Goal: Task Accomplishment & Management: Manage account settings

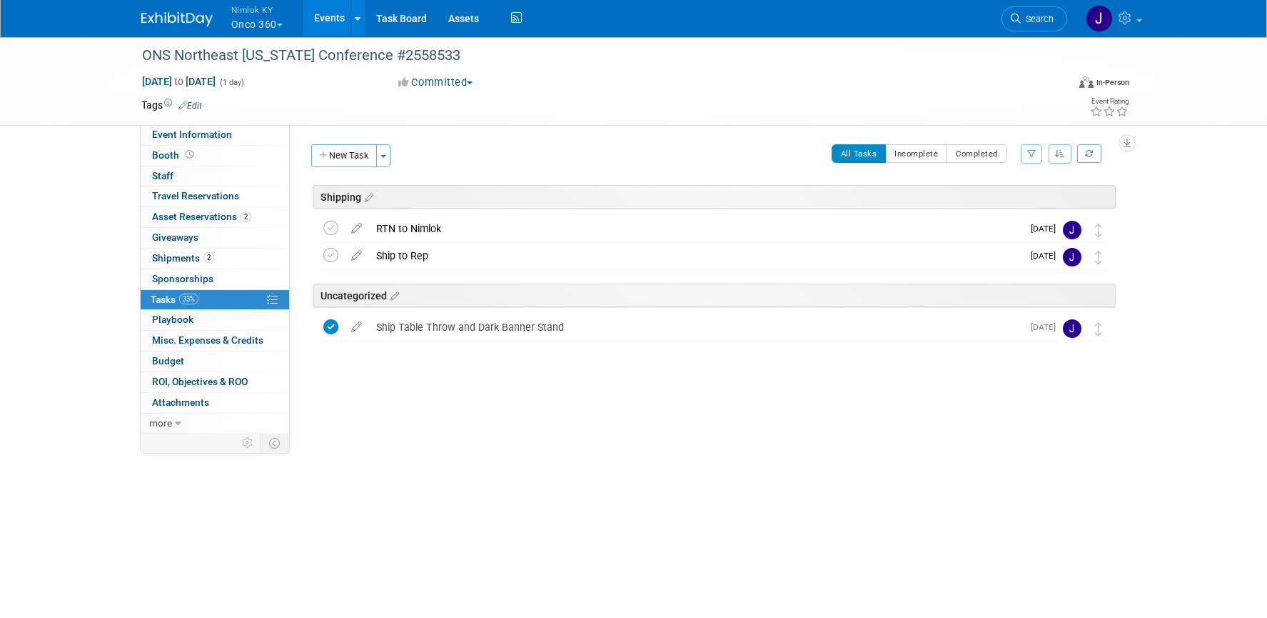
click at [268, 24] on button "Nimlok KY Onco 360" at bounding box center [265, 18] width 71 height 37
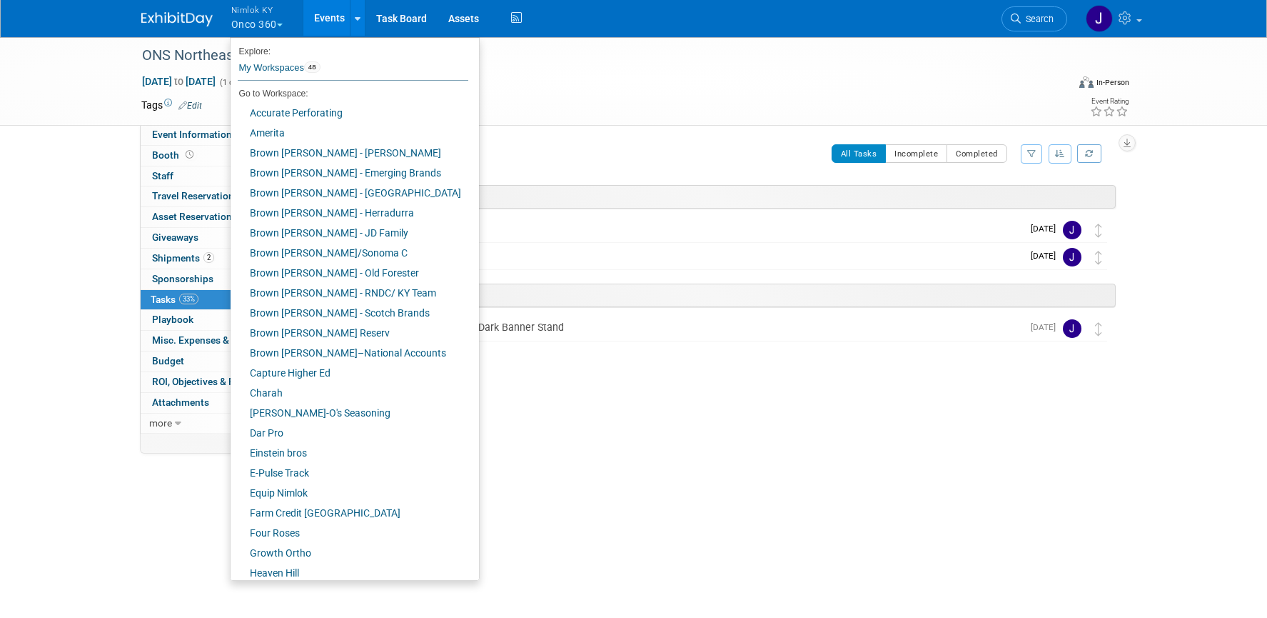
click at [326, 19] on link "Events" at bounding box center [329, 18] width 52 height 36
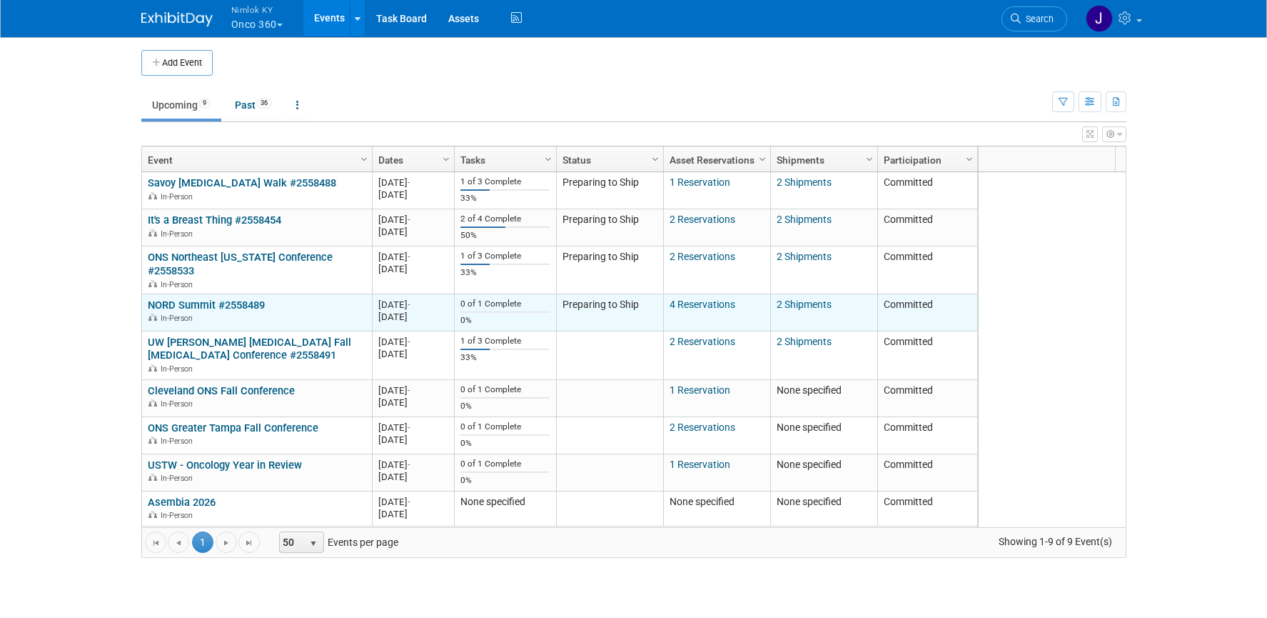
click at [218, 298] on link "NORD Summit #2558489" at bounding box center [206, 304] width 117 height 13
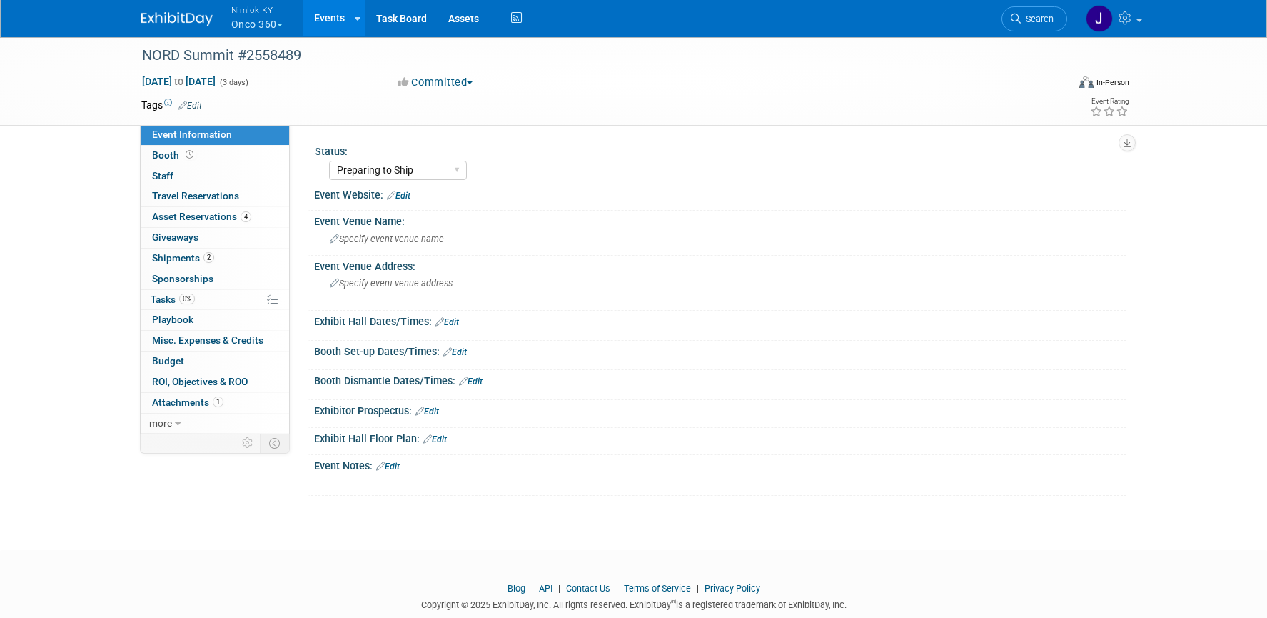
select select "Preparing to Ship"
click at [232, 299] on link "0% Tasks 0%" at bounding box center [215, 300] width 149 height 20
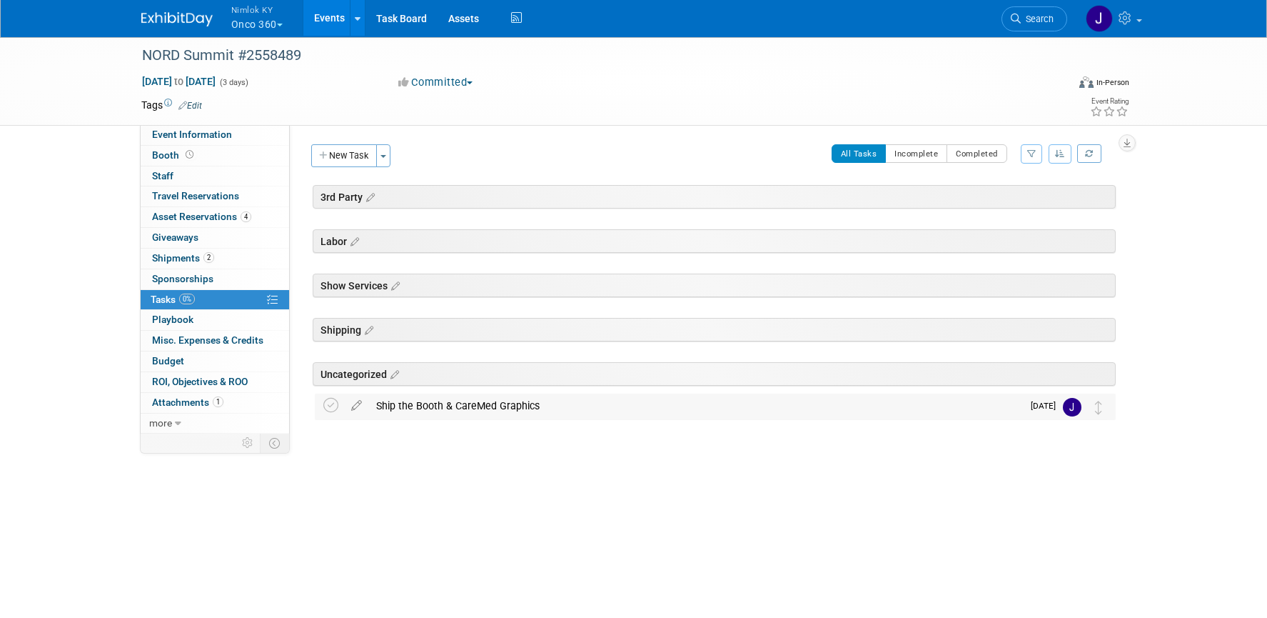
click at [484, 408] on div "Ship the Booth & CareMed Graphics" at bounding box center [695, 405] width 653 height 24
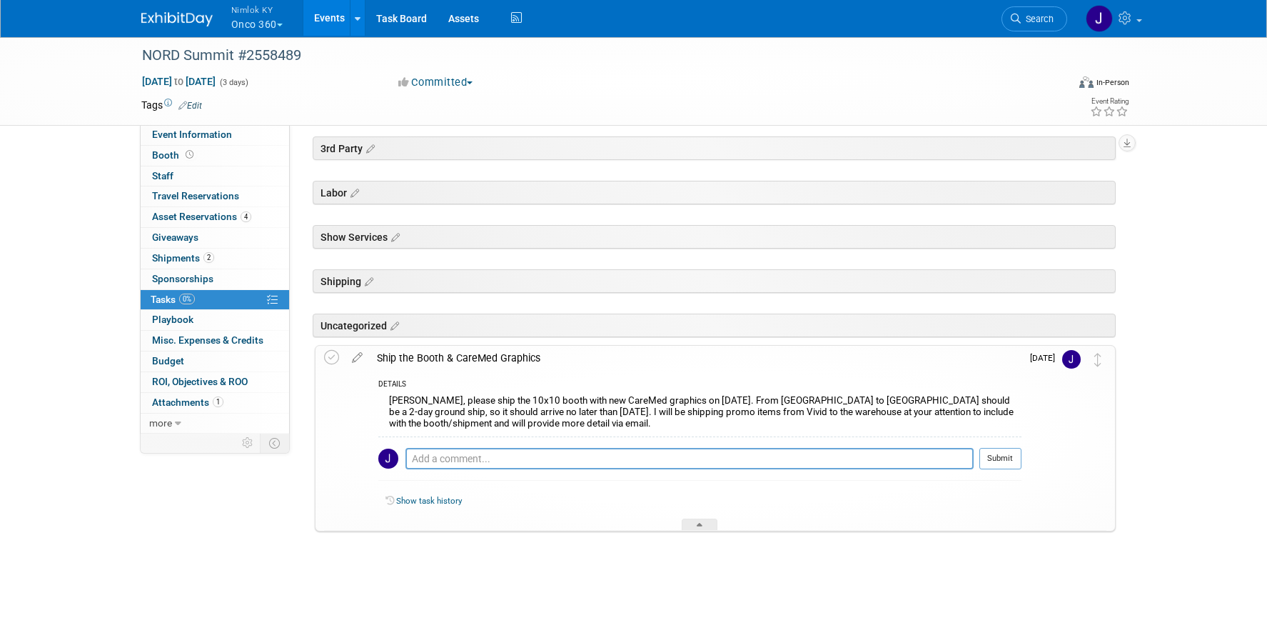
scroll to position [49, 0]
click at [332, 359] on icon at bounding box center [331, 356] width 15 height 15
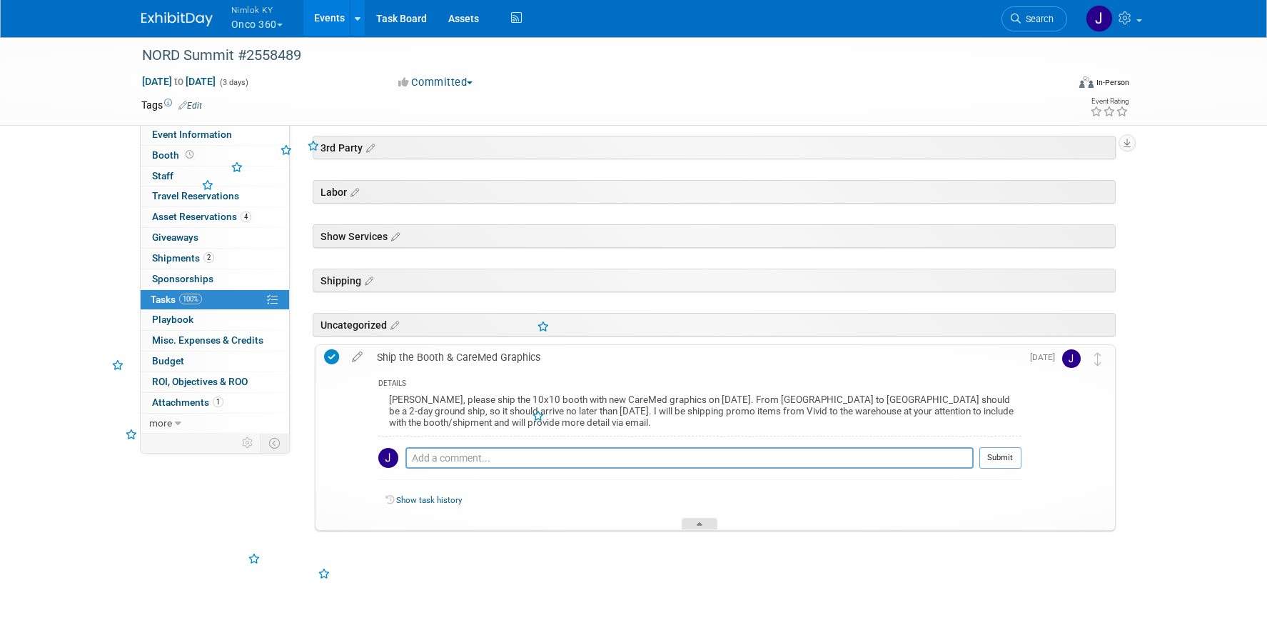
click at [700, 523] on icon at bounding box center [700, 526] width 6 height 9
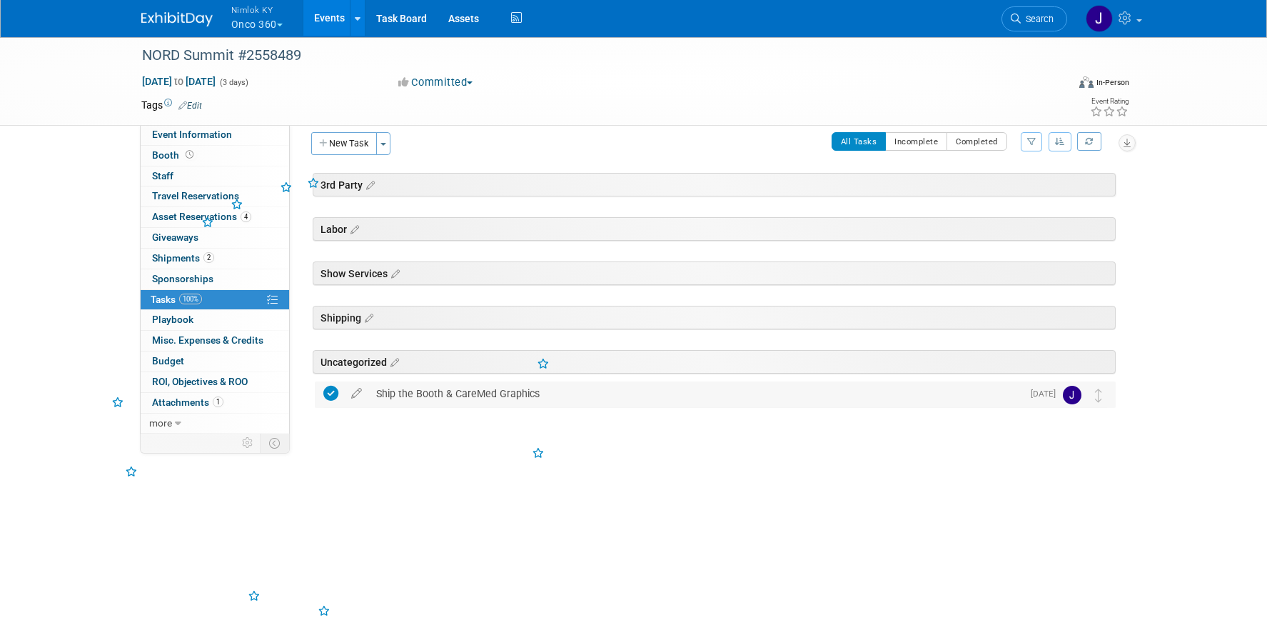
scroll to position [0, 0]
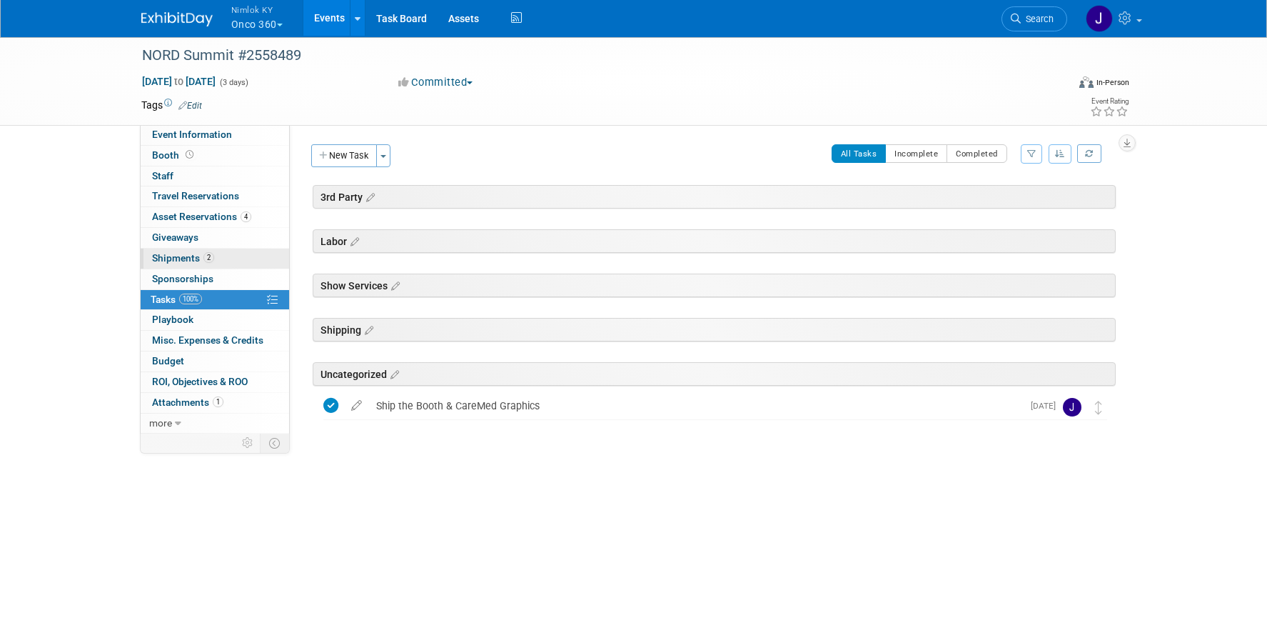
click at [217, 253] on link "2 Shipments 2" at bounding box center [215, 258] width 149 height 20
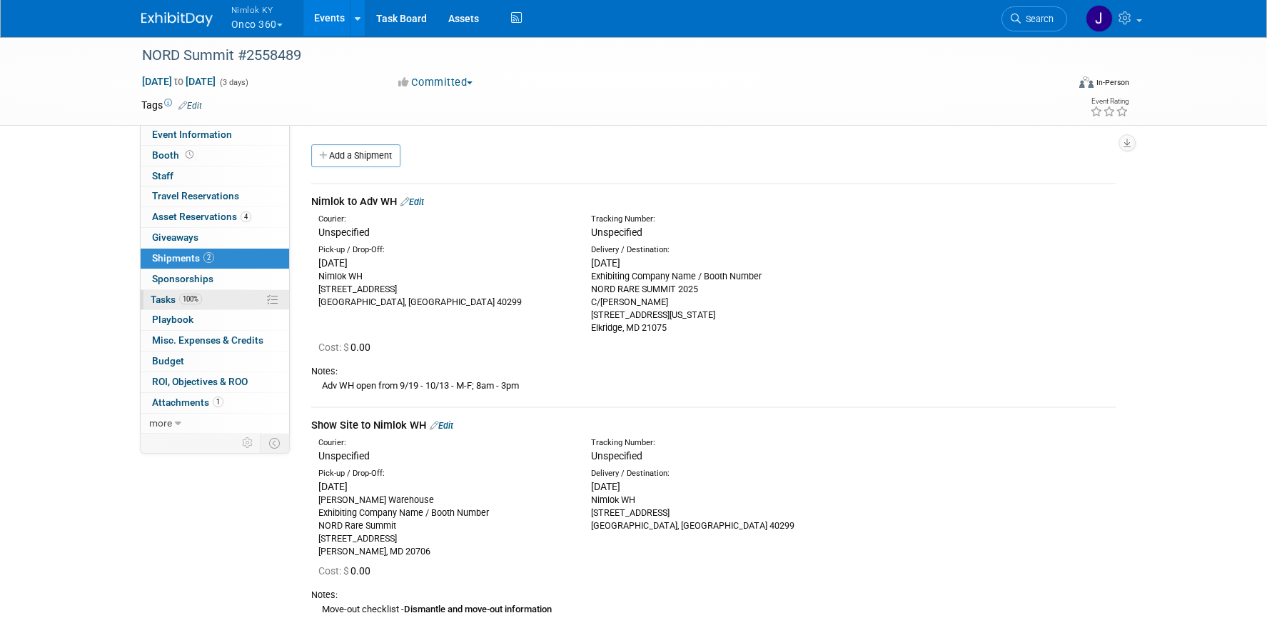
click at [216, 304] on link "100% Tasks 100%" at bounding box center [215, 300] width 149 height 20
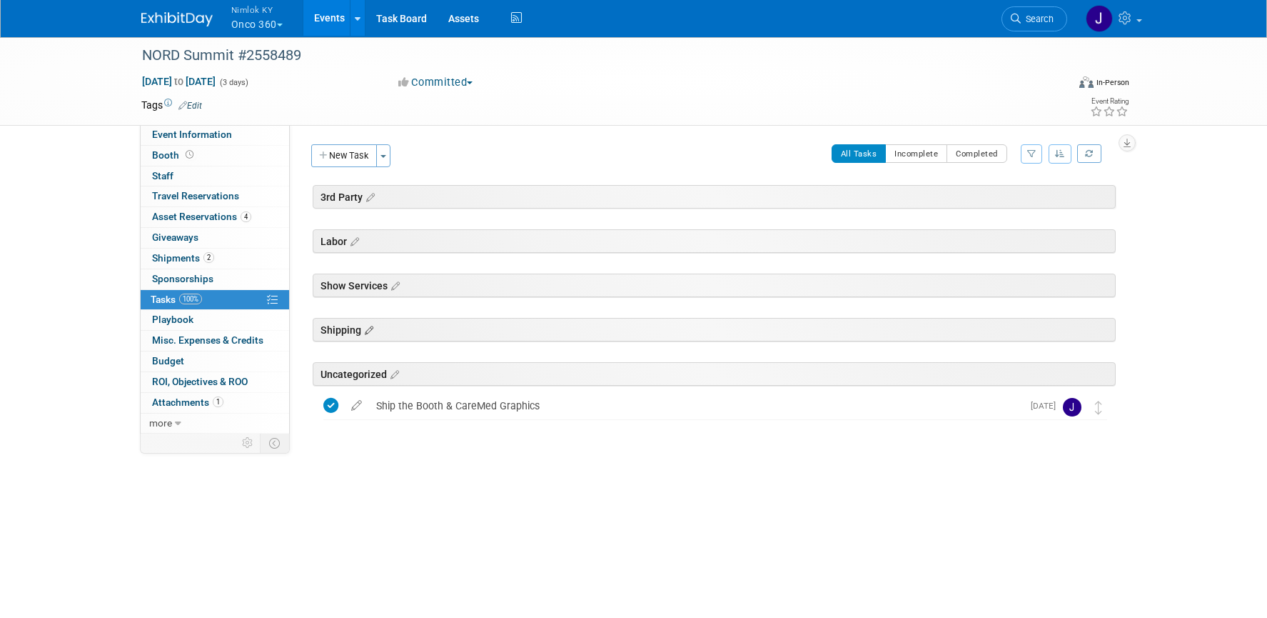
click at [369, 331] on icon at bounding box center [367, 330] width 12 height 13
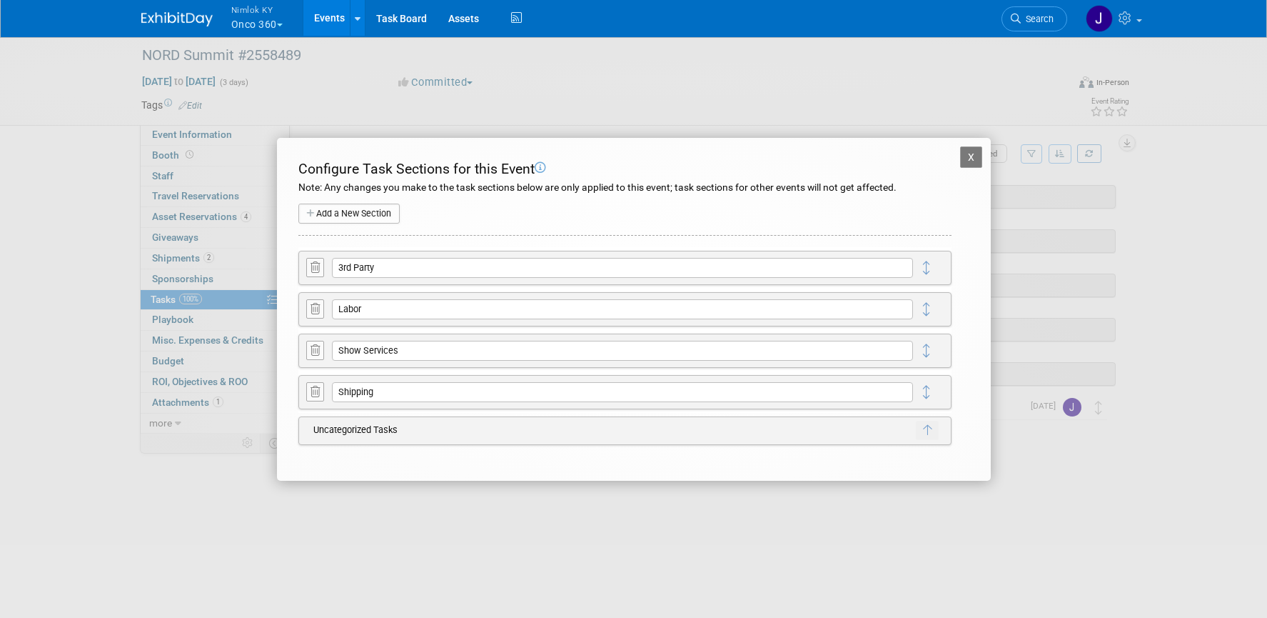
click at [965, 153] on button "X" at bounding box center [971, 156] width 23 height 21
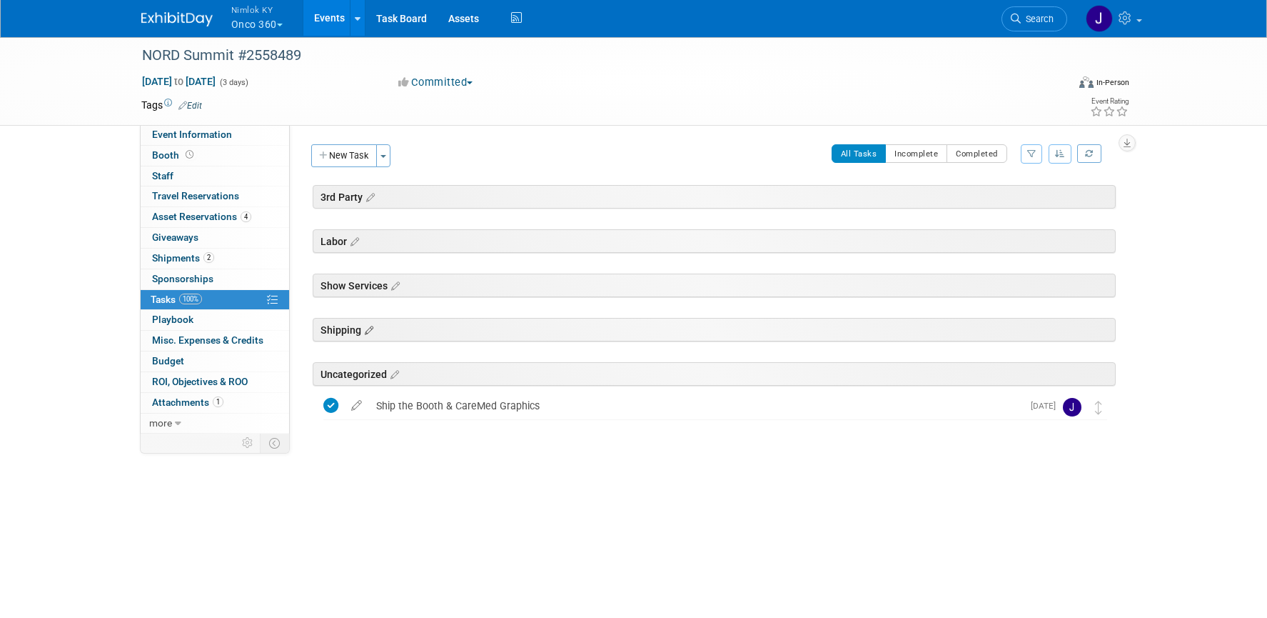
click at [369, 331] on icon at bounding box center [367, 330] width 12 height 13
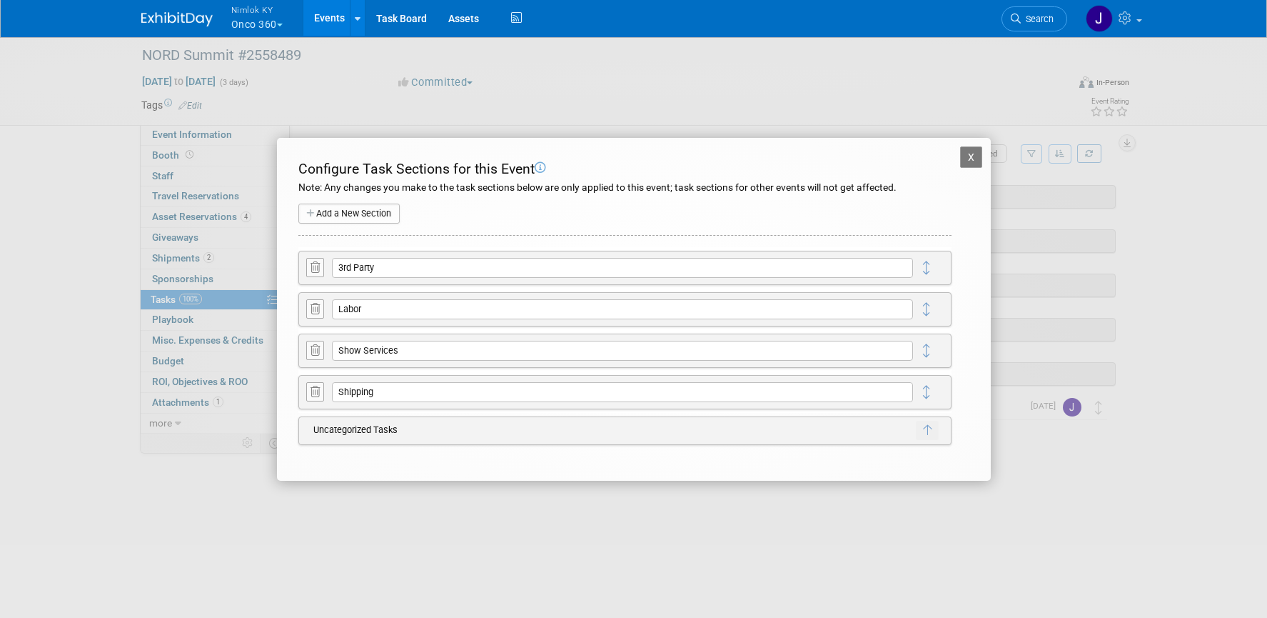
click at [976, 157] on button "X" at bounding box center [971, 156] width 23 height 21
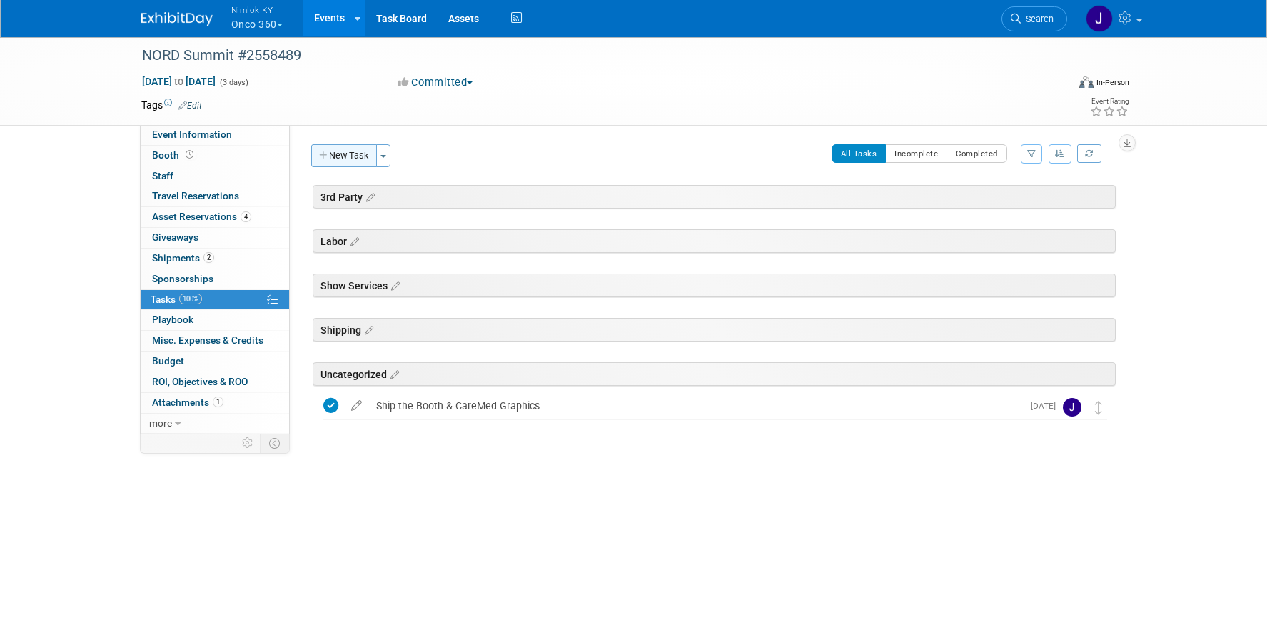
click at [344, 161] on button "New Task" at bounding box center [344, 155] width 66 height 23
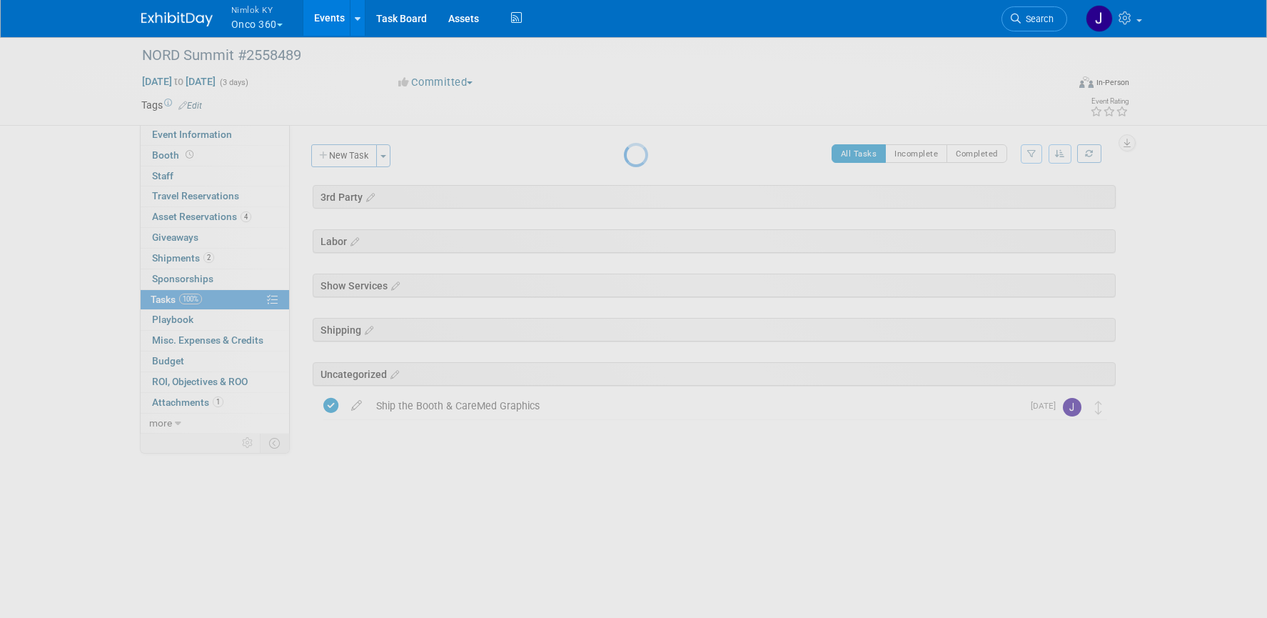
select select "8"
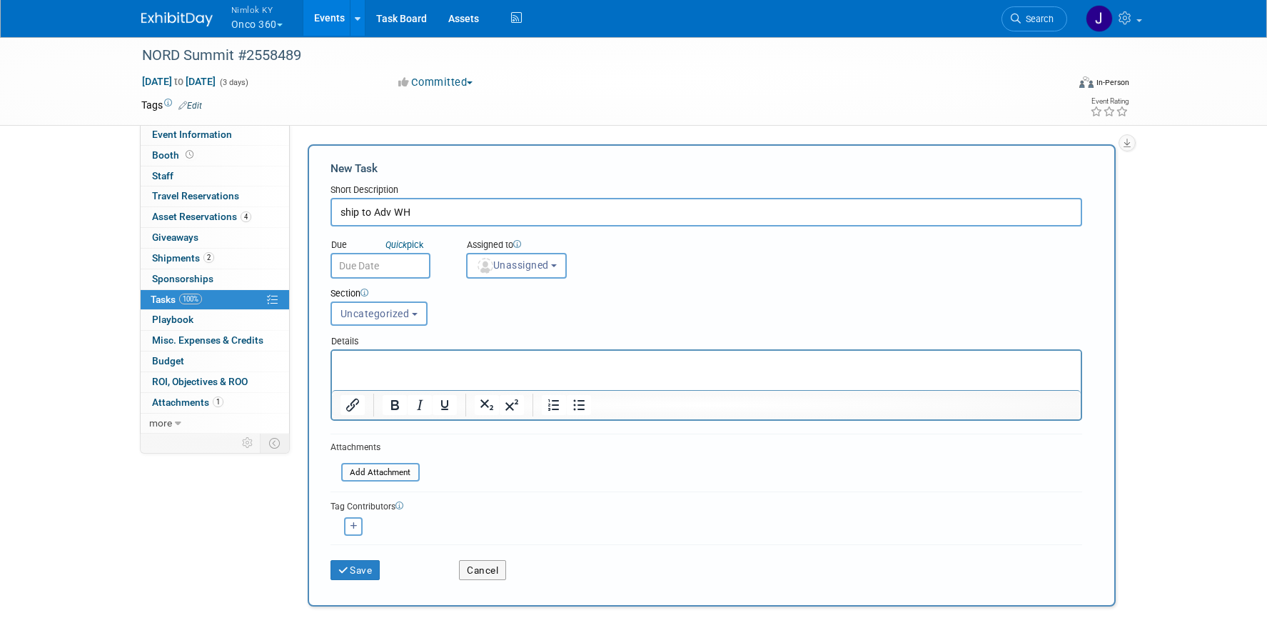
type input "ship to Adv WH"
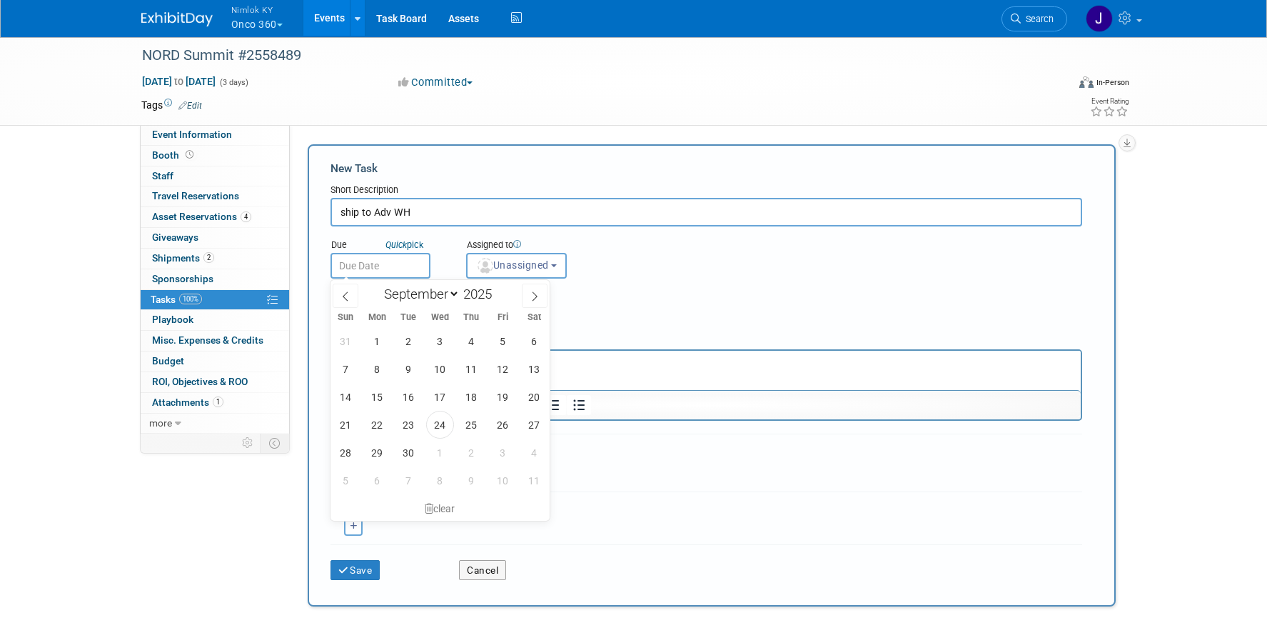
click at [418, 265] on input "text" at bounding box center [381, 266] width 100 height 26
click at [542, 296] on span at bounding box center [535, 295] width 26 height 24
select select "9"
click at [383, 373] on span "6" at bounding box center [377, 369] width 28 height 28
type input "Oct 6, 2025"
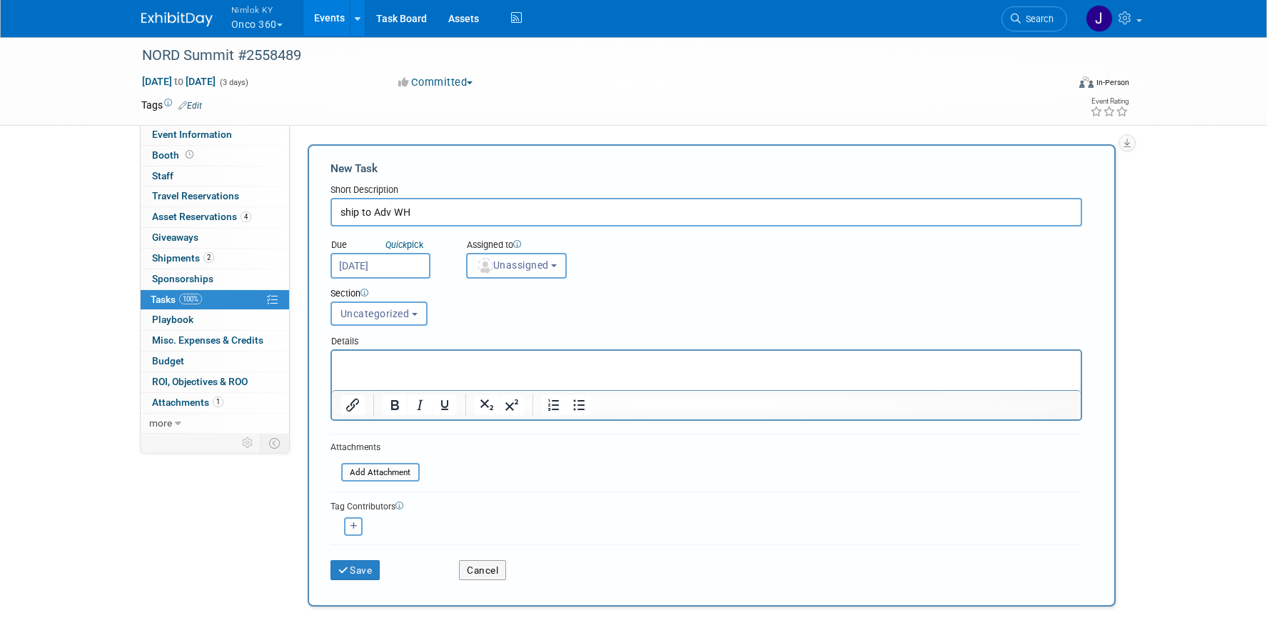
click at [527, 280] on div "Section Uncategorized 3rd Party Labor Show Services Shipping Uncategorized Unca…" at bounding box center [674, 303] width 709 height 50
click at [531, 259] on span "Unassigned" at bounding box center [512, 264] width 73 height 11
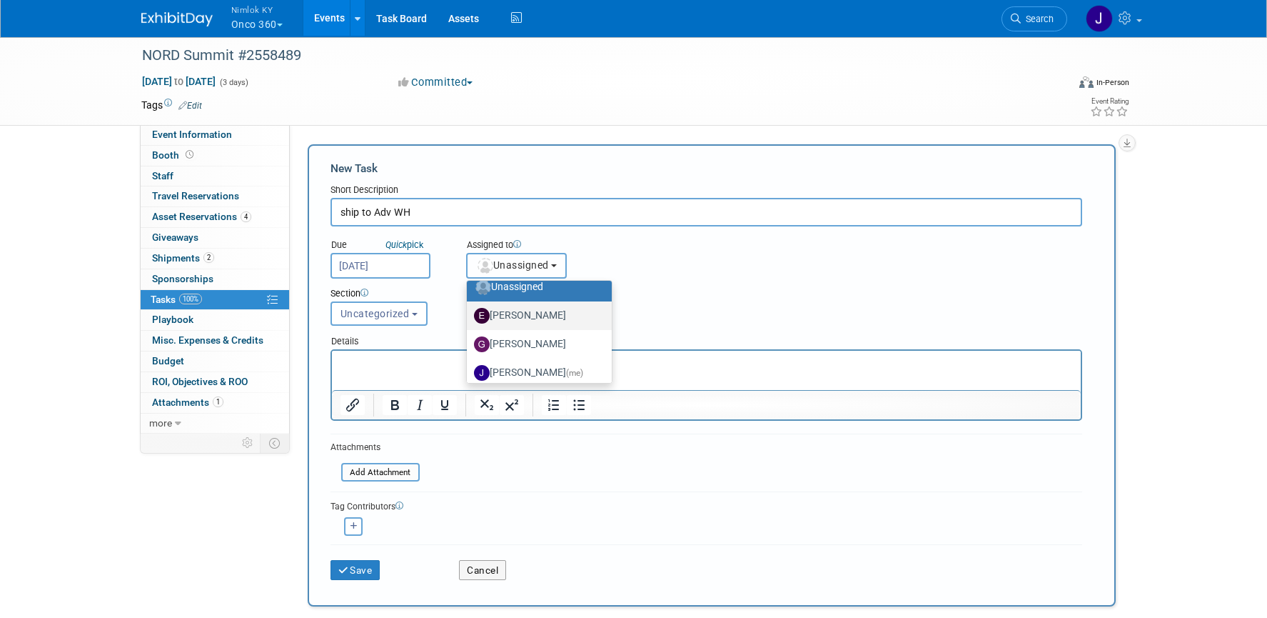
scroll to position [13, 0]
click at [546, 368] on label "Jamie Dunn (me)" at bounding box center [536, 371] width 124 height 23
click at [469, 368] on input "Jamie Dunn (me)" at bounding box center [464, 369] width 9 height 9
select select "6959d863-ee32-42c4-bffe-2330cab25484"
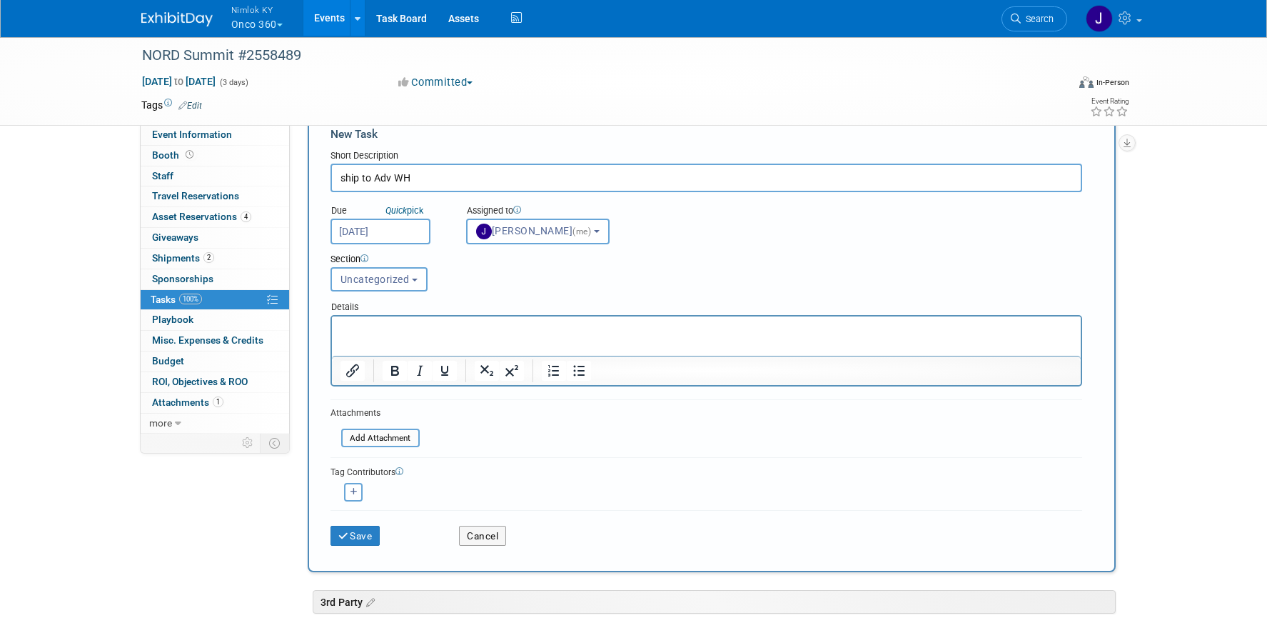
scroll to position [41, 0]
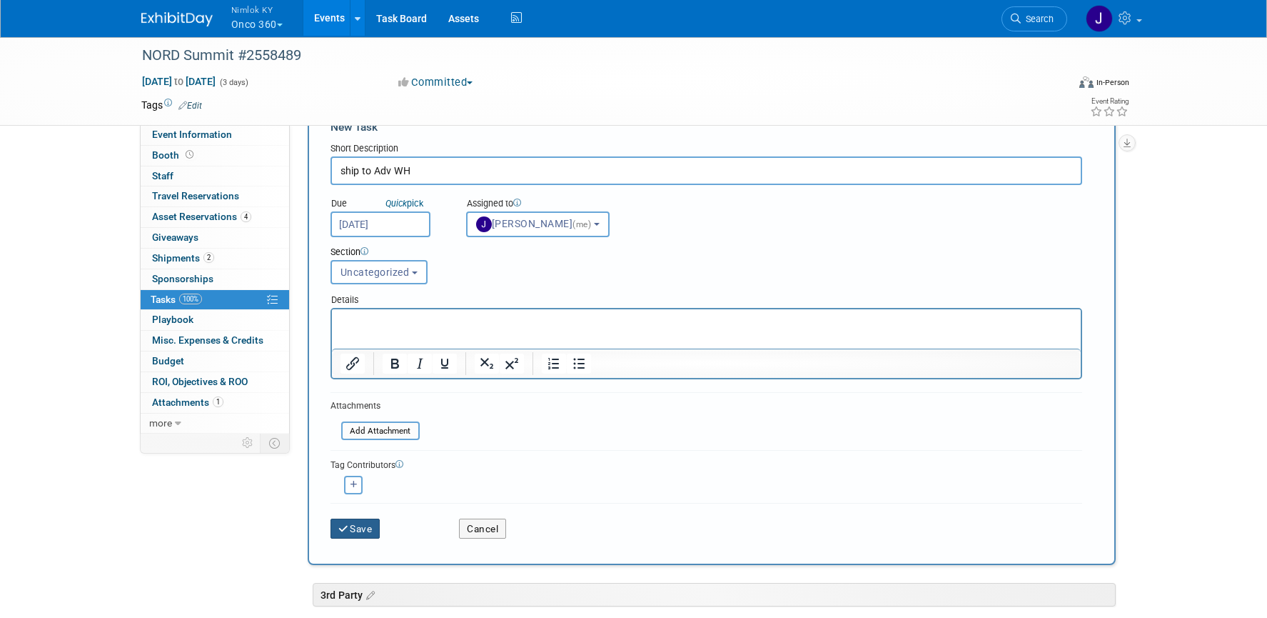
click at [364, 530] on button "Save" at bounding box center [356, 528] width 50 height 20
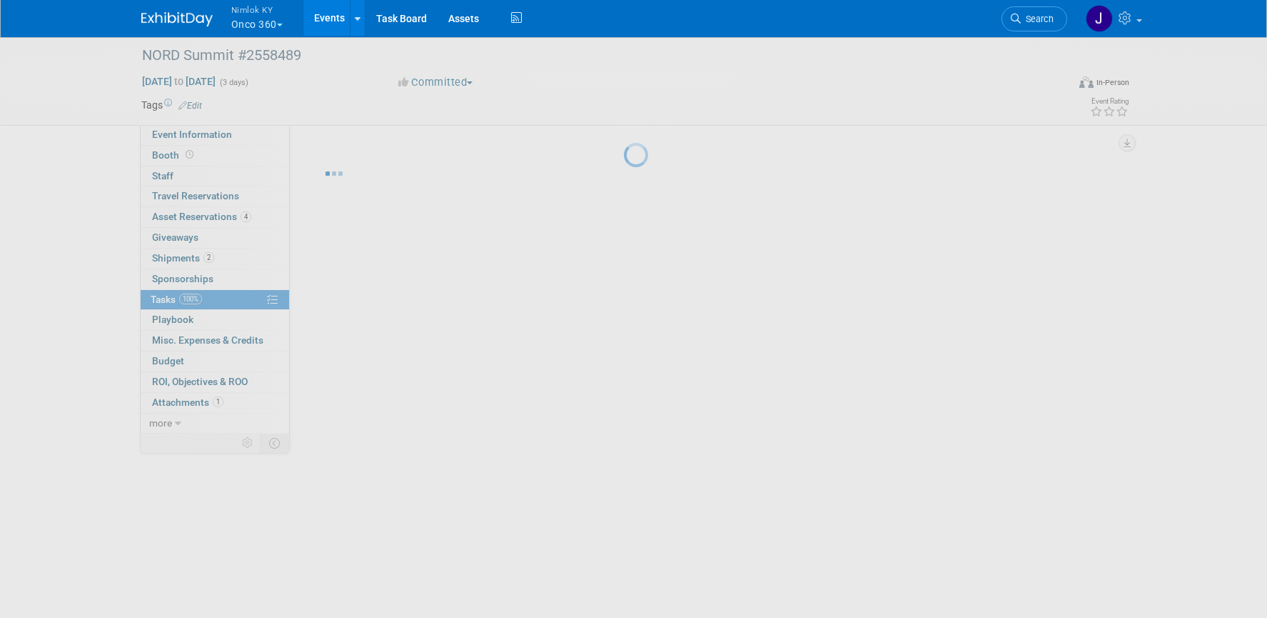
scroll to position [0, 0]
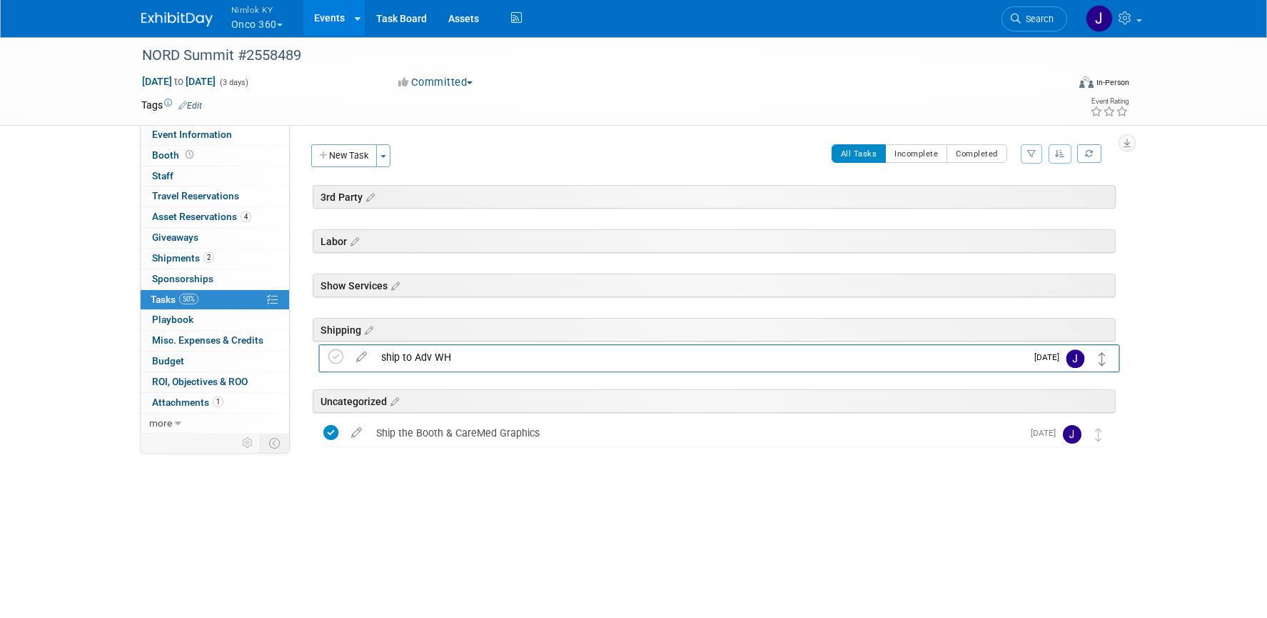
drag, startPoint x: 1099, startPoint y: 404, endPoint x: 1102, endPoint y: 353, distance: 50.8
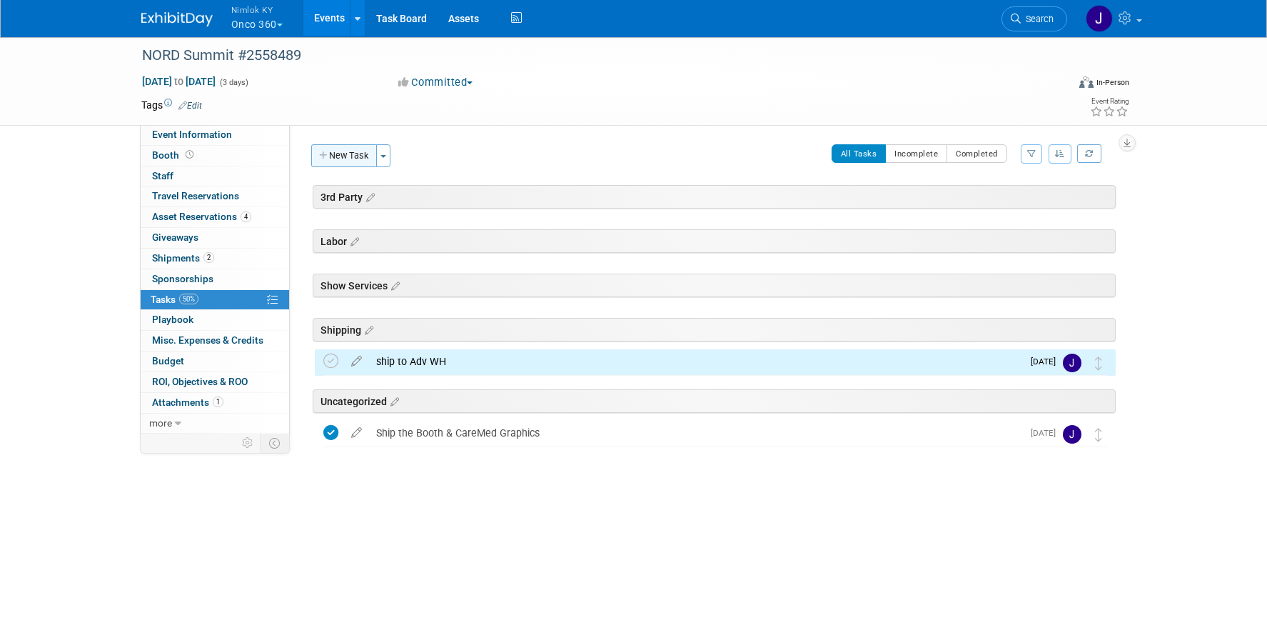
click at [357, 158] on button "New Task" at bounding box center [344, 155] width 66 height 23
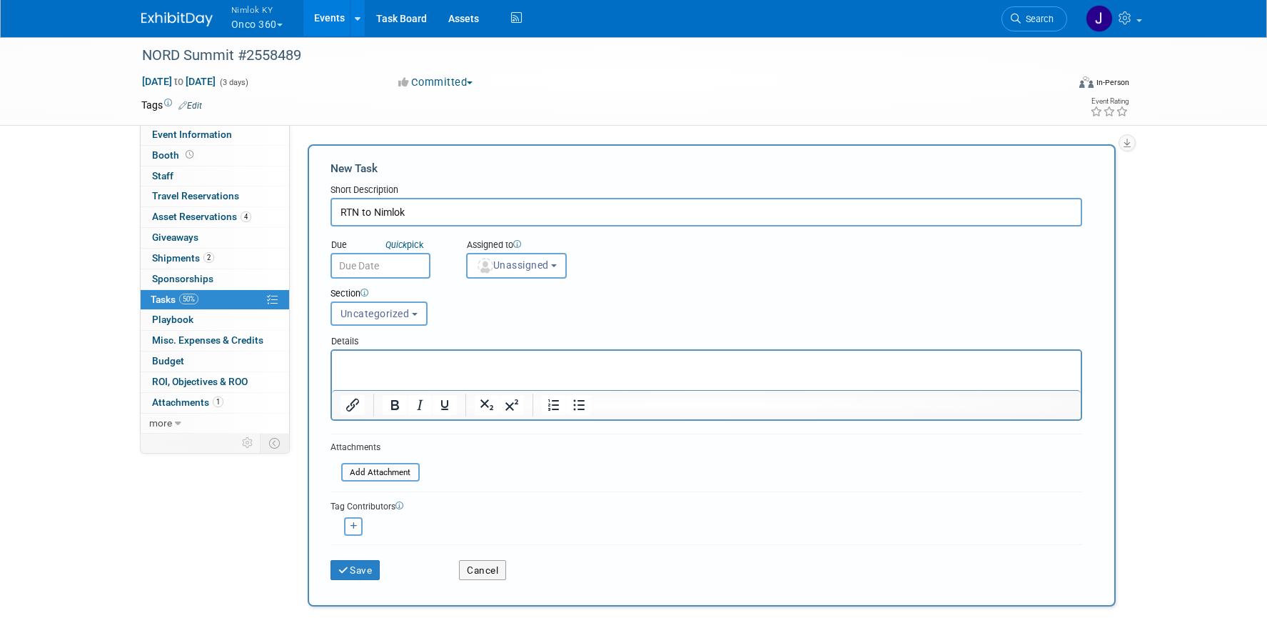
type input "RTN to Nimlok"
click at [377, 263] on input "text" at bounding box center [381, 266] width 100 height 26
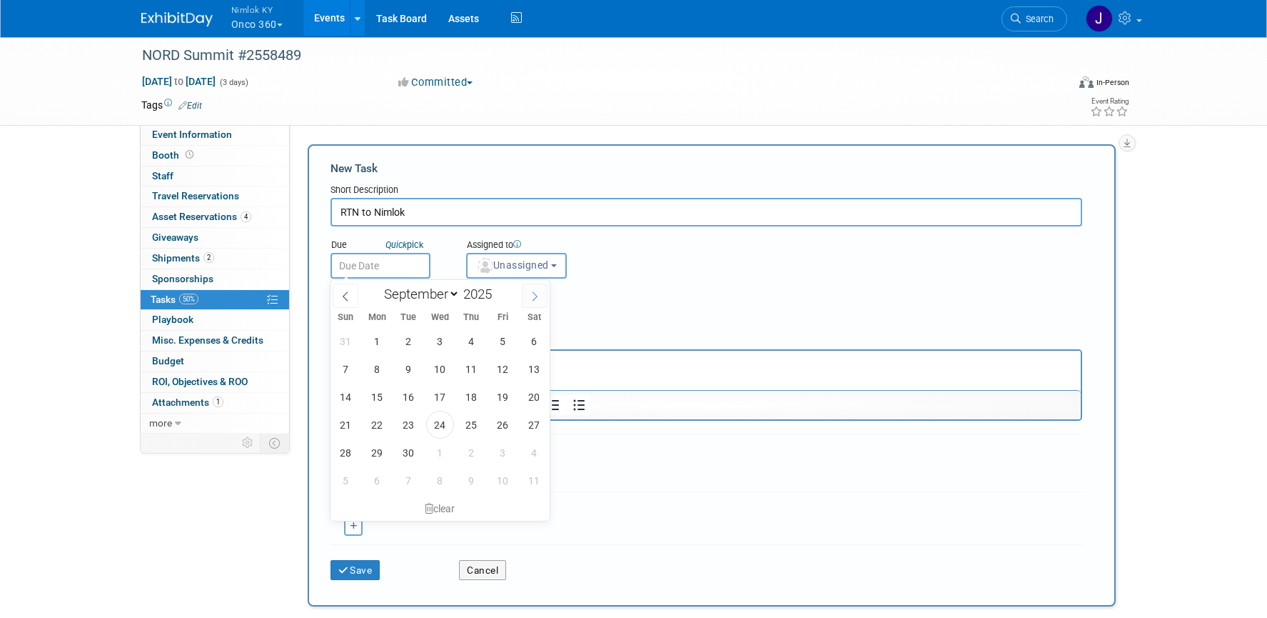
click at [537, 303] on span at bounding box center [535, 295] width 26 height 24
select select "9"
click at [479, 426] on span "23" at bounding box center [472, 425] width 28 height 28
type input "Oct 23, 2025"
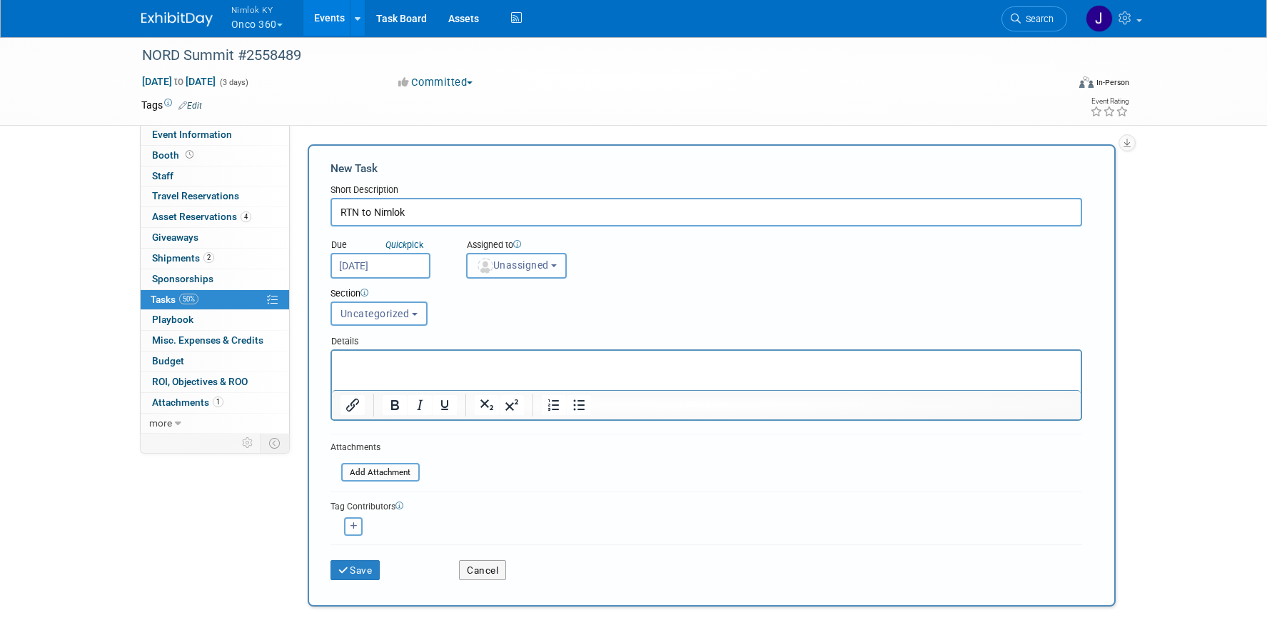
click at [518, 265] on span "Unassigned" at bounding box center [512, 264] width 73 height 11
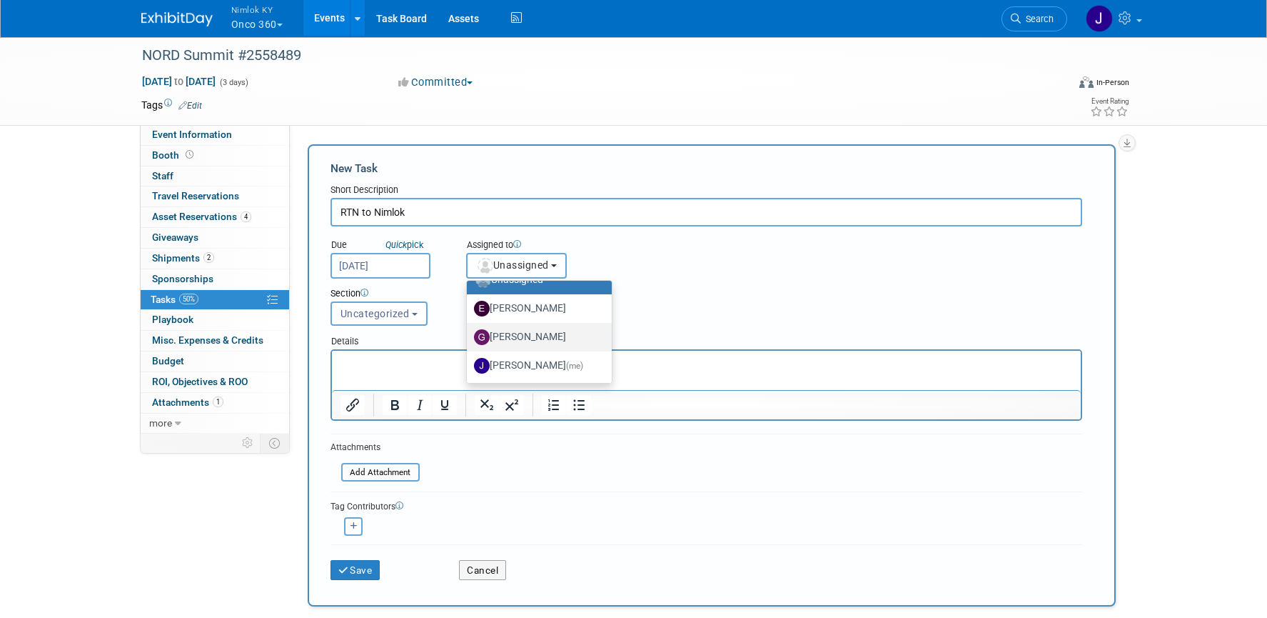
scroll to position [44, 0]
click at [553, 346] on label "Jamie Dunn (me)" at bounding box center [536, 340] width 124 height 23
click at [469, 343] on input "Jamie Dunn (me)" at bounding box center [464, 338] width 9 height 9
select select "6959d863-ee32-42c4-bffe-2330cab25484"
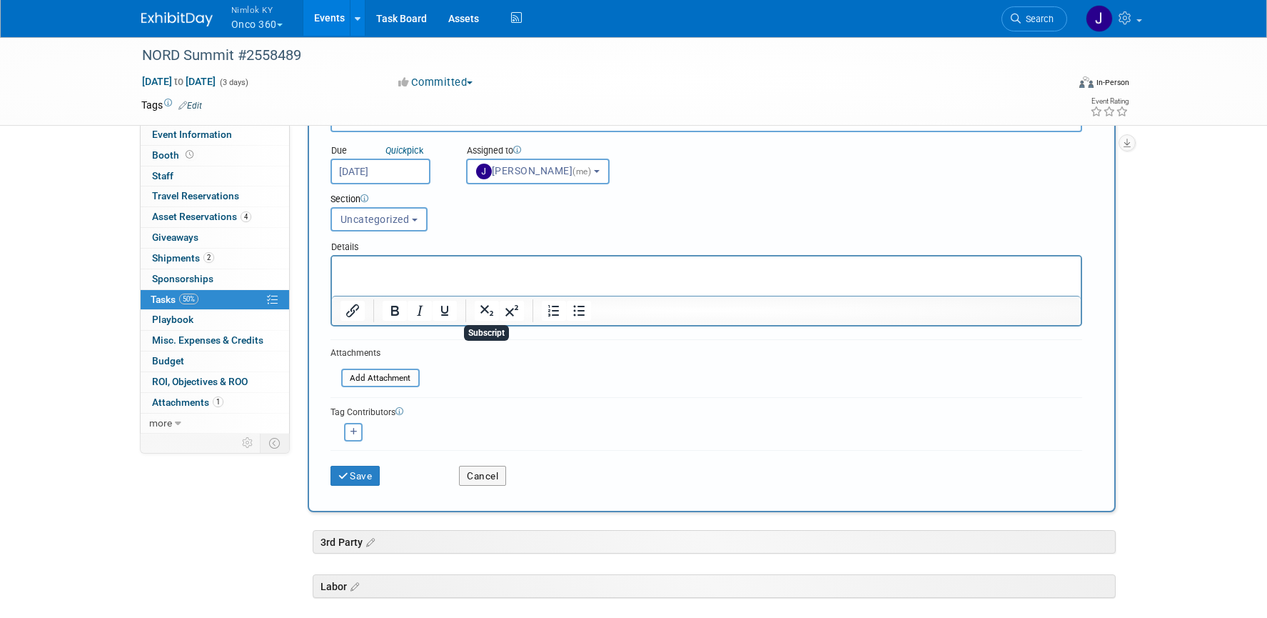
scroll to position [95, 0]
click at [355, 478] on button "Save" at bounding box center [356, 475] width 50 height 20
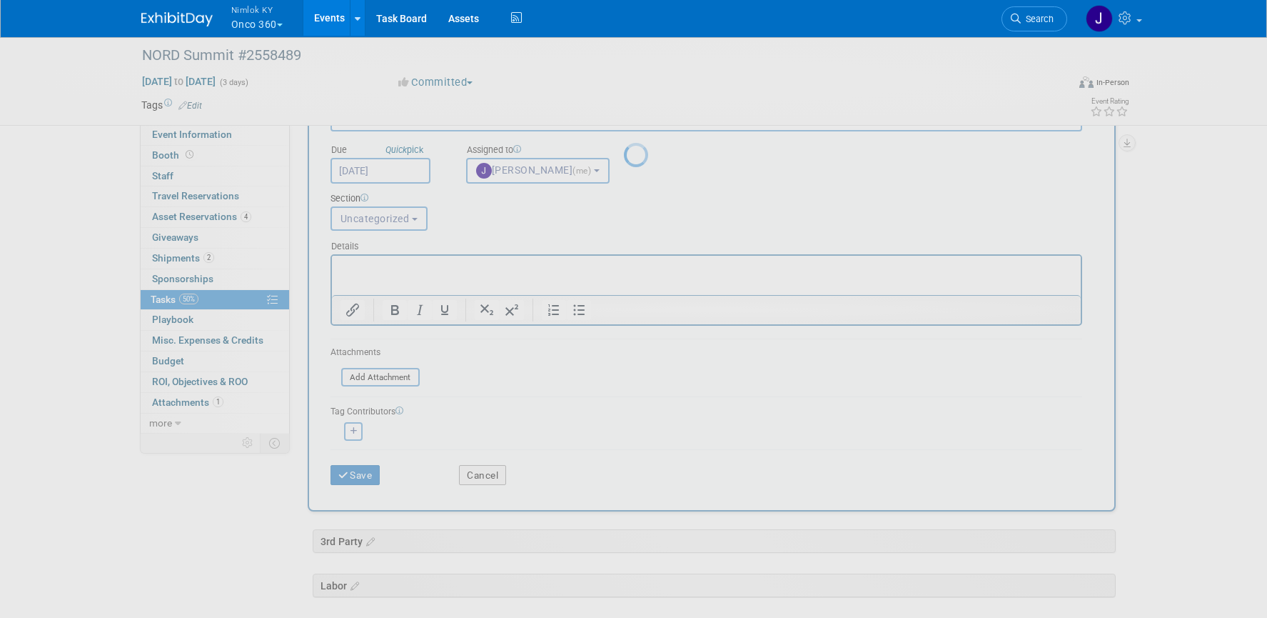
scroll to position [0, 0]
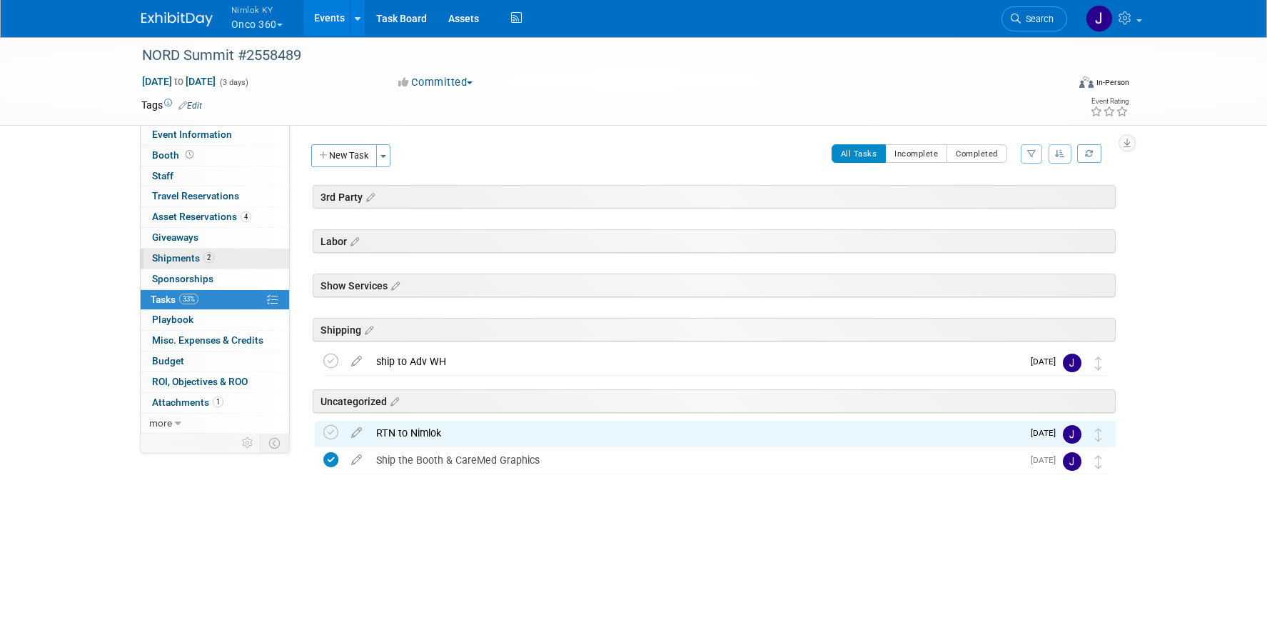
click at [193, 255] on span "Shipments 2" at bounding box center [183, 257] width 62 height 11
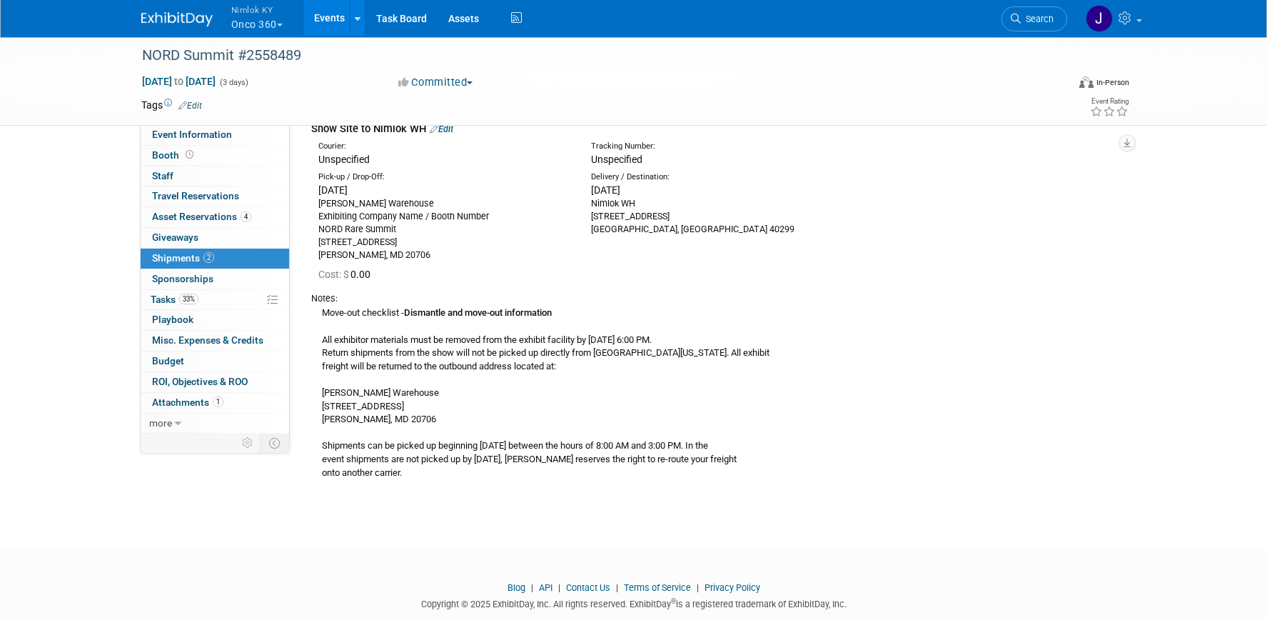
scroll to position [326, 0]
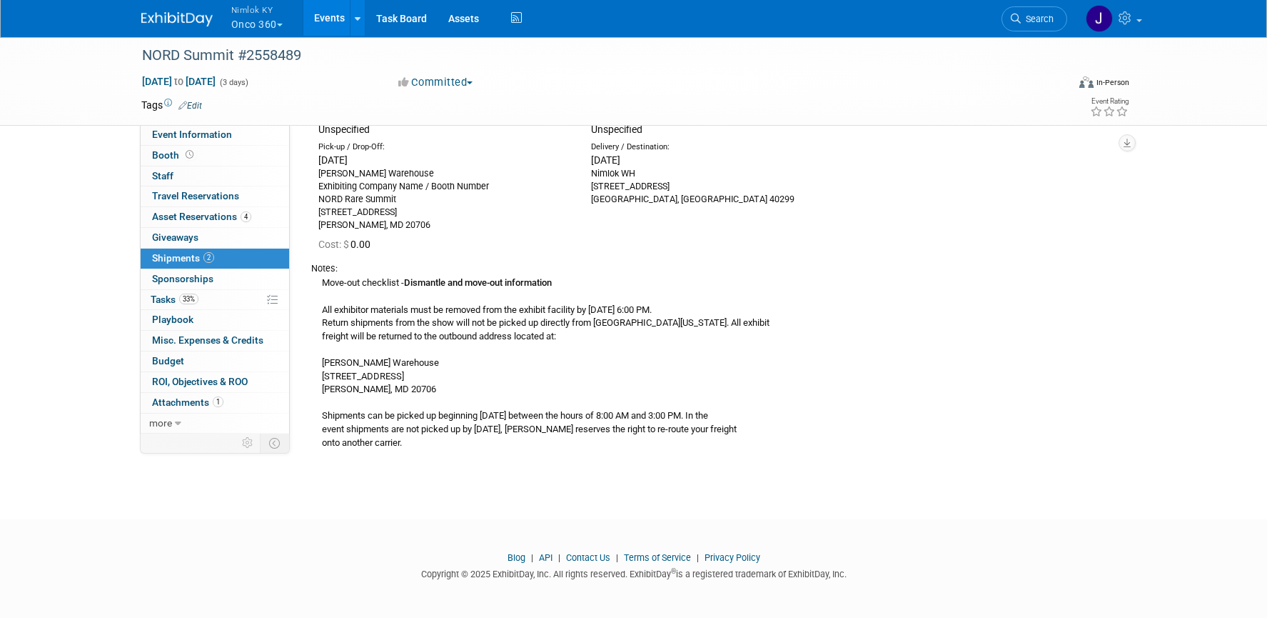
click at [429, 433] on div "Move-out checklist - Dismantle and move-out information All exhibitor materials…" at bounding box center [713, 362] width 805 height 174
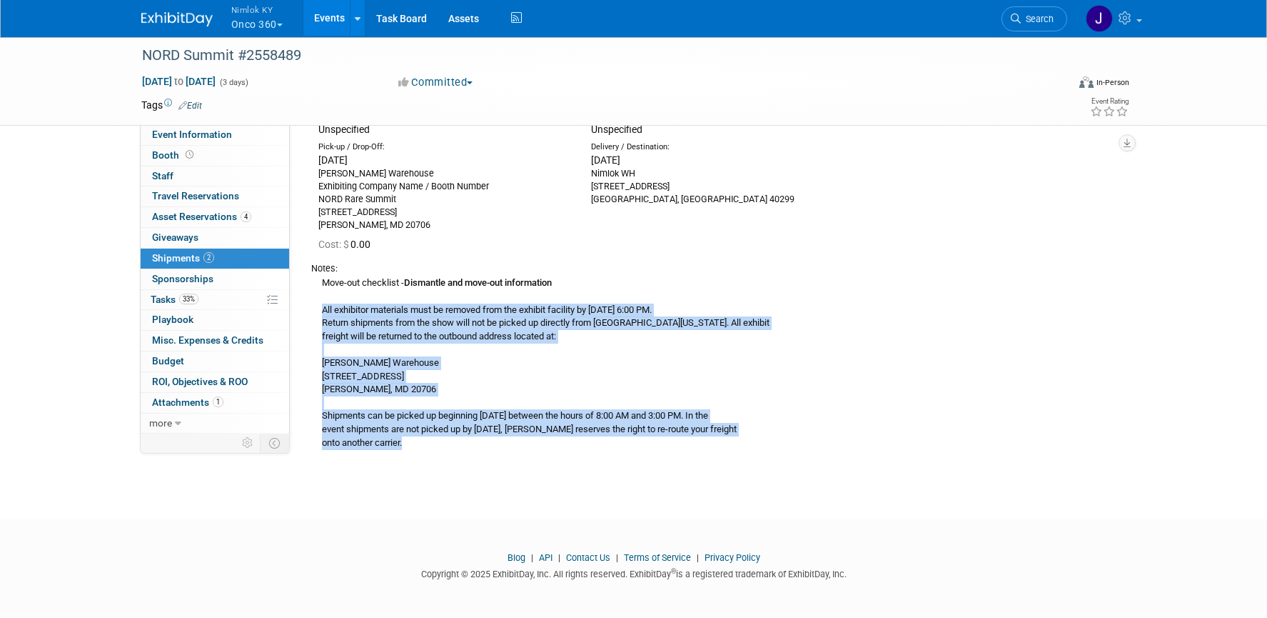
drag, startPoint x: 415, startPoint y: 443, endPoint x: 317, endPoint y: 306, distance: 168.4
click at [317, 306] on div "Move-out checklist - Dismantle and move-out information All exhibitor materials…" at bounding box center [713, 362] width 805 height 174
copy div "All exhibitor materials must be removed from the exhibit facility by October 21…"
click at [207, 295] on link "33% Tasks 33%" at bounding box center [215, 300] width 149 height 20
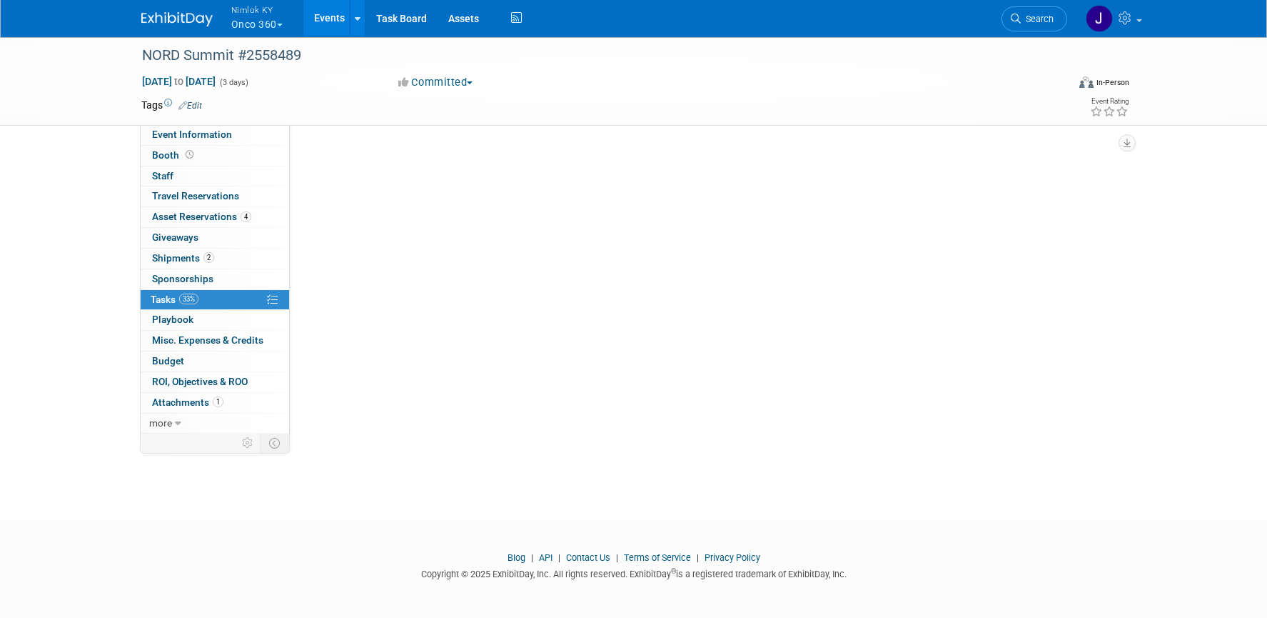
scroll to position [0, 0]
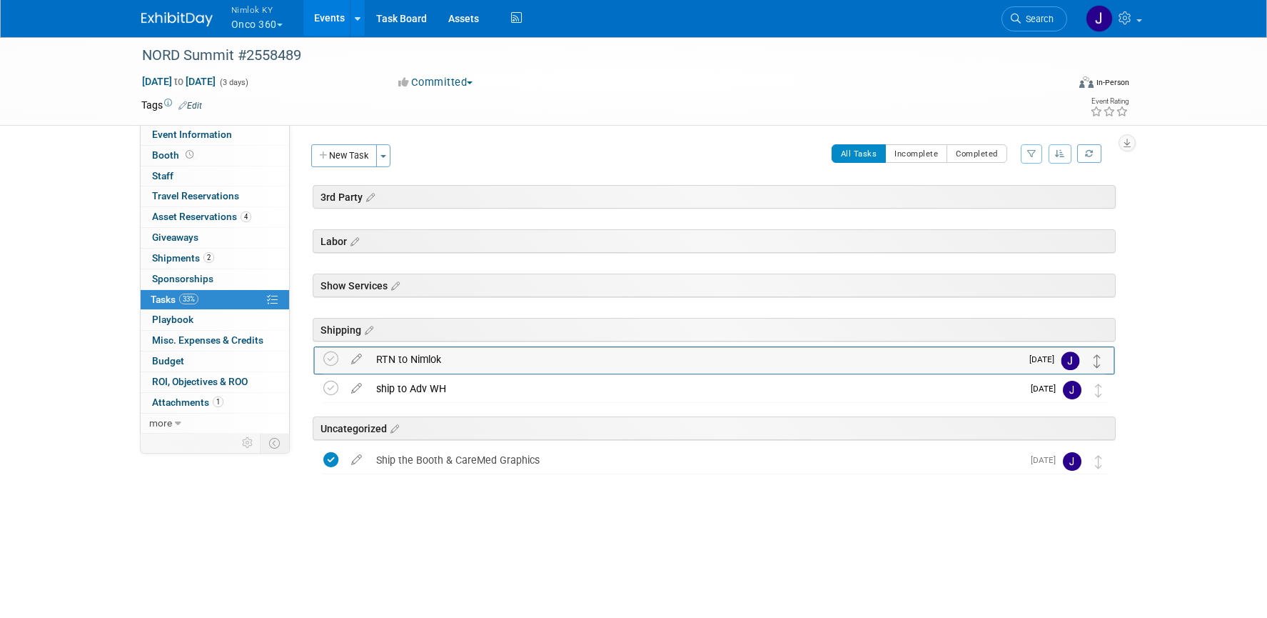
drag, startPoint x: 1100, startPoint y: 437, endPoint x: 1100, endPoint y: 363, distance: 74.3
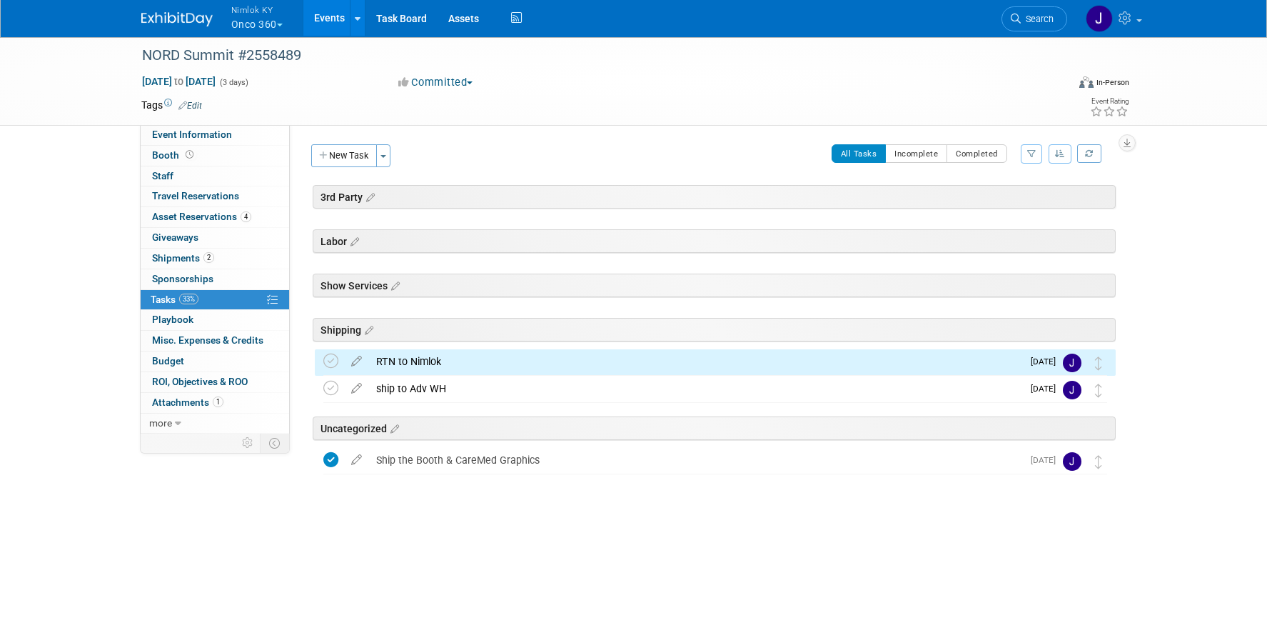
click at [409, 360] on div "RTN to Nimlok" at bounding box center [695, 361] width 653 height 24
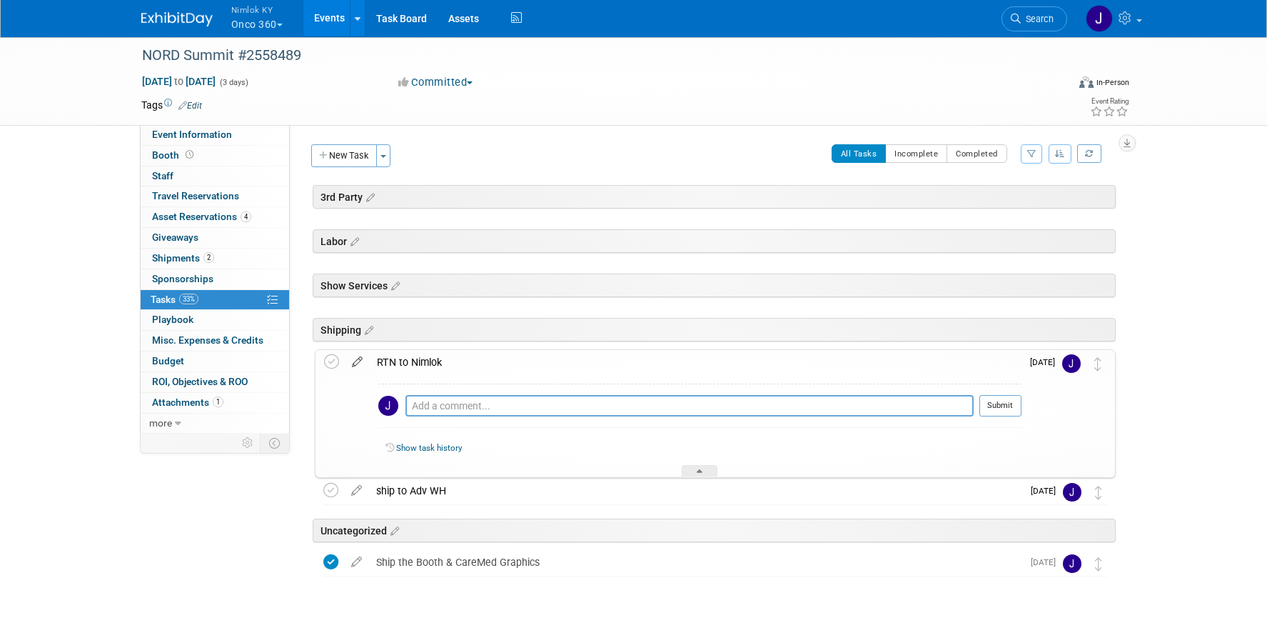
click at [357, 363] on icon at bounding box center [357, 359] width 25 height 18
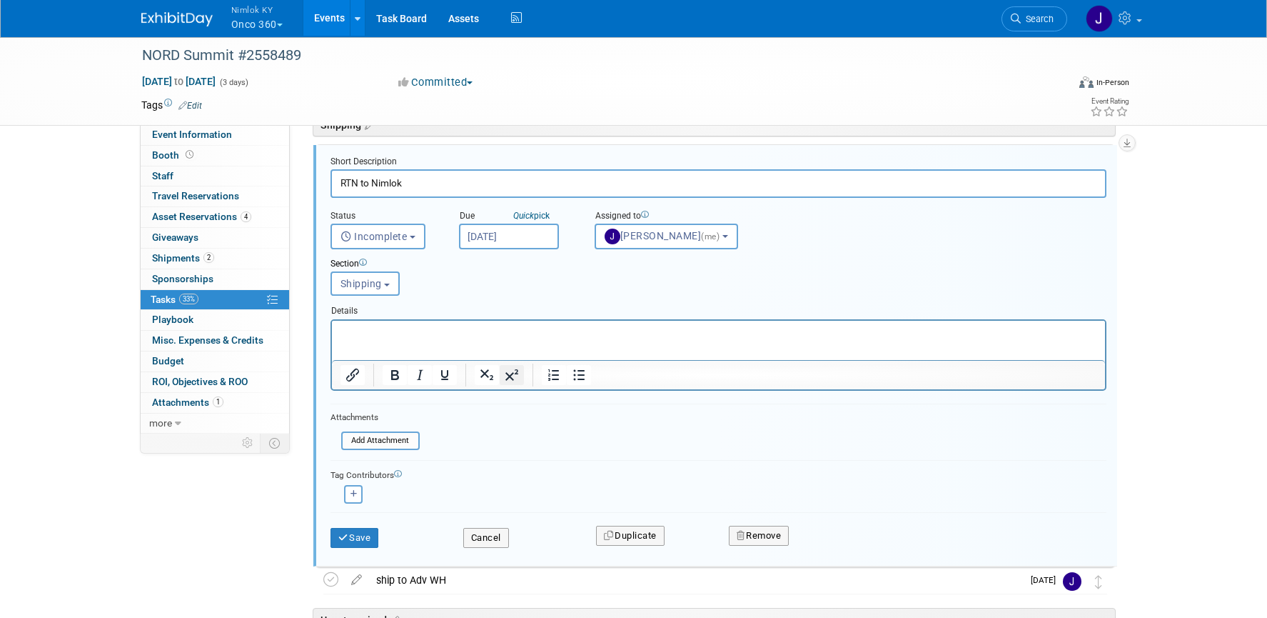
scroll to position [211, 0]
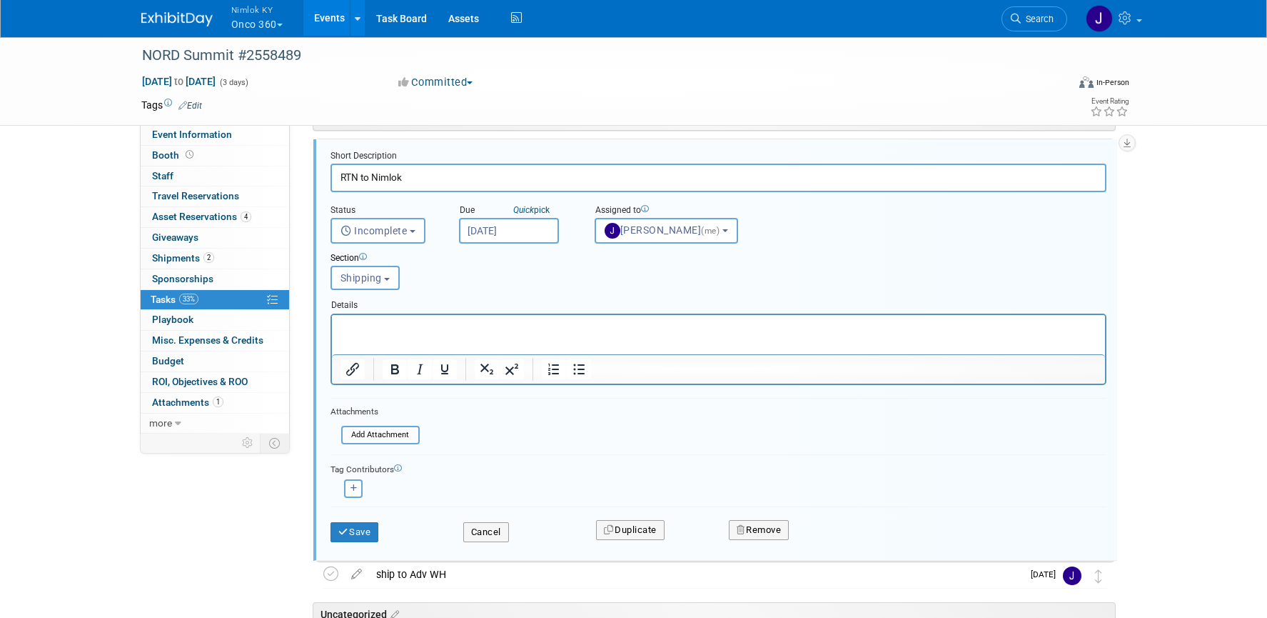
click at [513, 333] on html at bounding box center [717, 323] width 773 height 19
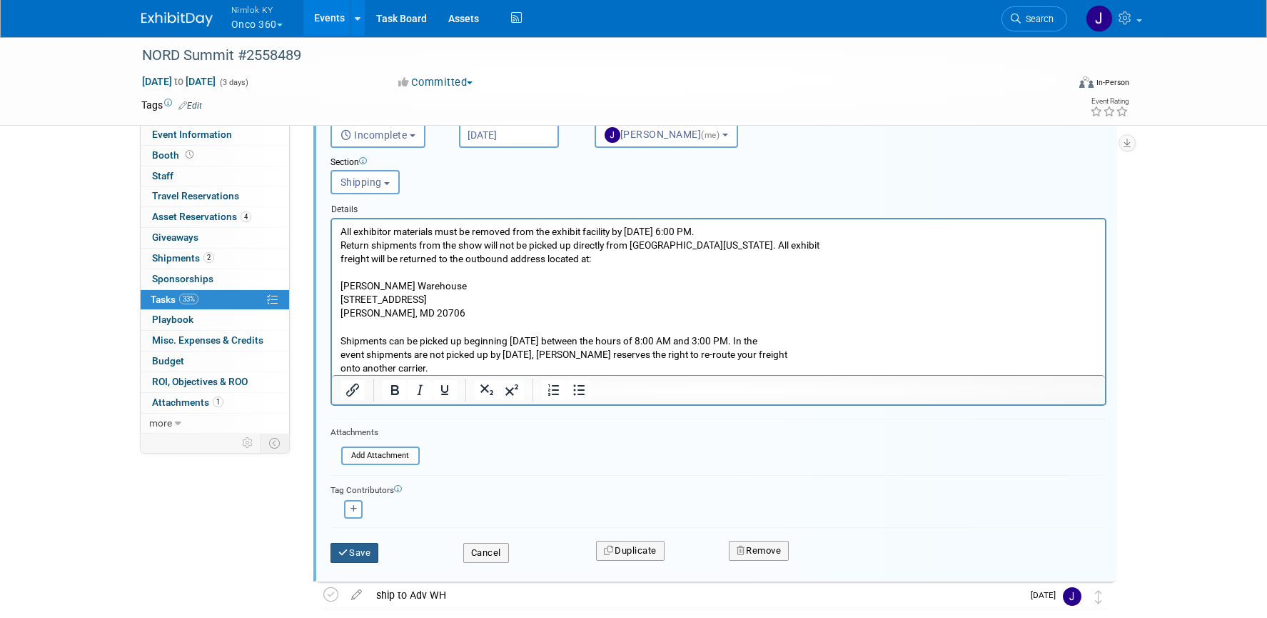
scroll to position [307, 0]
click at [368, 553] on button "Save" at bounding box center [355, 552] width 49 height 20
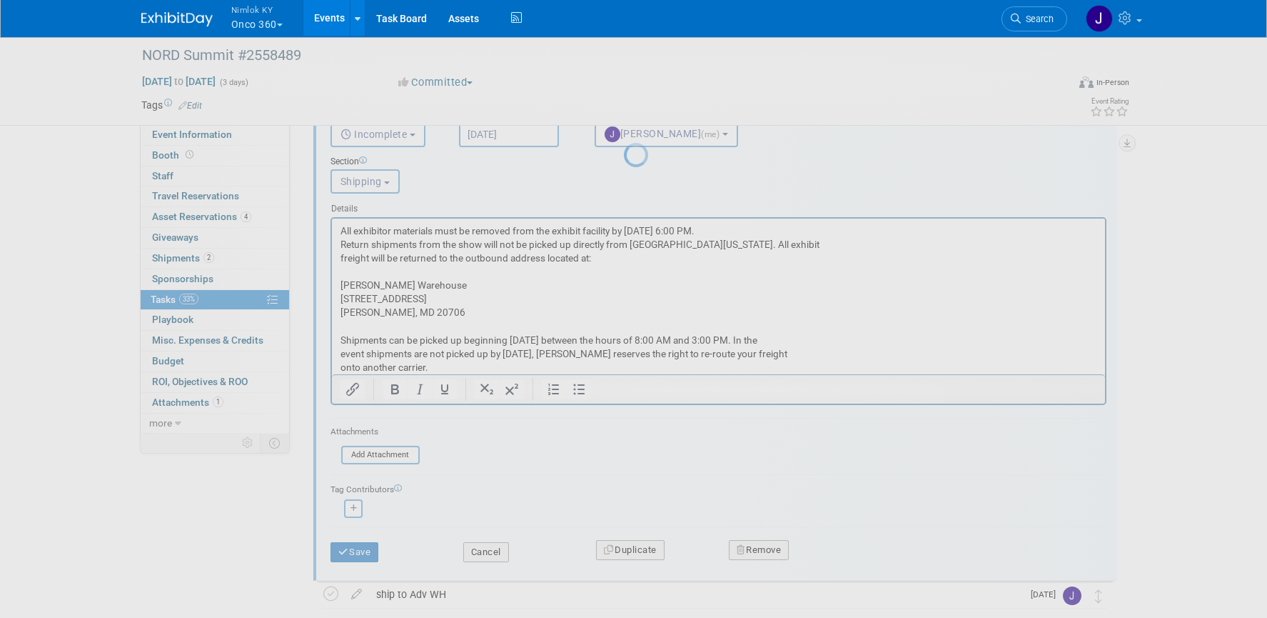
scroll to position [196, 0]
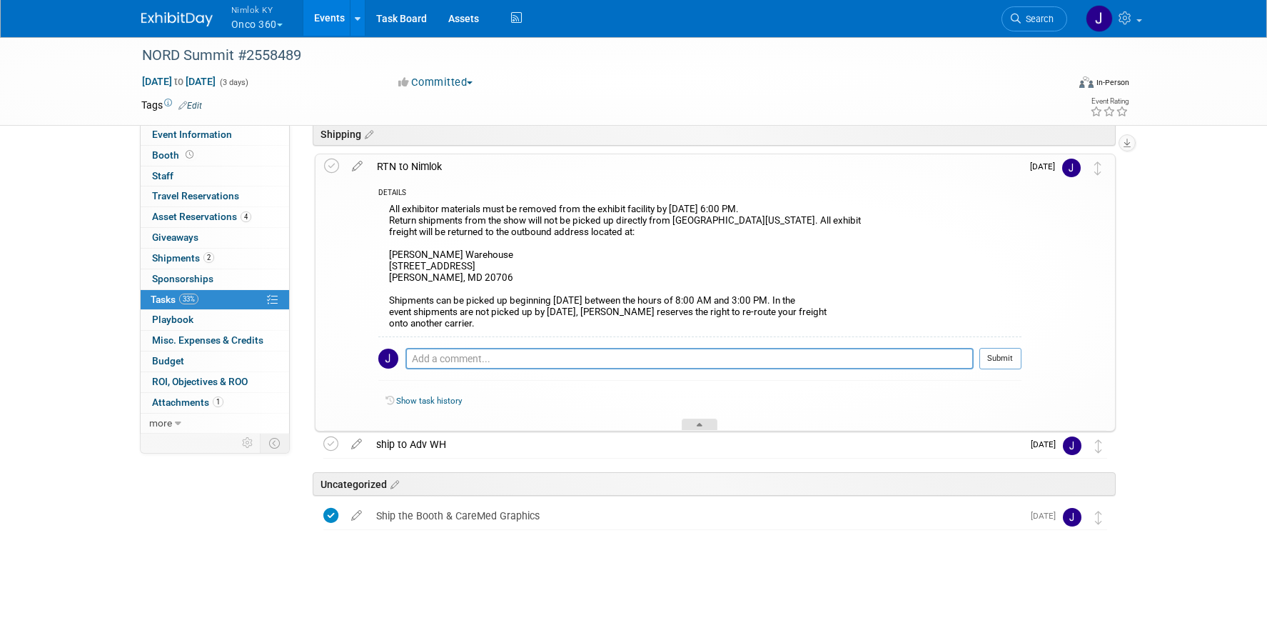
click at [701, 418] on div at bounding box center [700, 424] width 36 height 12
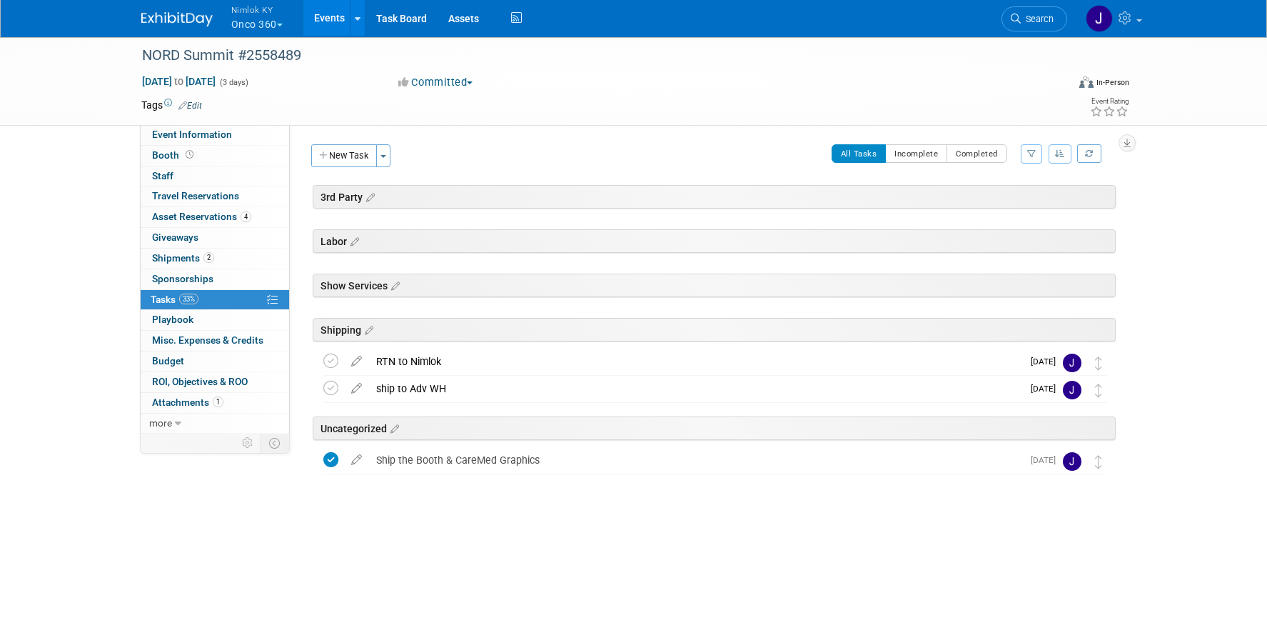
click at [407, 286] on div "Show Services" at bounding box center [714, 285] width 803 height 24
click at [396, 286] on icon at bounding box center [394, 286] width 12 height 13
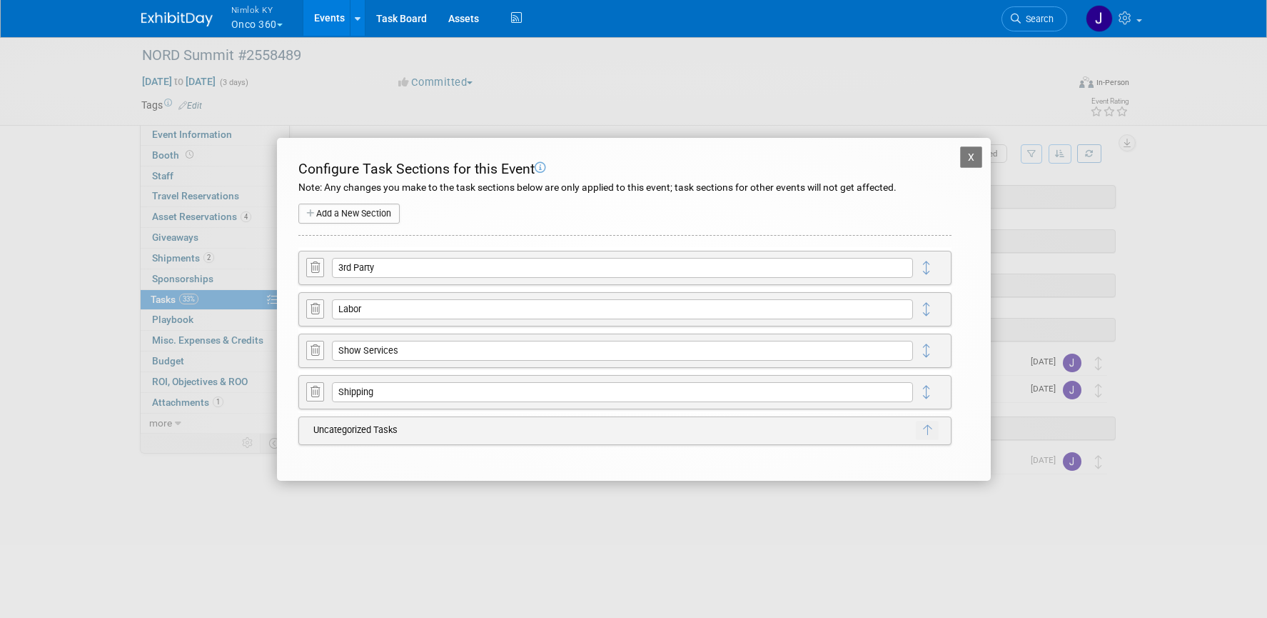
click at [313, 351] on icon at bounding box center [315, 350] width 9 height 11
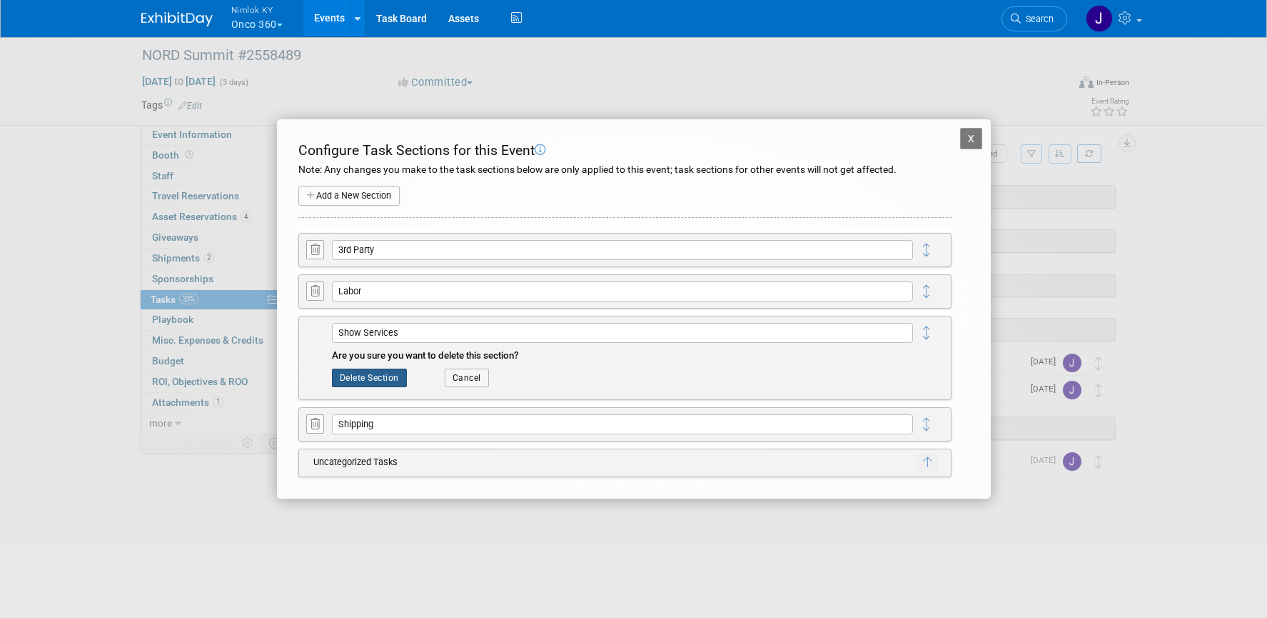
click at [385, 378] on button "Delete Section" at bounding box center [369, 377] width 75 height 19
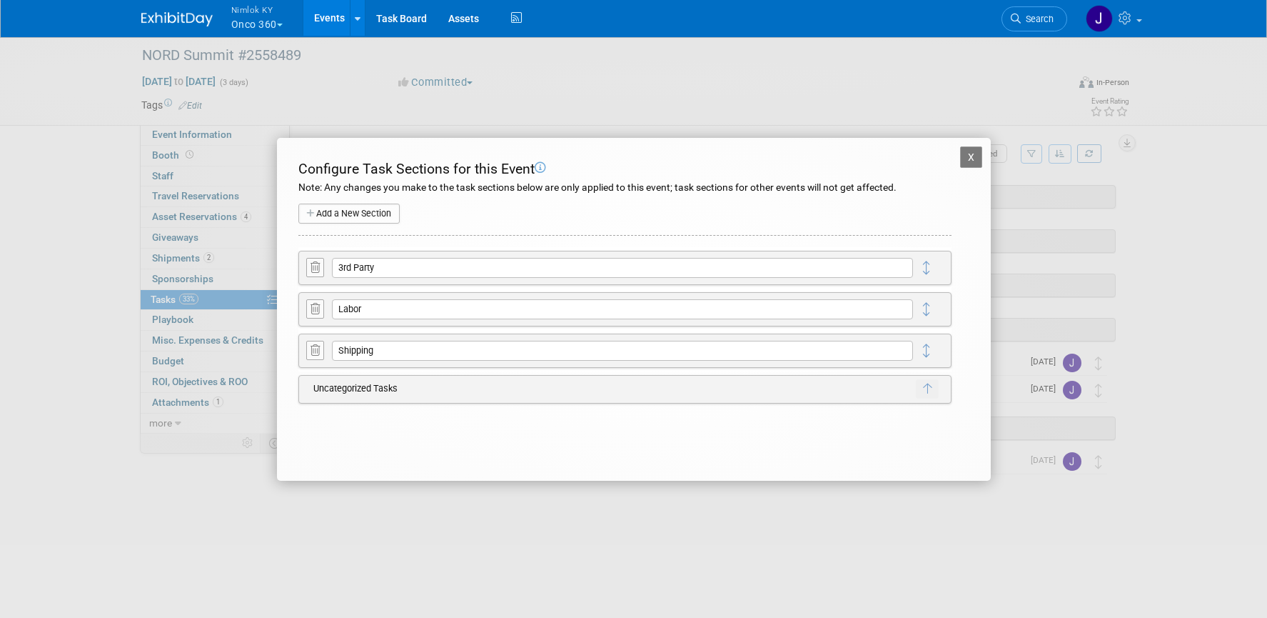
click at [972, 156] on button "X" at bounding box center [971, 156] width 23 height 21
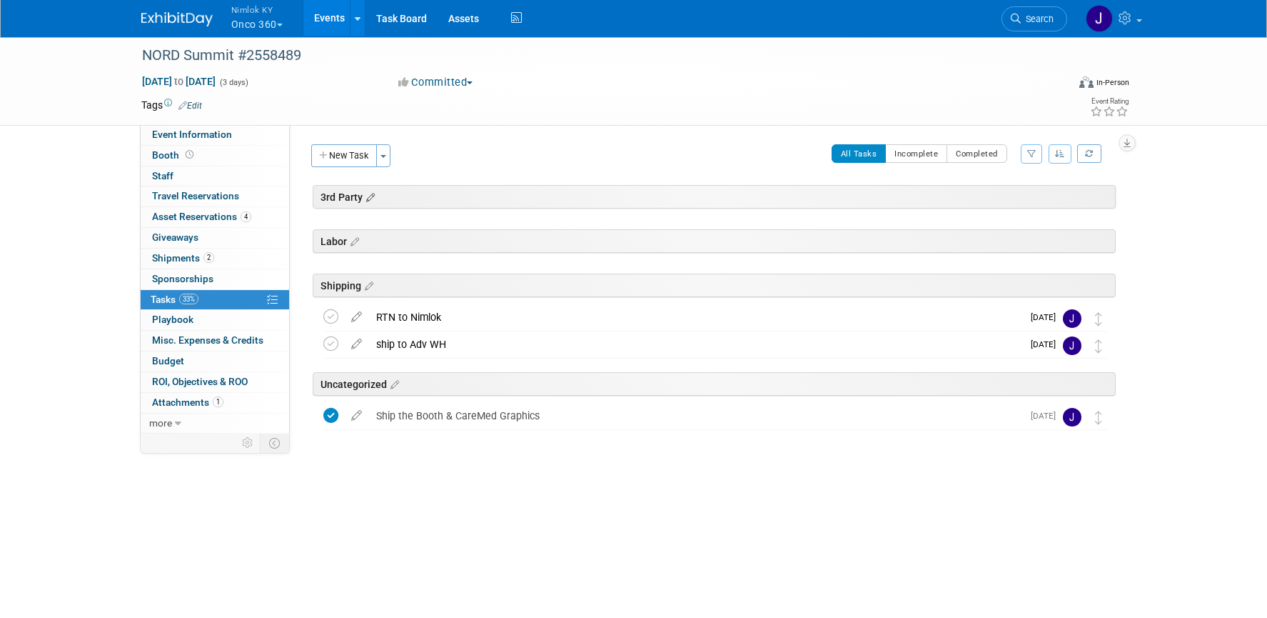
click at [371, 195] on icon at bounding box center [369, 197] width 12 height 13
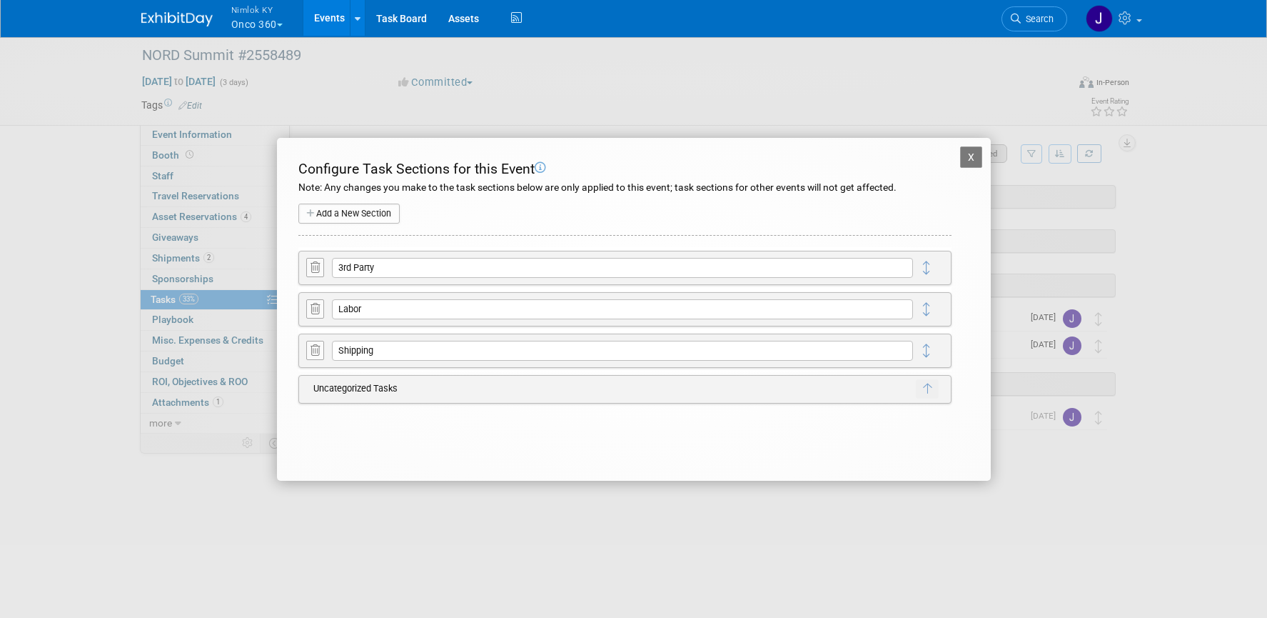
drag, startPoint x: 974, startPoint y: 158, endPoint x: 947, endPoint y: 160, distance: 27.2
click at [974, 159] on button "X" at bounding box center [971, 156] width 23 height 21
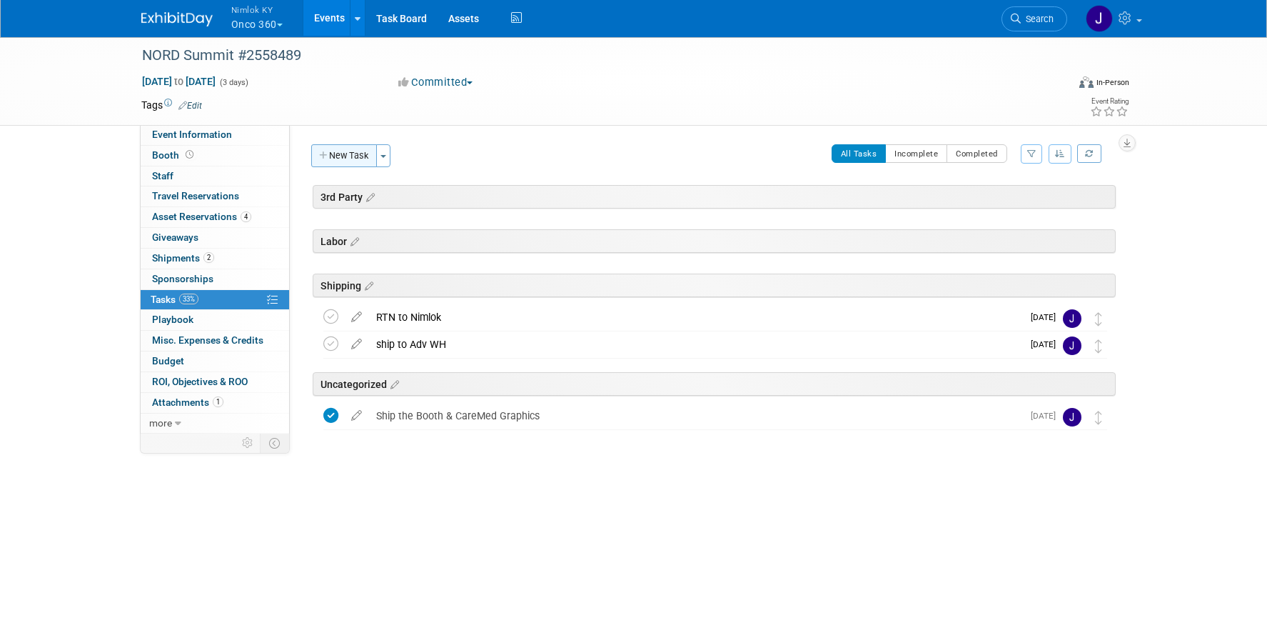
click at [348, 156] on button "New Task" at bounding box center [344, 155] width 66 height 23
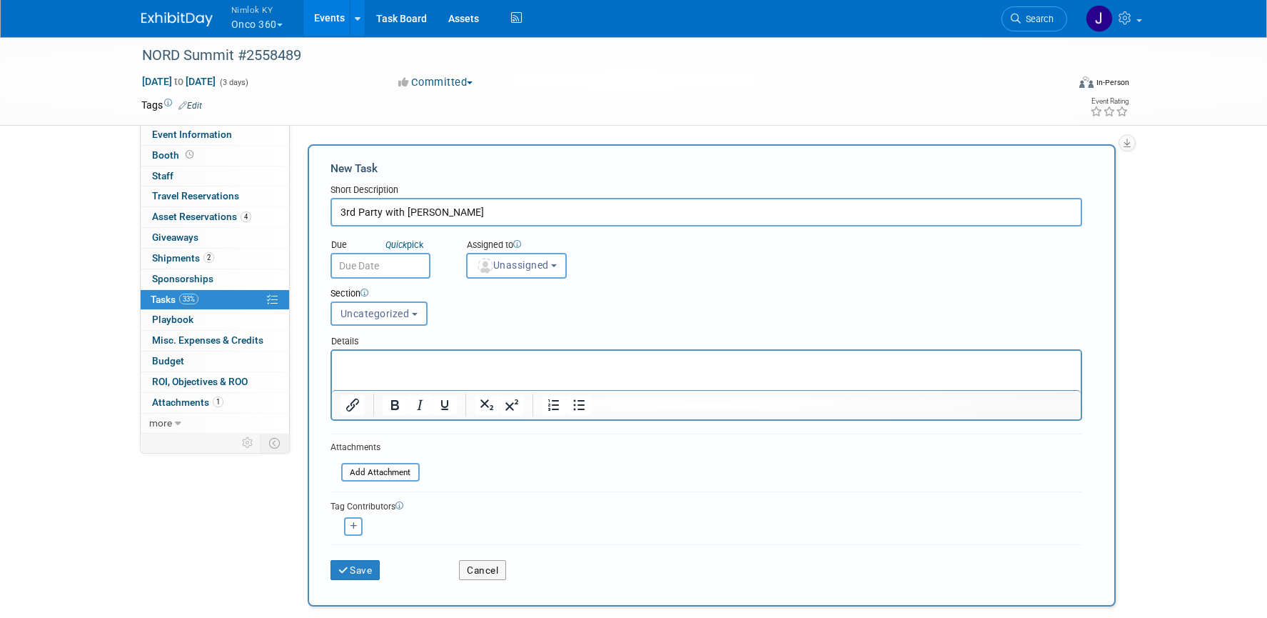
type input "3rd Party with Freeman"
click at [361, 261] on input "text" at bounding box center [381, 266] width 100 height 26
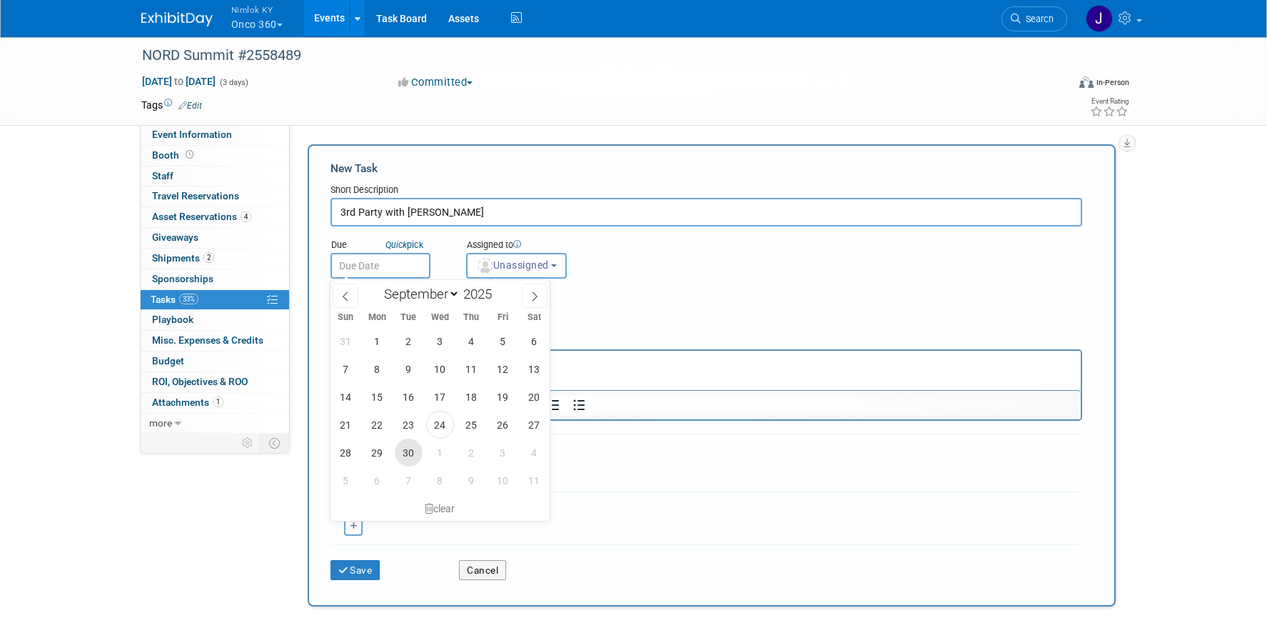
click at [409, 455] on span "30" at bounding box center [409, 452] width 28 height 28
type input "[DATE]"
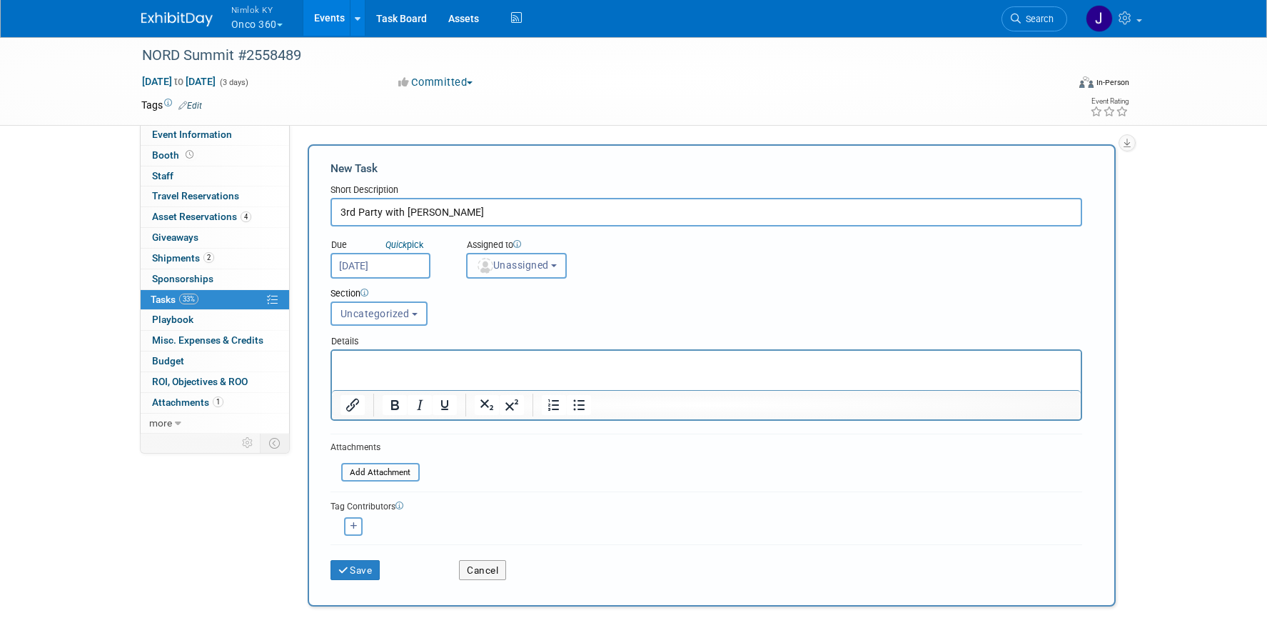
click at [513, 266] on span "Unassigned" at bounding box center [512, 264] width 73 height 11
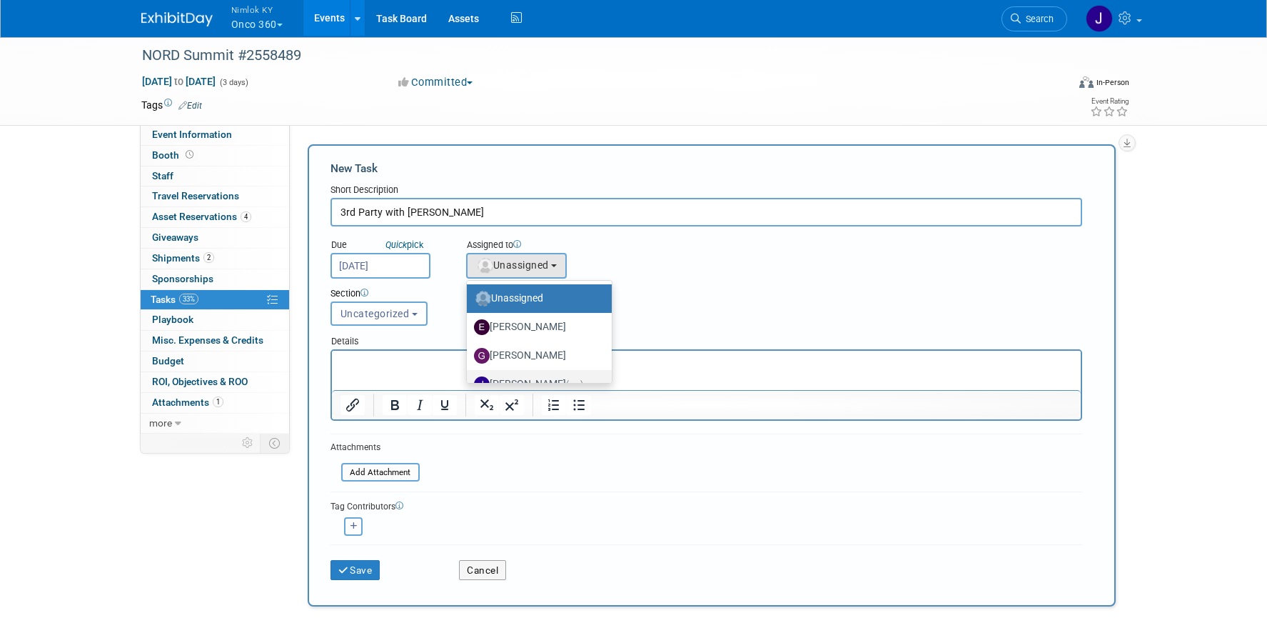
click at [534, 376] on label "Jamie Dunn (me)" at bounding box center [536, 384] width 124 height 23
click at [469, 378] on input "Jamie Dunn (me)" at bounding box center [464, 382] width 9 height 9
select select "6959d863-ee32-42c4-bffe-2330cab25484"
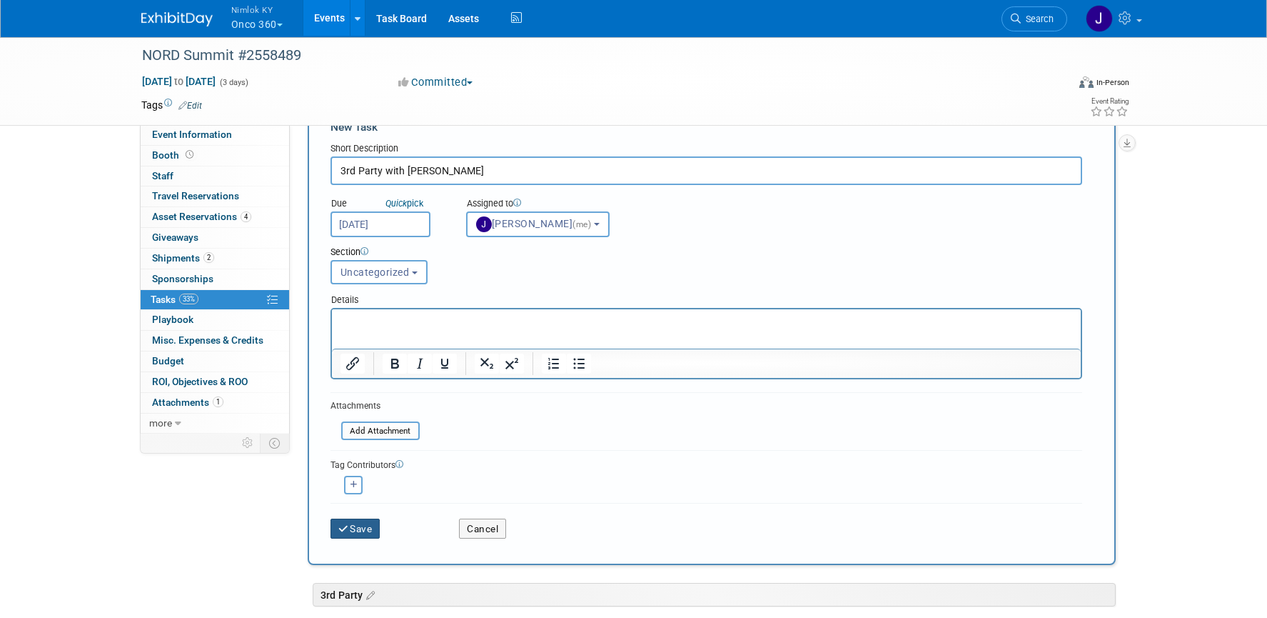
scroll to position [43, 0]
click at [366, 528] on button "Save" at bounding box center [356, 527] width 50 height 20
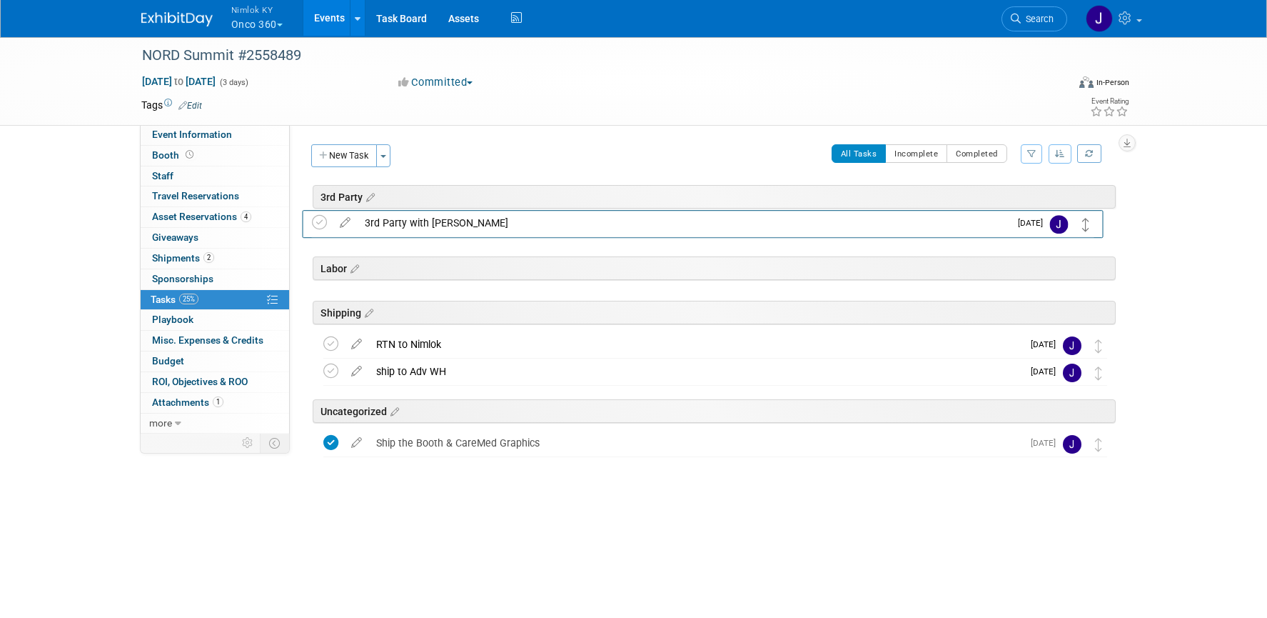
drag, startPoint x: 1097, startPoint y: 416, endPoint x: 1086, endPoint y: 222, distance: 194.5
click at [343, 150] on button "New Task" at bounding box center [344, 155] width 66 height 23
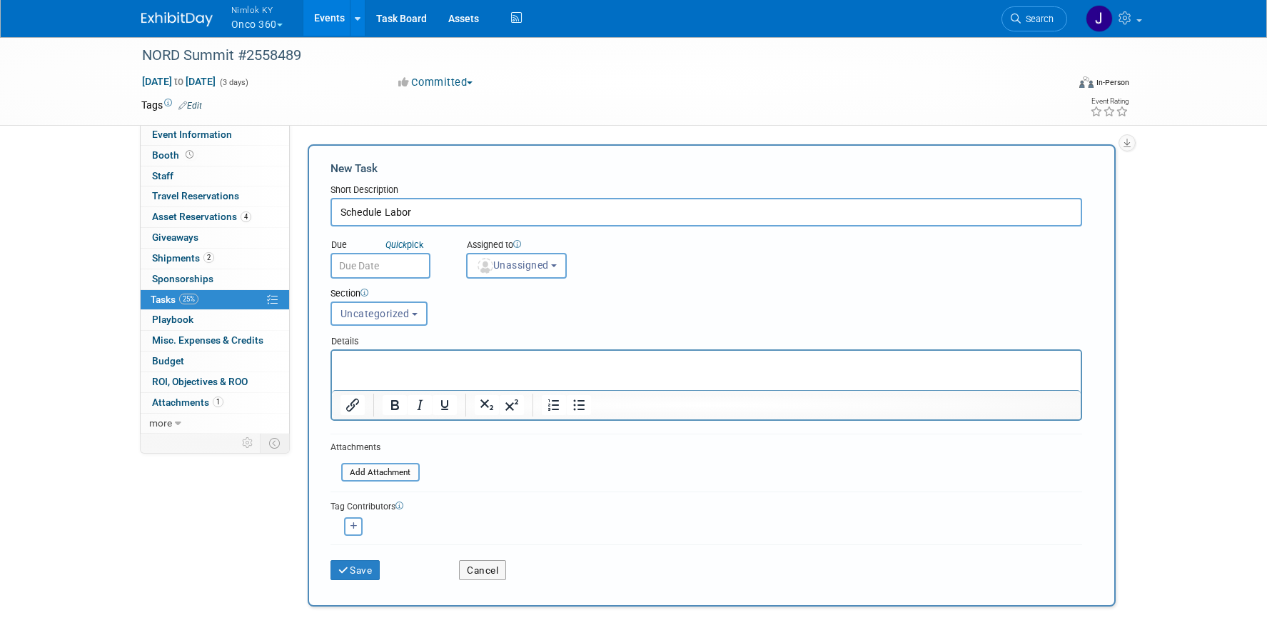
type input "Schedule Labor"
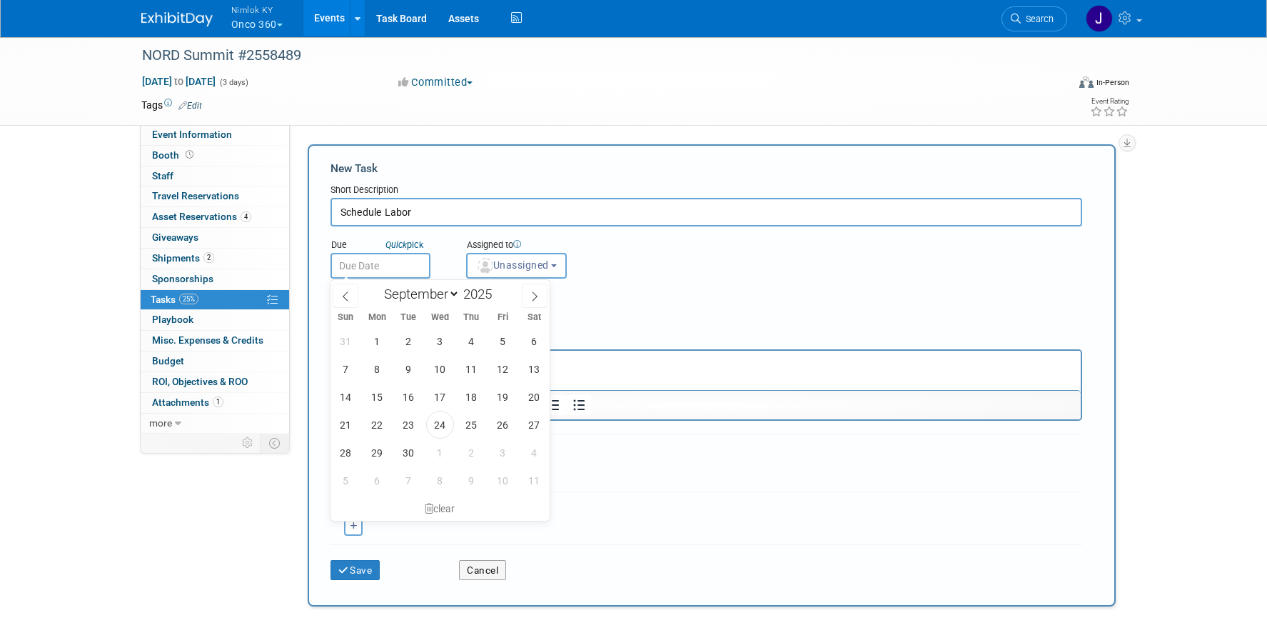
click at [383, 273] on body "Nimlok KY Onco 360 Explore: My Workspaces 48 Go to Workspace: Accurate Perforat…" at bounding box center [633, 309] width 1267 height 618
click at [405, 448] on span "30" at bounding box center [409, 452] width 28 height 28
type input "[DATE]"
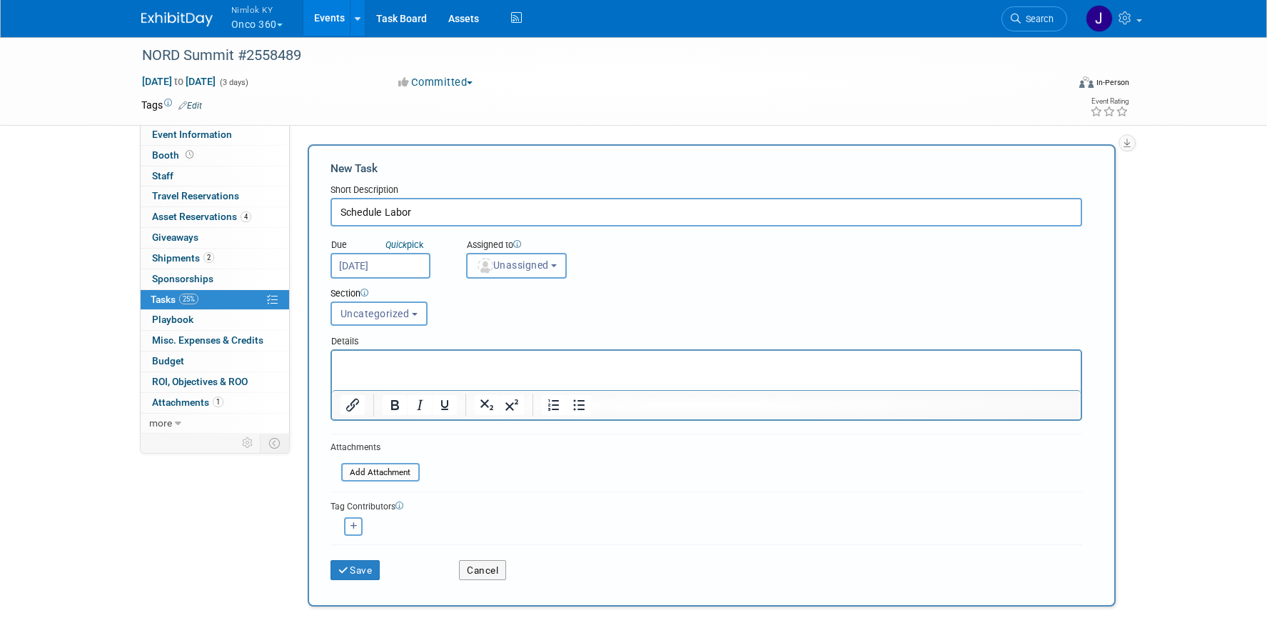
click at [513, 273] on button "Unassigned" at bounding box center [516, 266] width 101 height 26
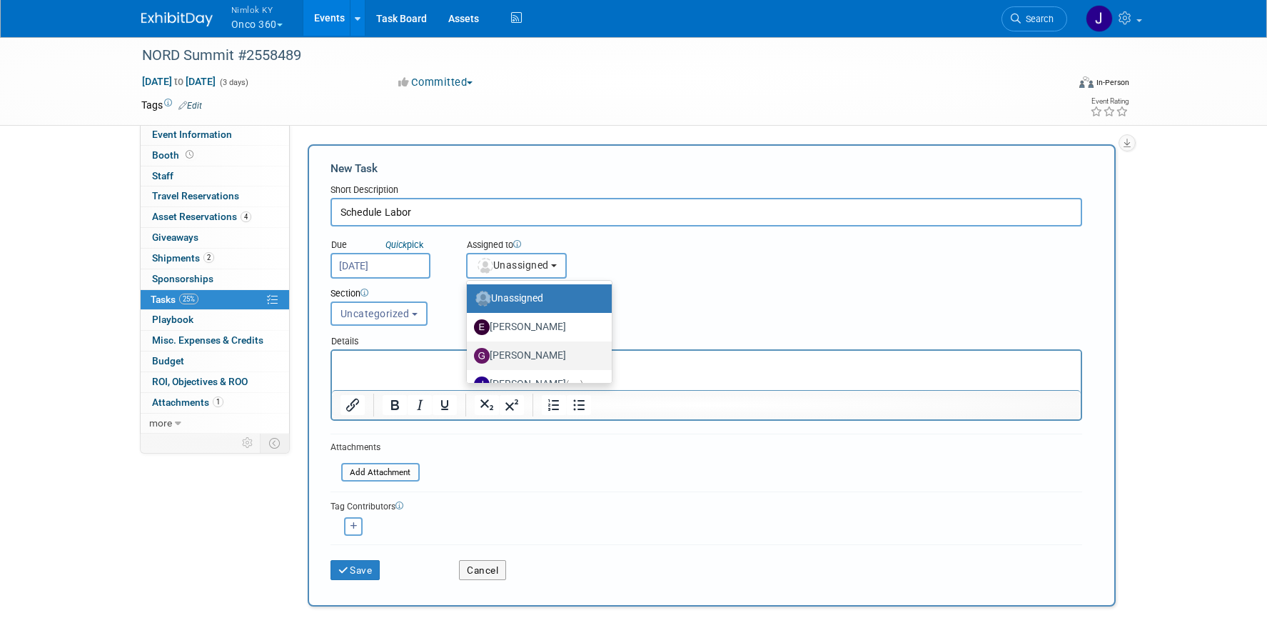
scroll to position [3, 0]
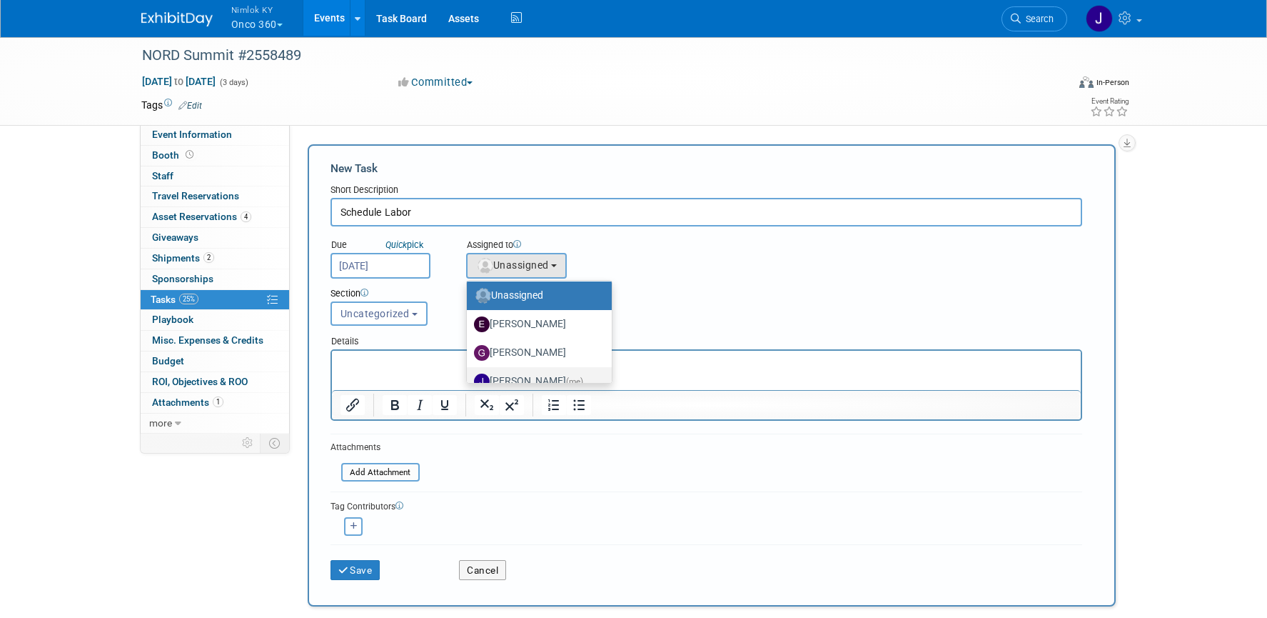
drag, startPoint x: 543, startPoint y: 375, endPoint x: 201, endPoint y: 25, distance: 489.3
click at [543, 375] on label "Jamie Dunn (me)" at bounding box center [536, 381] width 124 height 23
click at [469, 375] on input "Jamie Dunn (me)" at bounding box center [464, 379] width 9 height 9
select select "6959d863-ee32-42c4-bffe-2330cab25484"
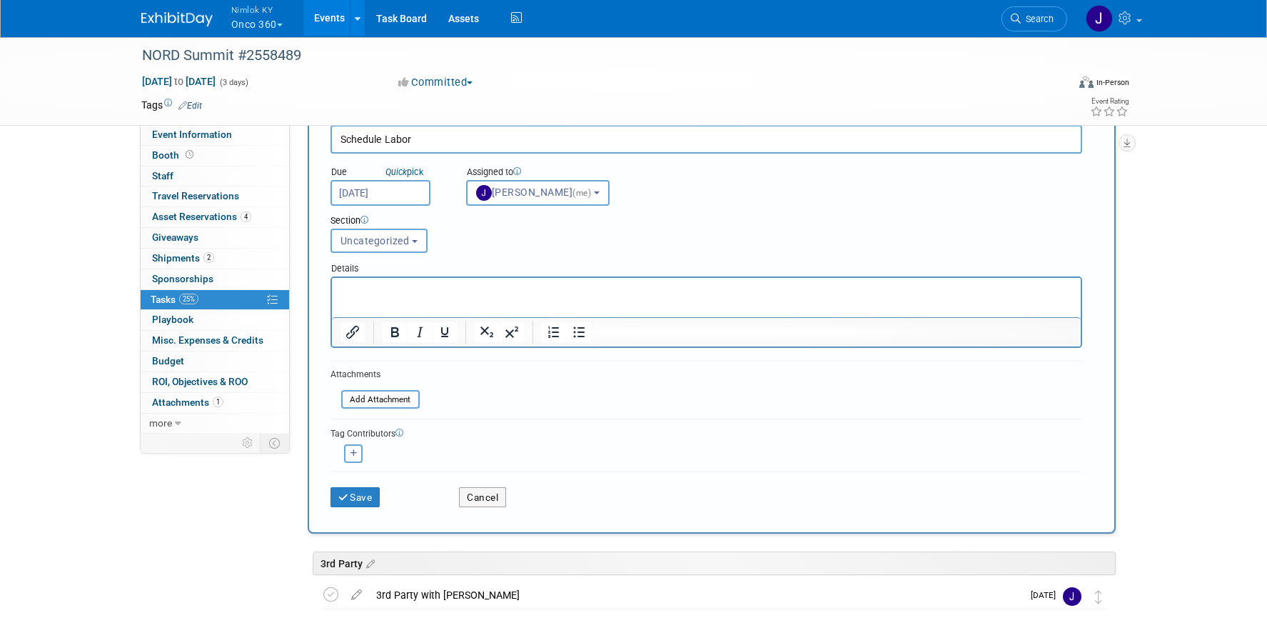
scroll to position [84, 0]
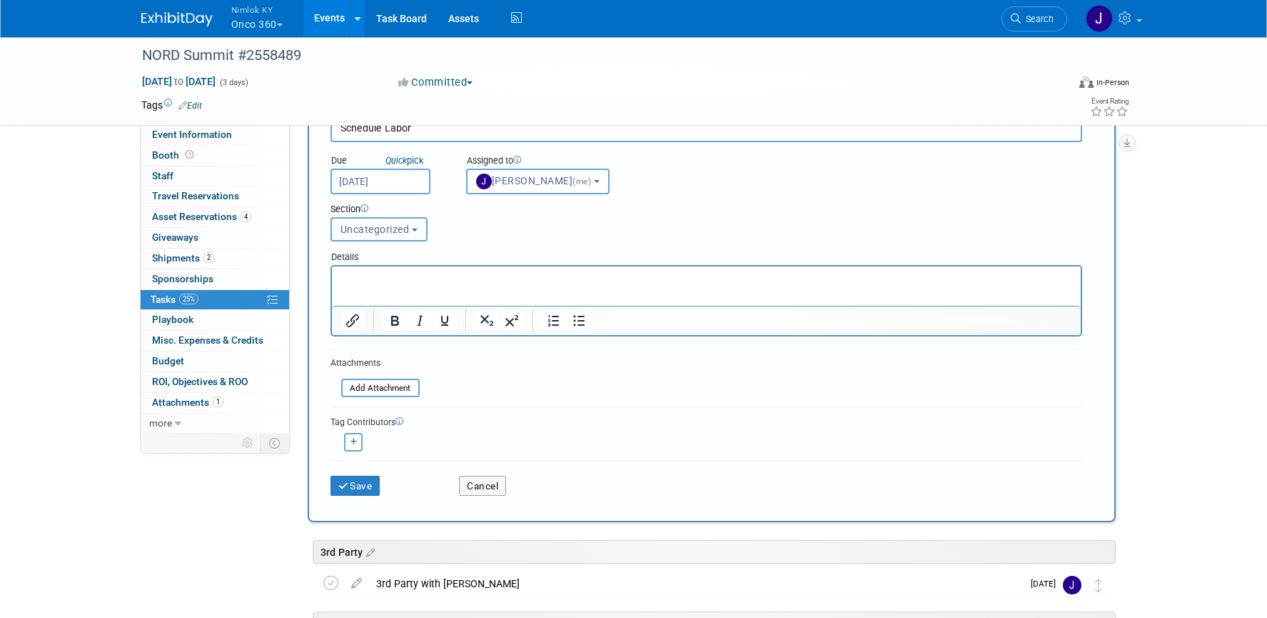
click at [371, 233] on span "Uncategorized" at bounding box center [375, 228] width 69 height 11
click at [378, 307] on label "Labor" at bounding box center [377, 307] width 79 height 19
click at [333, 307] on input "Labor" at bounding box center [328, 307] width 9 height 9
select select "11274835"
click at [357, 482] on button "Save" at bounding box center [356, 486] width 50 height 20
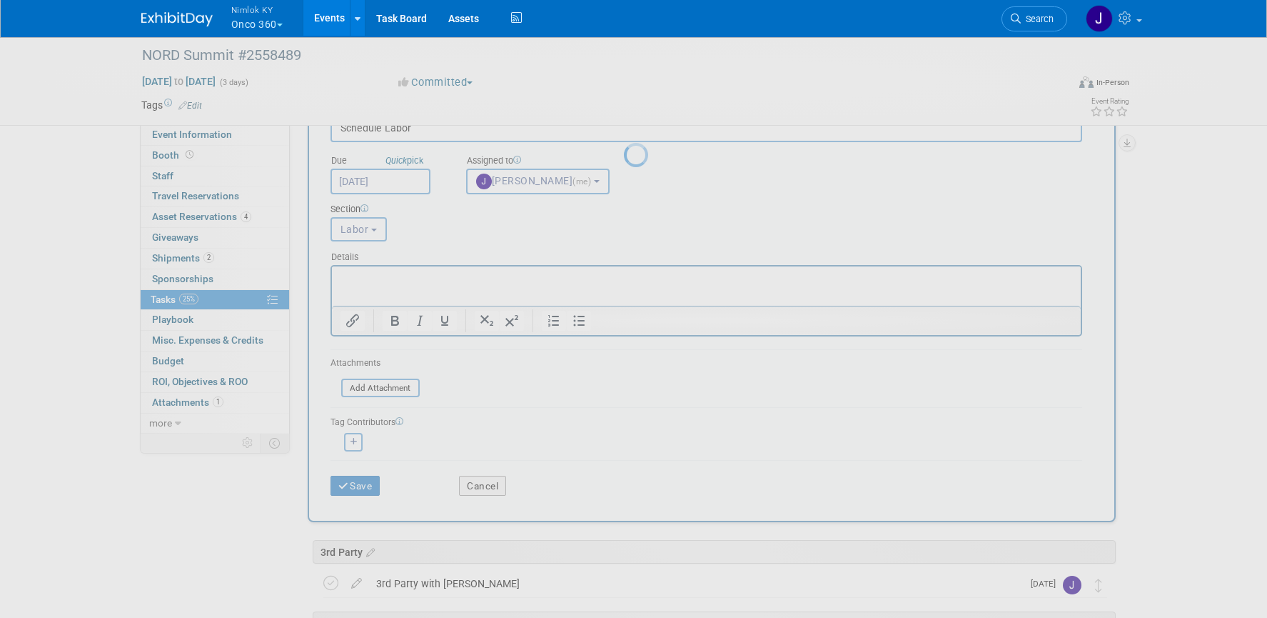
scroll to position [0, 0]
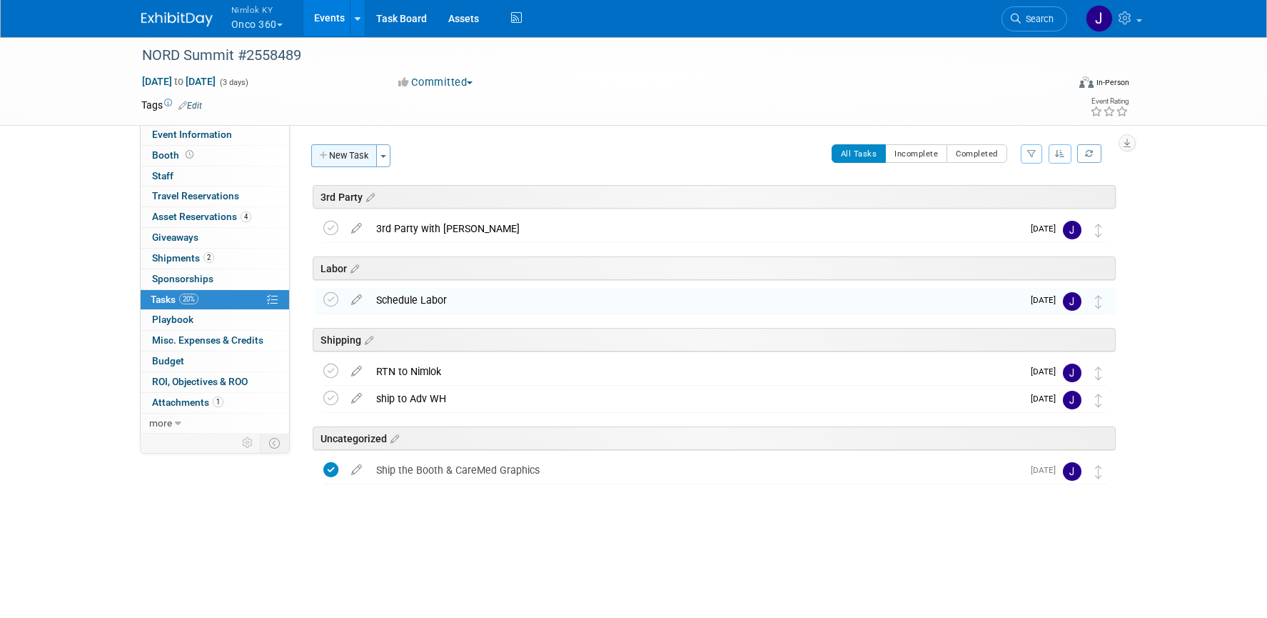
click at [337, 162] on button "New Task" at bounding box center [344, 155] width 66 height 23
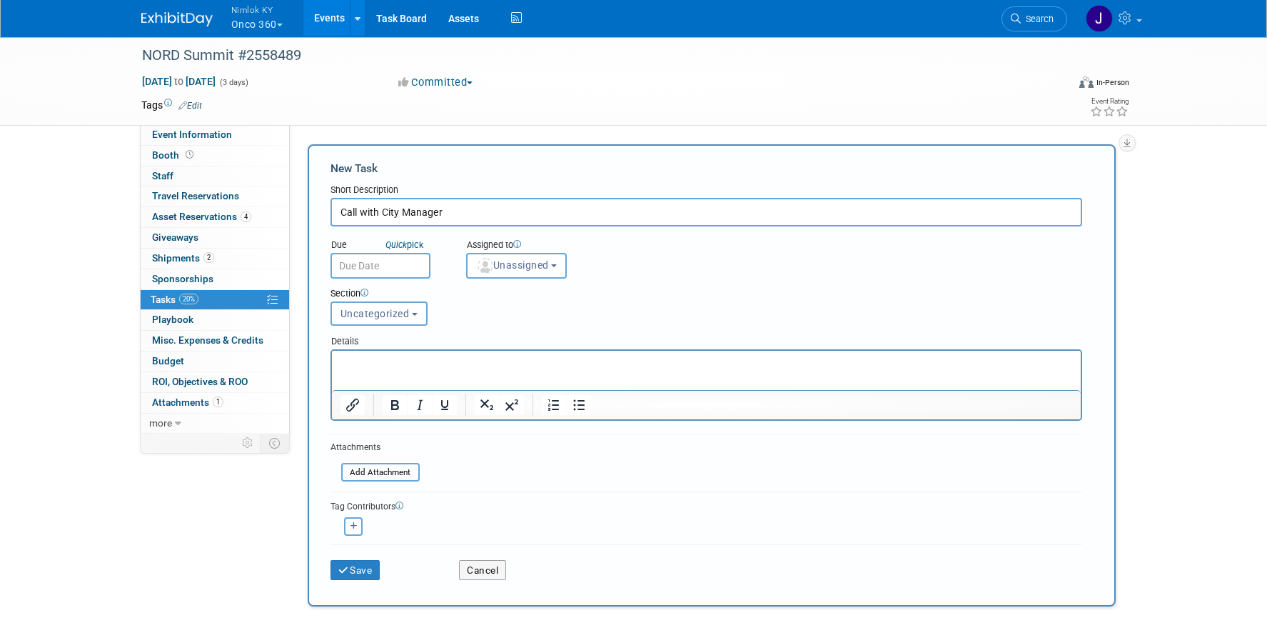
click at [376, 263] on input "text" at bounding box center [381, 266] width 100 height 26
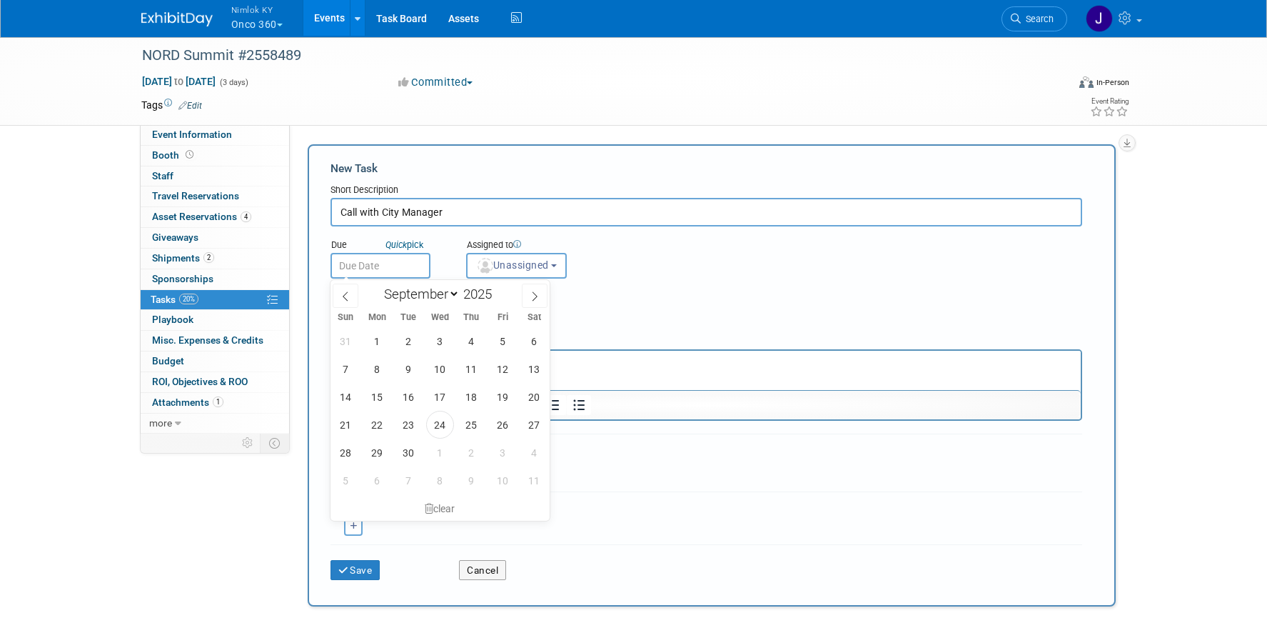
click at [471, 219] on input "Call with City Manager" at bounding box center [707, 212] width 752 height 29
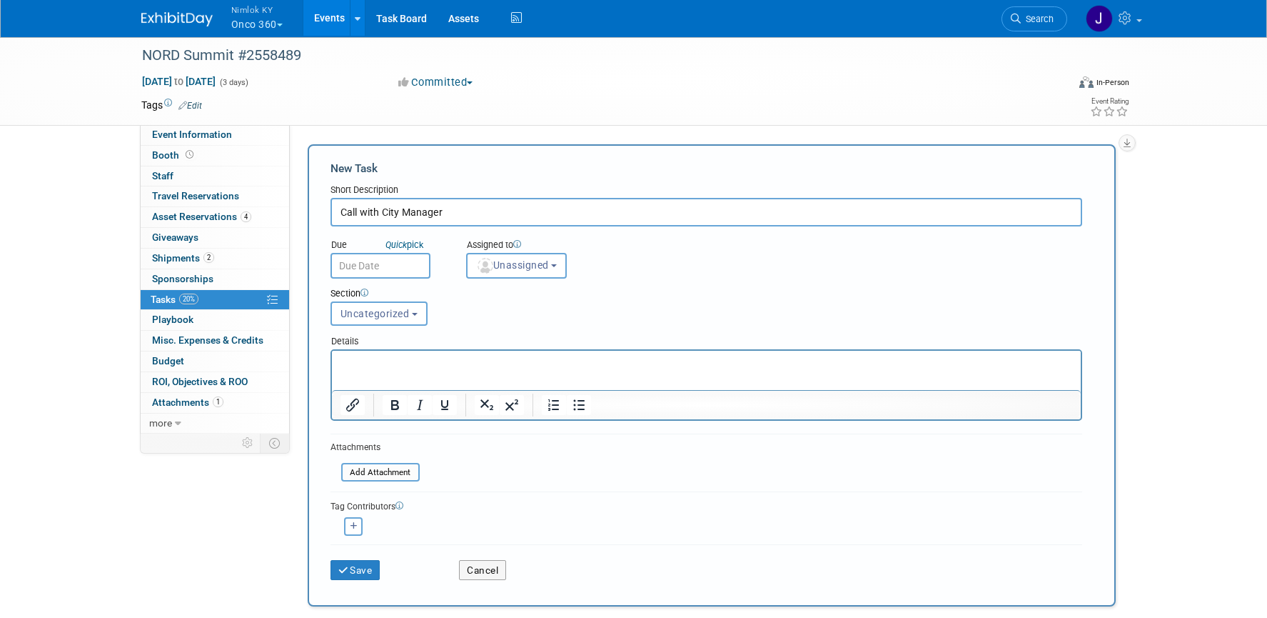
click at [342, 211] on input "Call with City Manager" at bounding box center [707, 212] width 752 height 29
type input "Schedule Call with City Manager"
click at [373, 262] on input "text" at bounding box center [381, 266] width 100 height 26
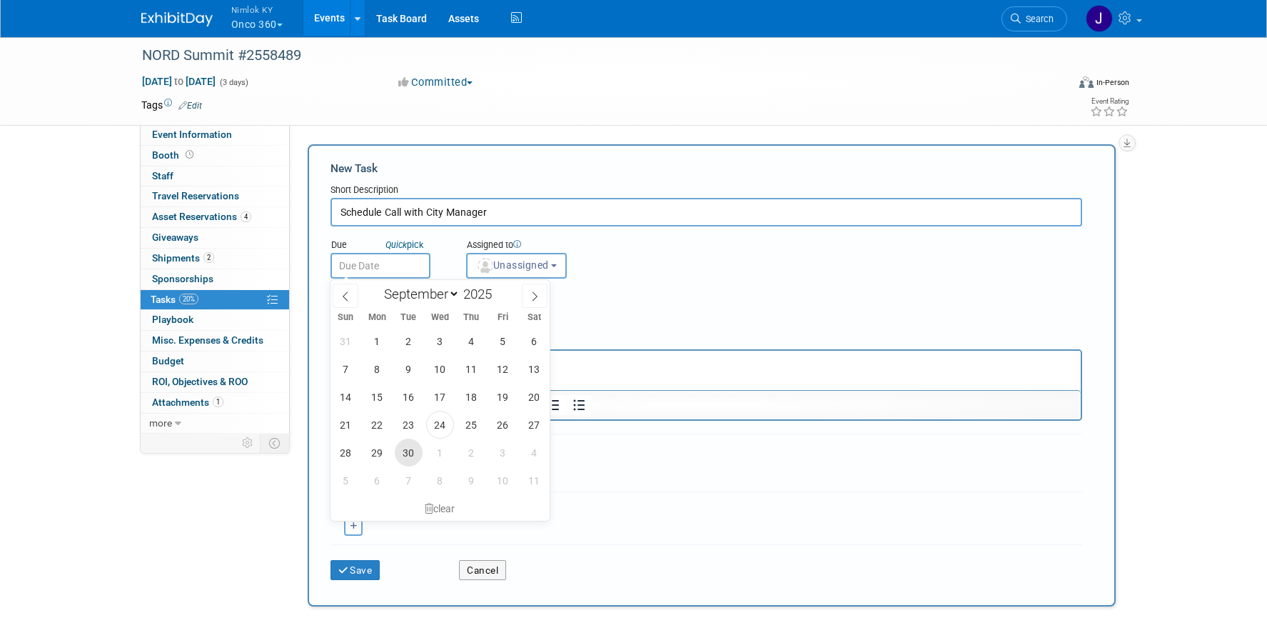
click at [413, 455] on span "30" at bounding box center [409, 452] width 28 height 28
type input "[DATE]"
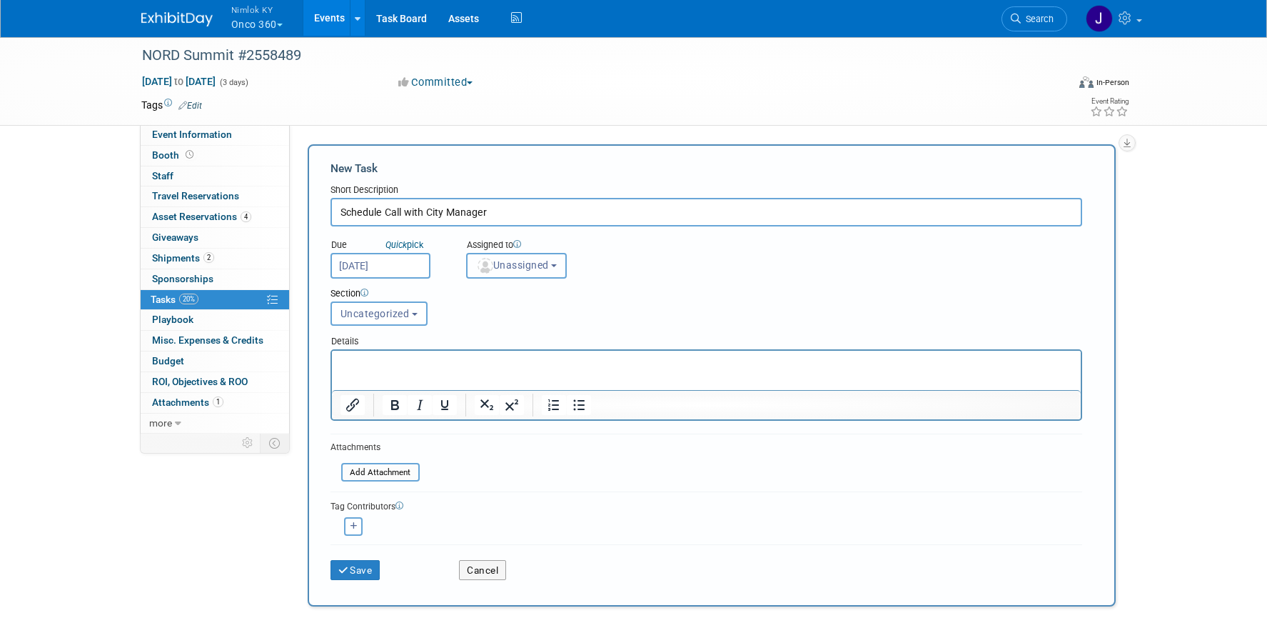
click at [511, 267] on span "Unassigned" at bounding box center [512, 264] width 73 height 11
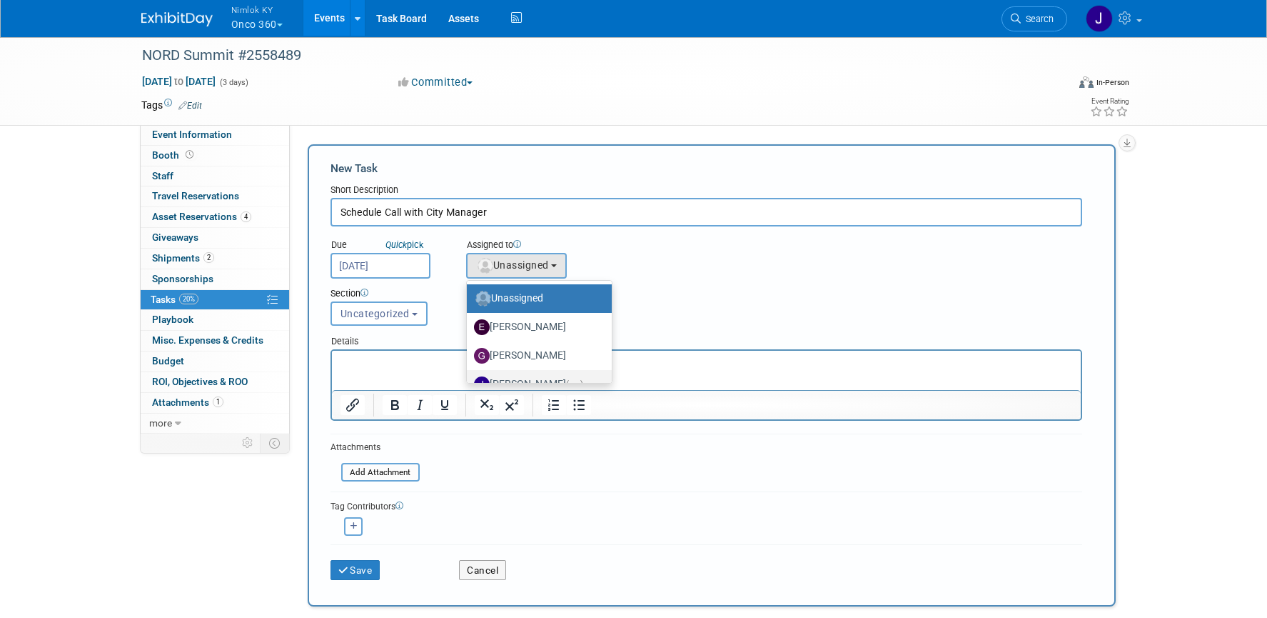
click at [532, 377] on label "Jamie Dunn (me)" at bounding box center [536, 384] width 124 height 23
click at [469, 378] on input "Jamie Dunn (me)" at bounding box center [464, 382] width 9 height 9
select select "6959d863-ee32-42c4-bffe-2330cab25484"
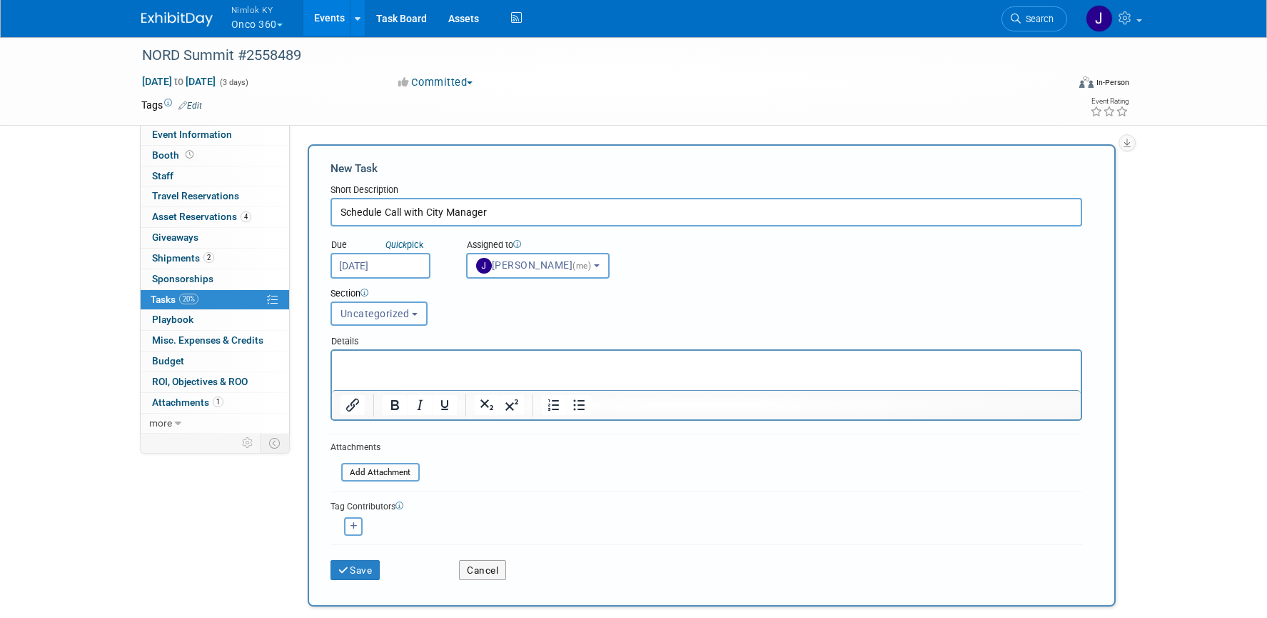
click at [371, 308] on span "Uncategorized" at bounding box center [375, 313] width 69 height 11
click at [374, 388] on label "Labor" at bounding box center [377, 392] width 79 height 19
click at [333, 388] on input "Labor" at bounding box center [328, 392] width 9 height 9
select select "11274835"
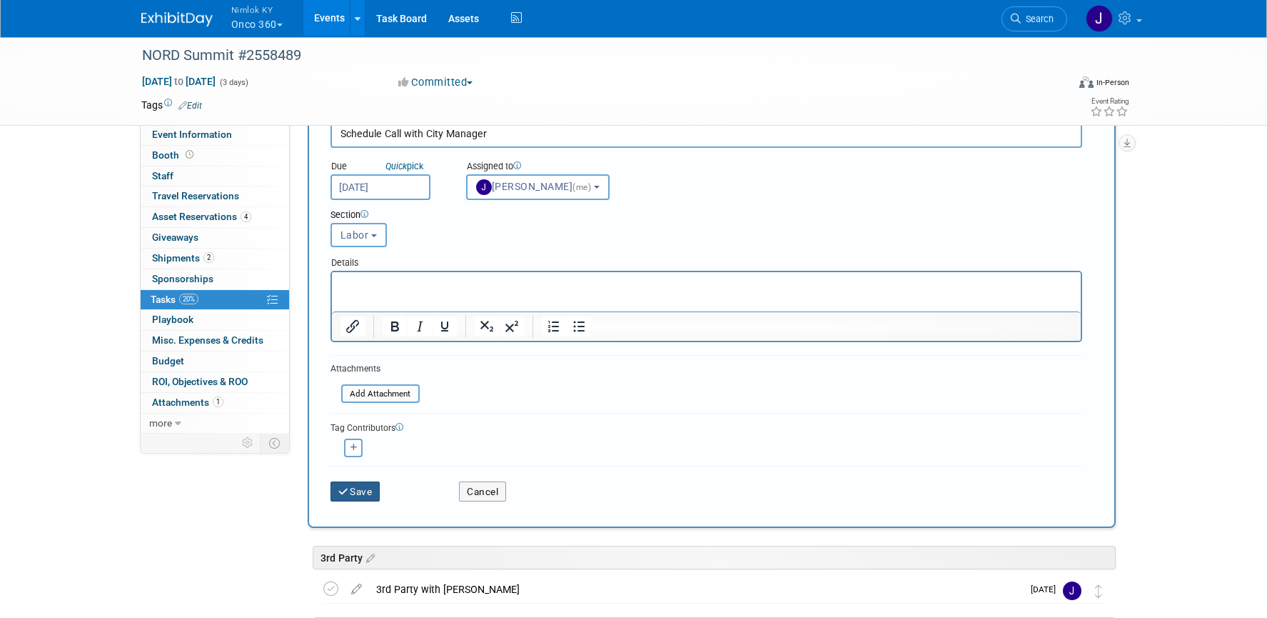
scroll to position [80, 0]
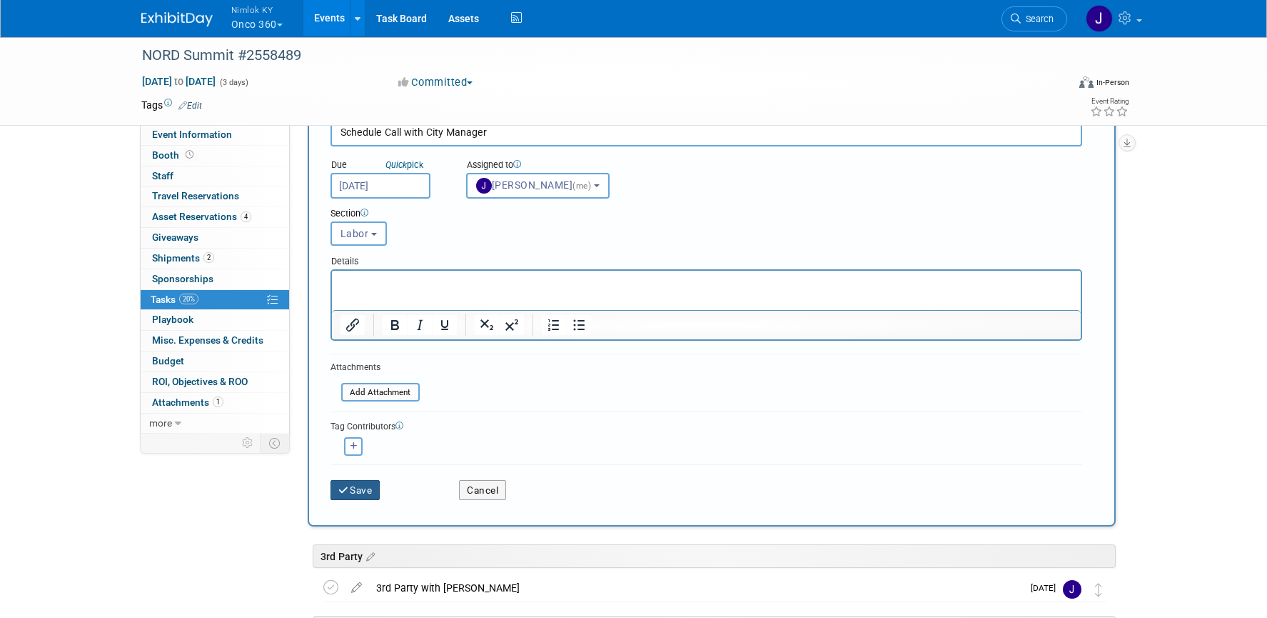
click at [376, 488] on button "Save" at bounding box center [356, 490] width 50 height 20
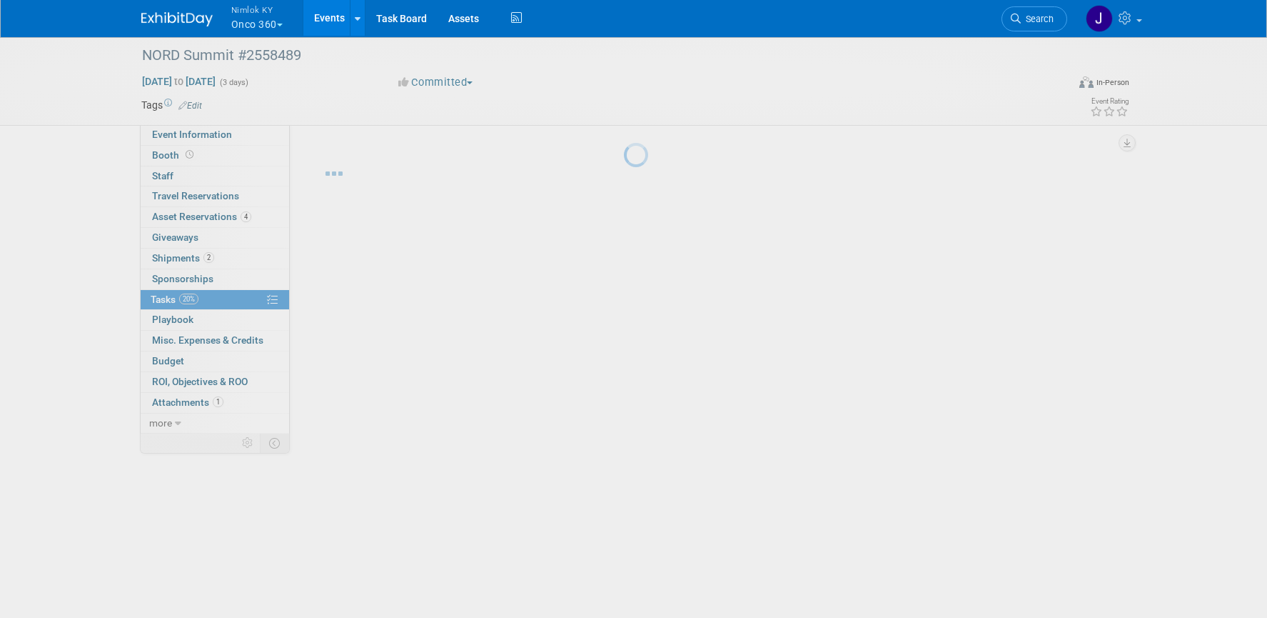
scroll to position [0, 0]
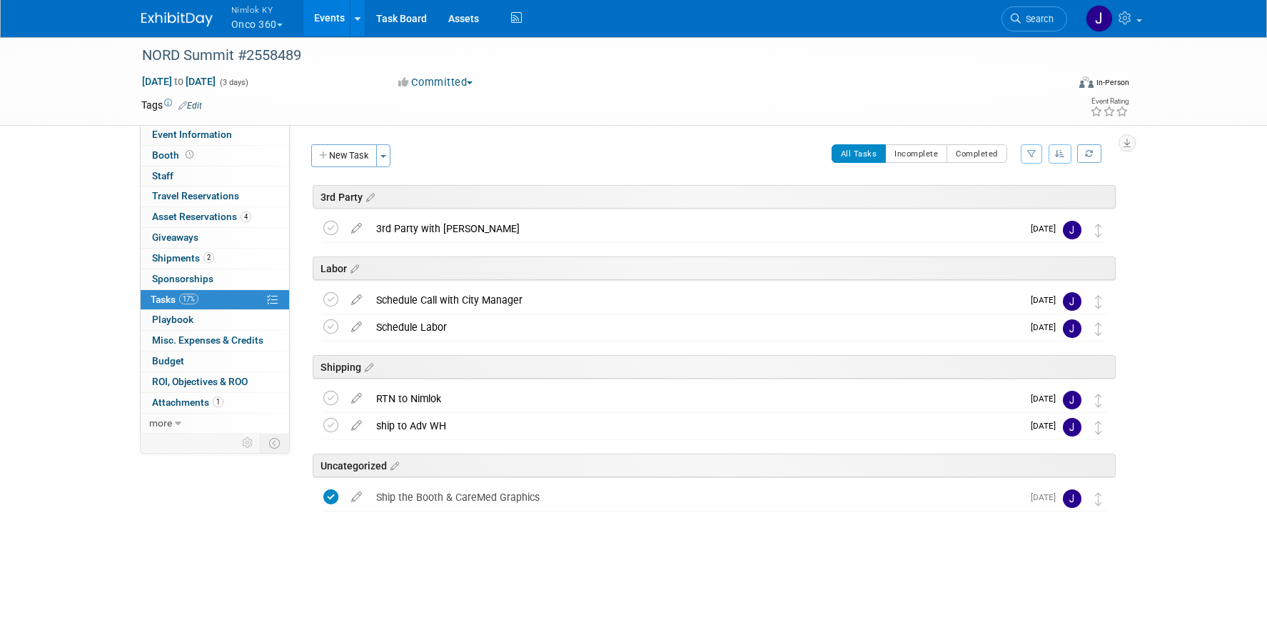
click at [252, 19] on button "Nimlok KY Onco 360" at bounding box center [265, 18] width 71 height 37
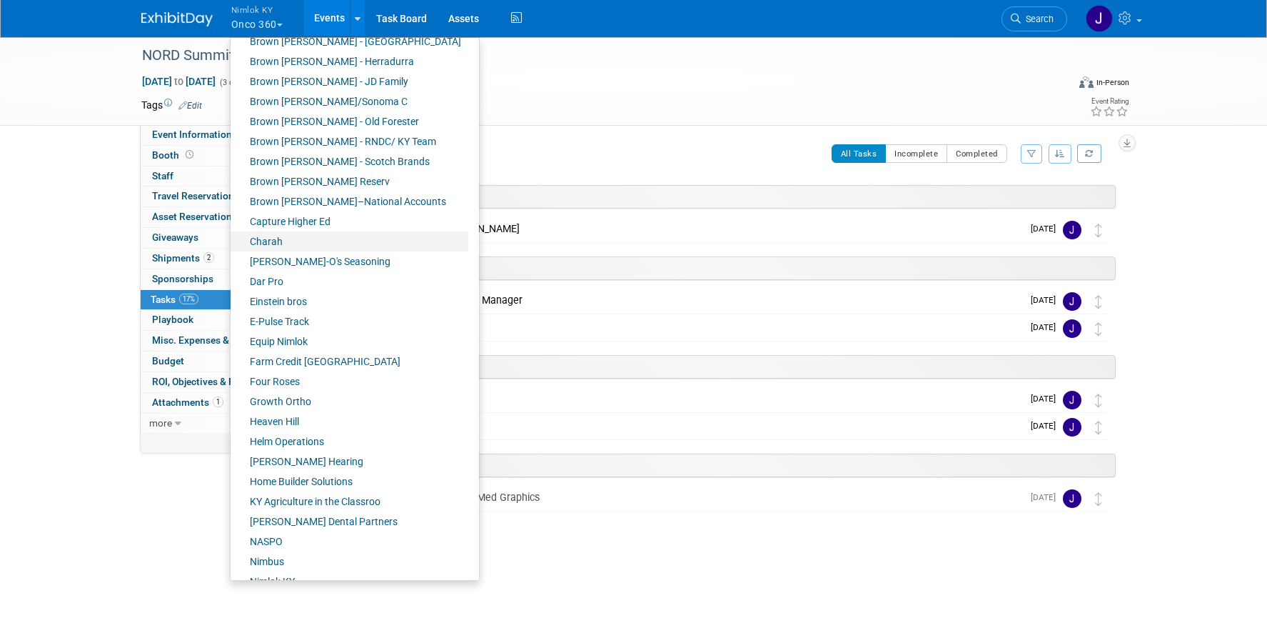
scroll to position [158, 0]
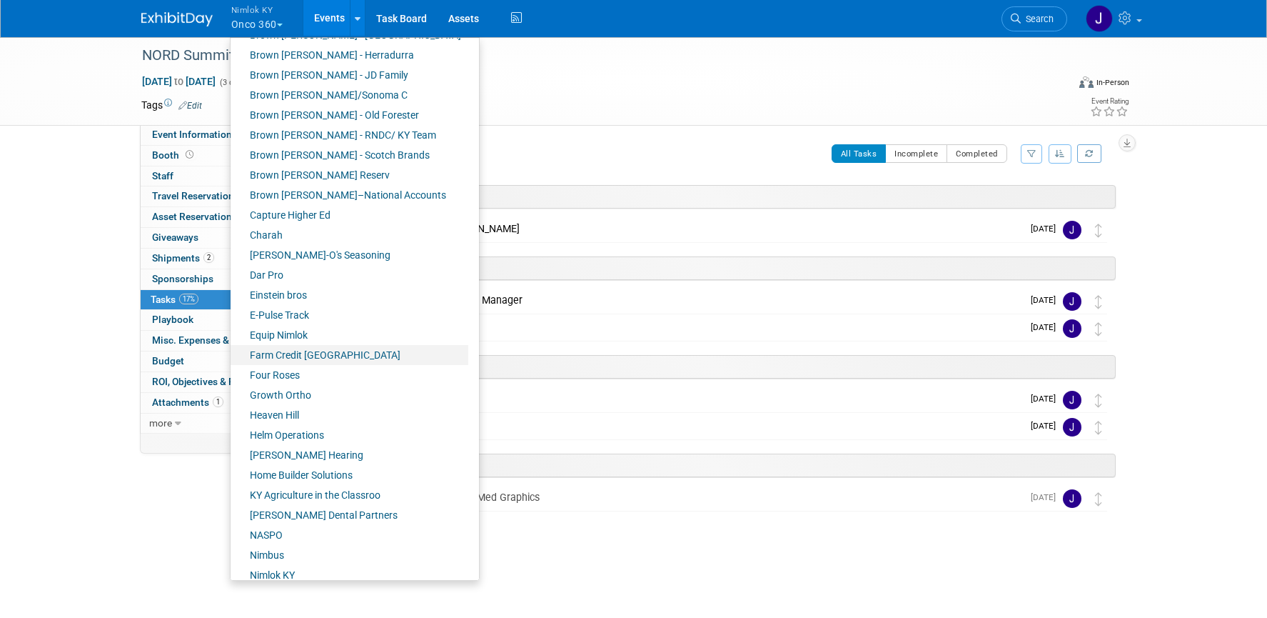
click at [331, 348] on link "Farm Credit [GEOGRAPHIC_DATA]" at bounding box center [350, 355] width 238 height 20
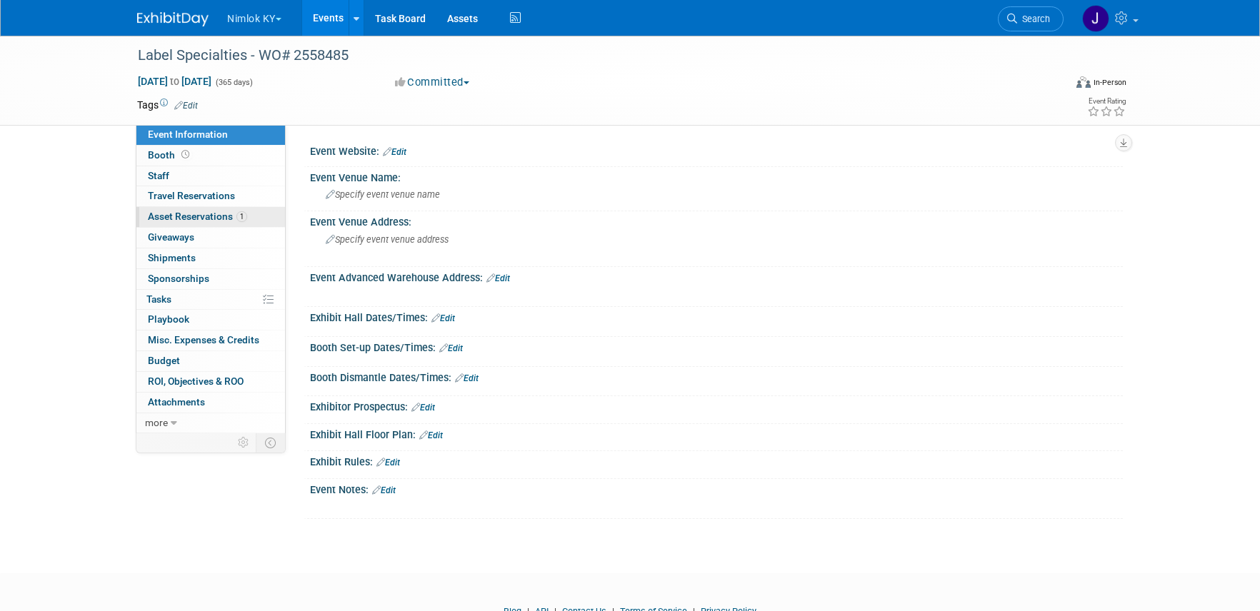
click at [231, 219] on span "Asset Reservations 1" at bounding box center [197, 216] width 99 height 11
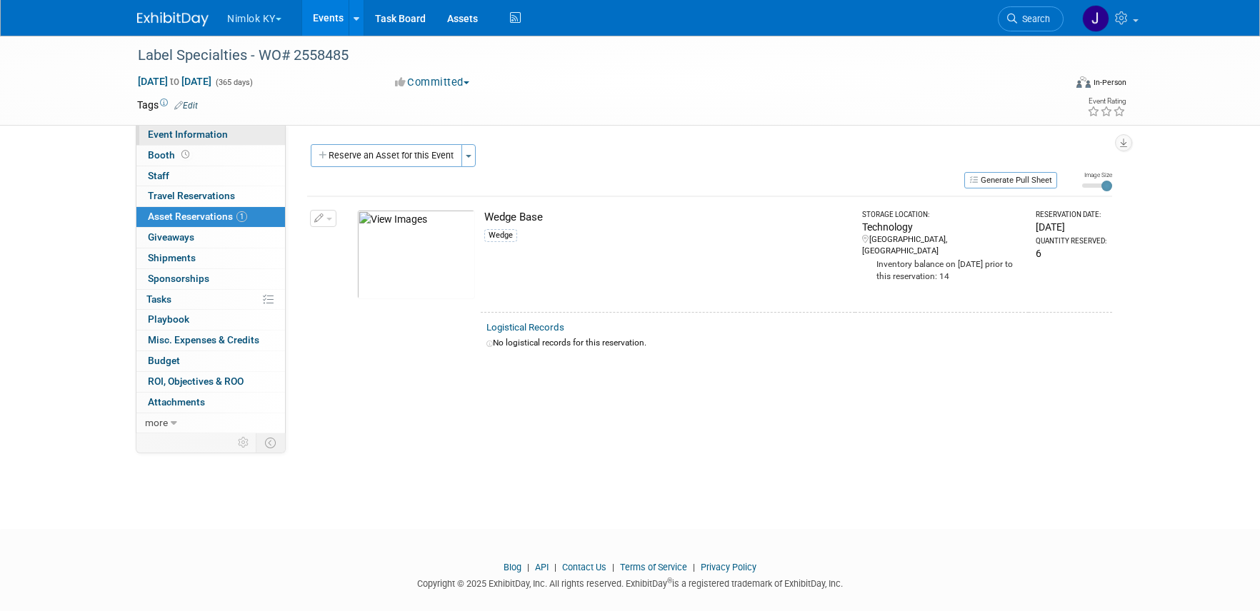
click at [223, 138] on span "Event Information" at bounding box center [188, 134] width 80 height 11
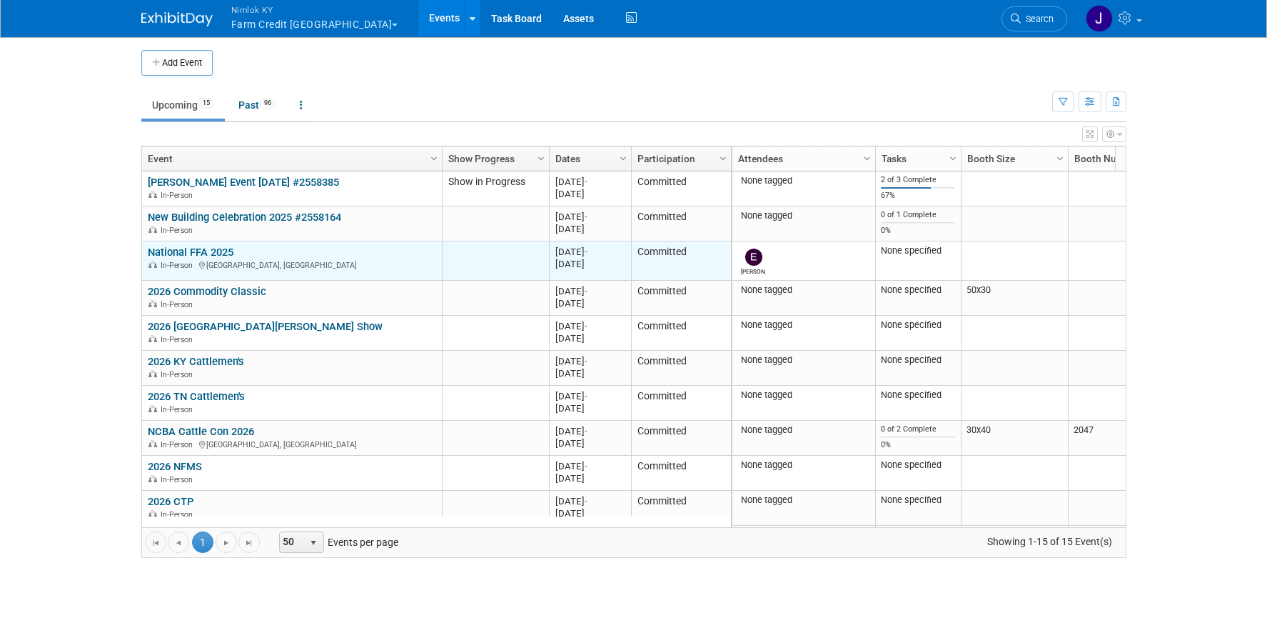
click at [225, 246] on link "National FFA 2025" at bounding box center [191, 252] width 86 height 13
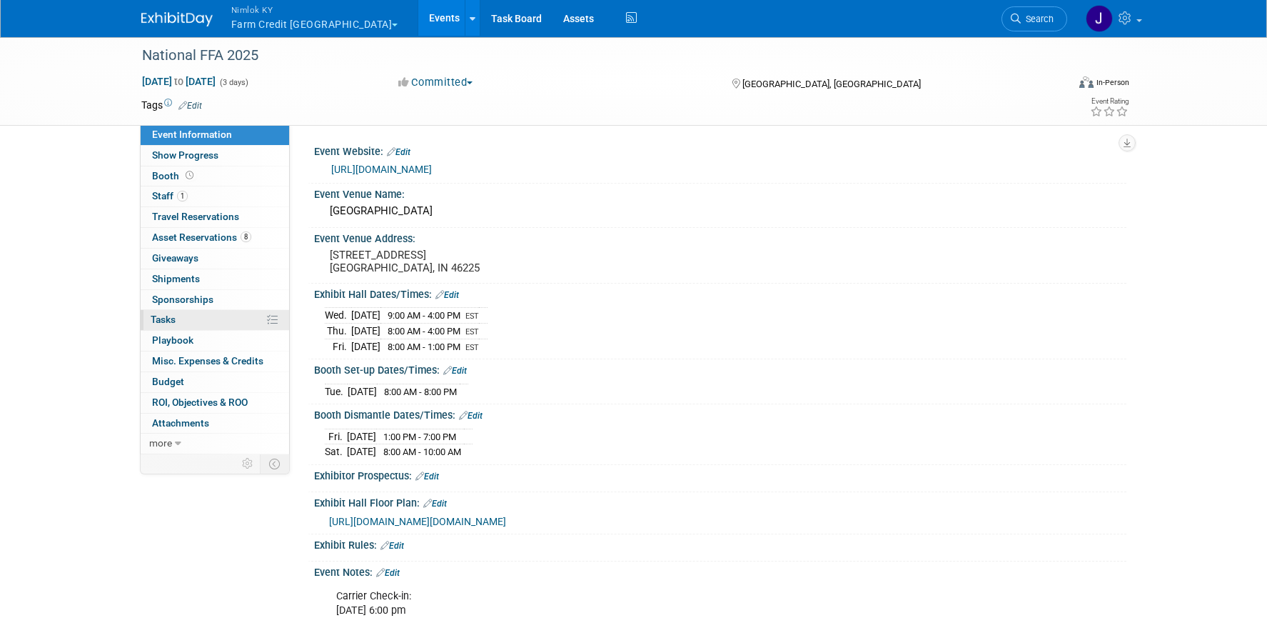
click at [204, 313] on link "0% Tasks 0%" at bounding box center [215, 320] width 149 height 20
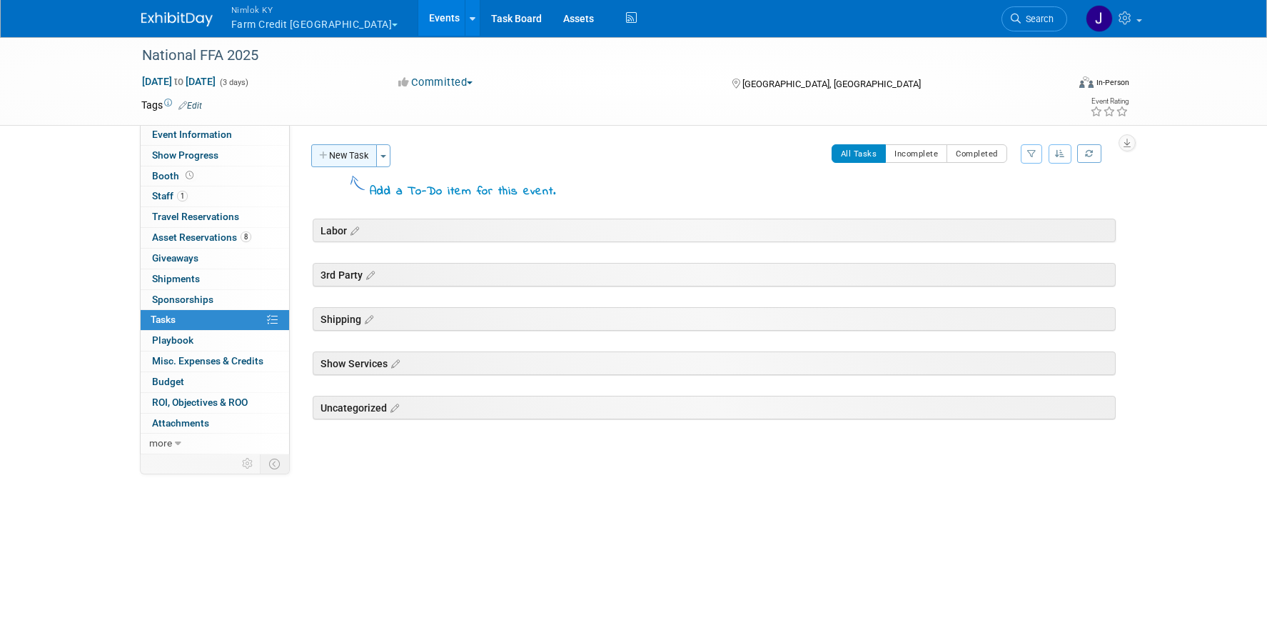
click at [350, 150] on button "New Task" at bounding box center [344, 155] width 66 height 23
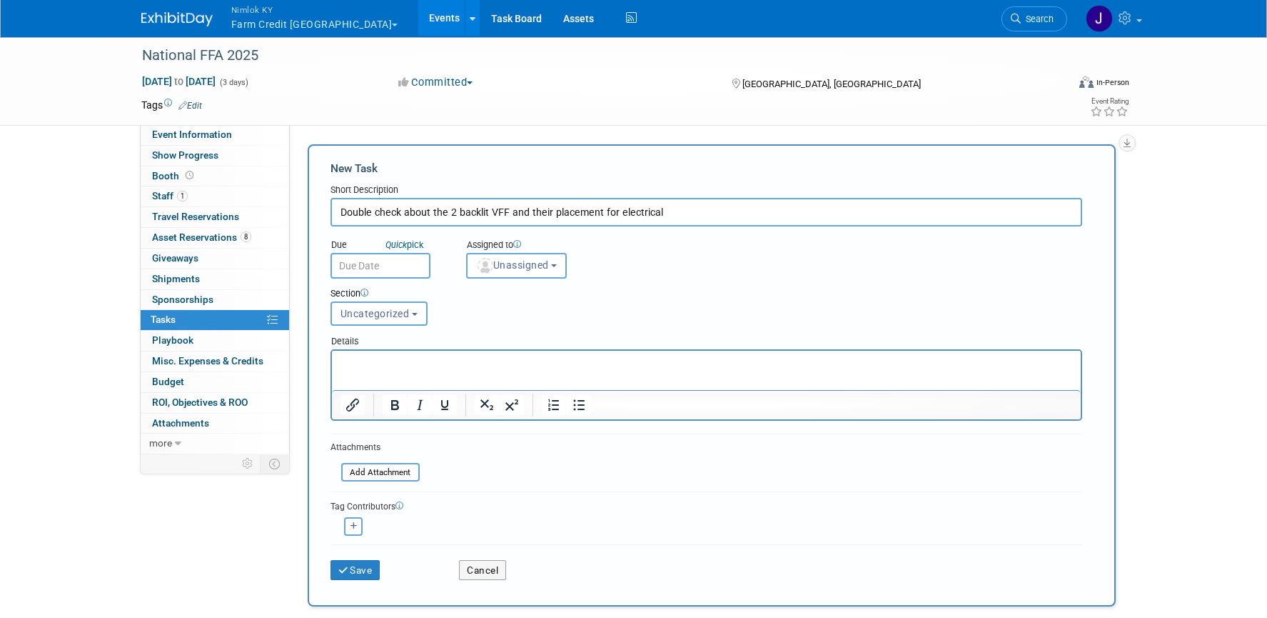
type input "Double check about the 2 backlit VFF and their placement for electrical"
click at [394, 371] on html at bounding box center [705, 361] width 749 height 20
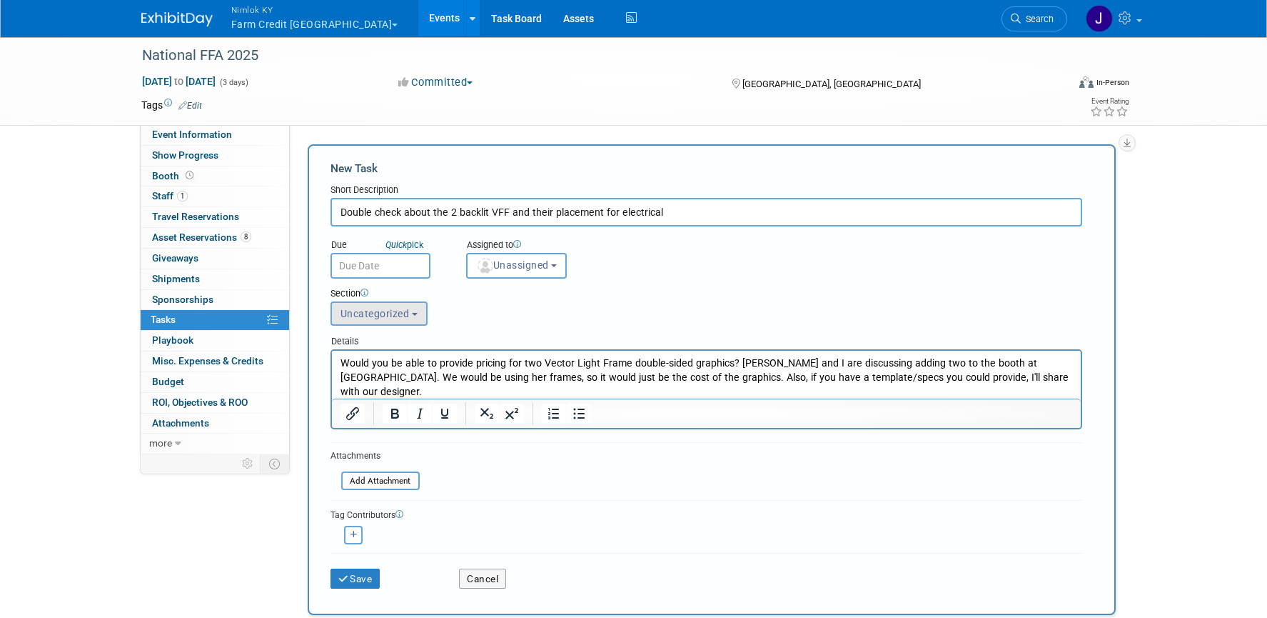
click at [387, 315] on span "Uncategorized" at bounding box center [375, 313] width 69 height 11
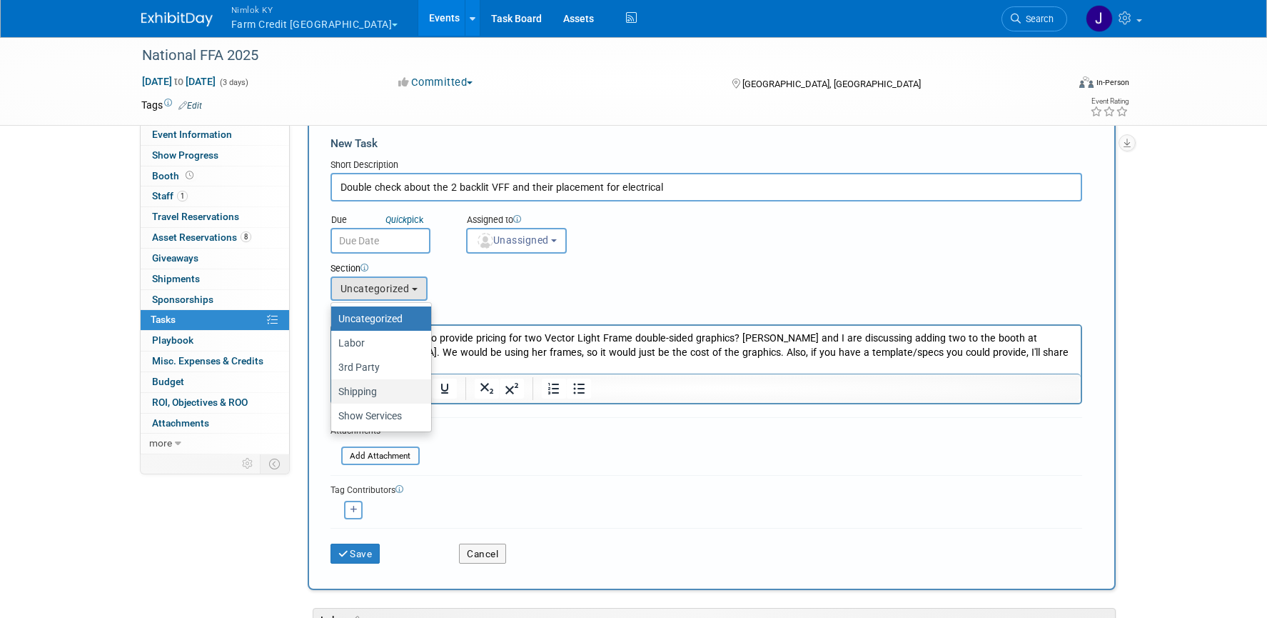
scroll to position [35, 0]
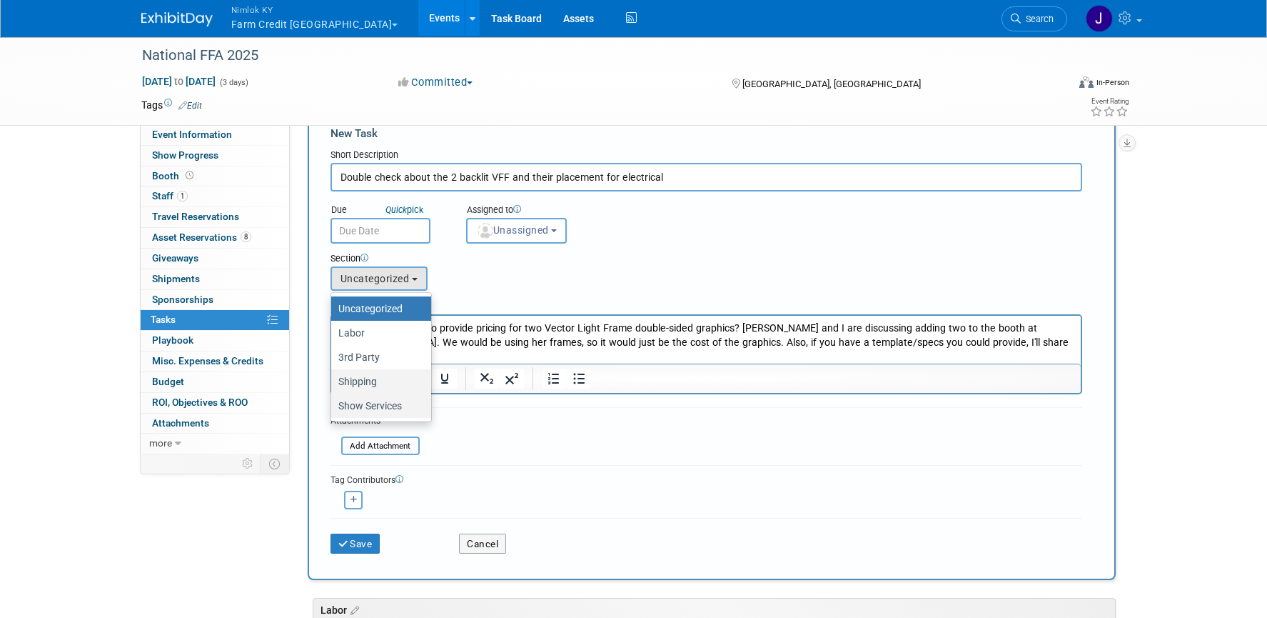
click at [391, 405] on label "Show Services" at bounding box center [377, 405] width 79 height 19
click at [333, 405] on input "Show Services" at bounding box center [328, 405] width 9 height 9
select select "11272414"
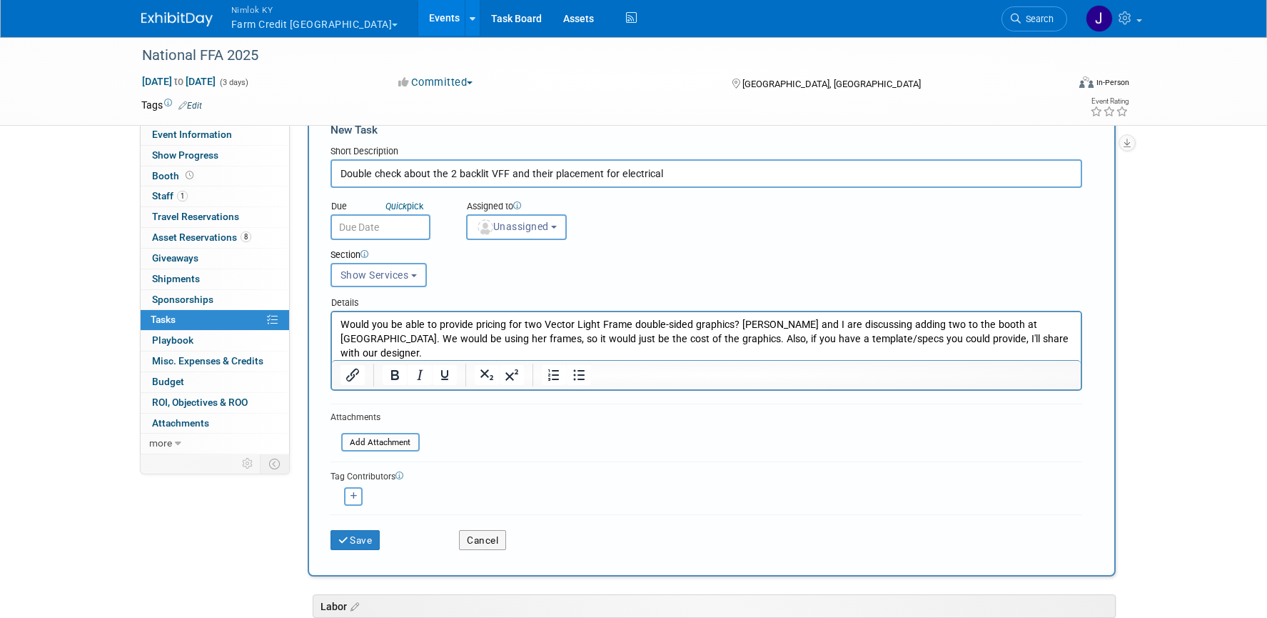
scroll to position [60, 0]
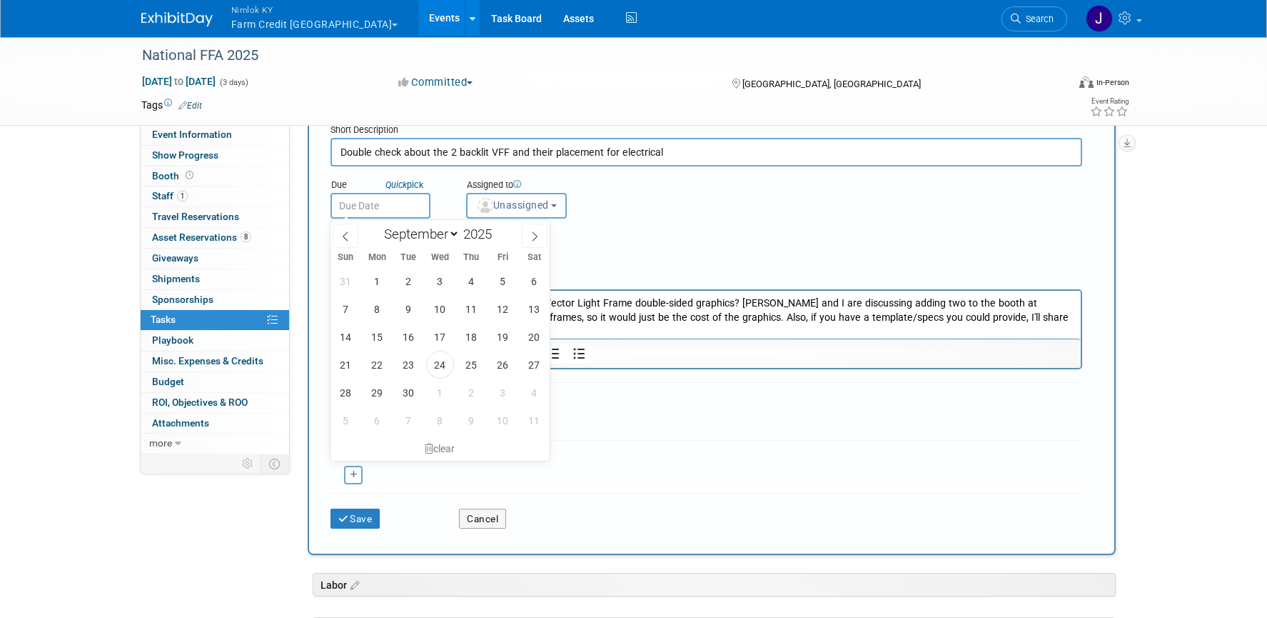
click at [370, 206] on input "text" at bounding box center [381, 206] width 100 height 26
click at [408, 388] on span "30" at bounding box center [409, 392] width 28 height 28
type input "[DATE]"
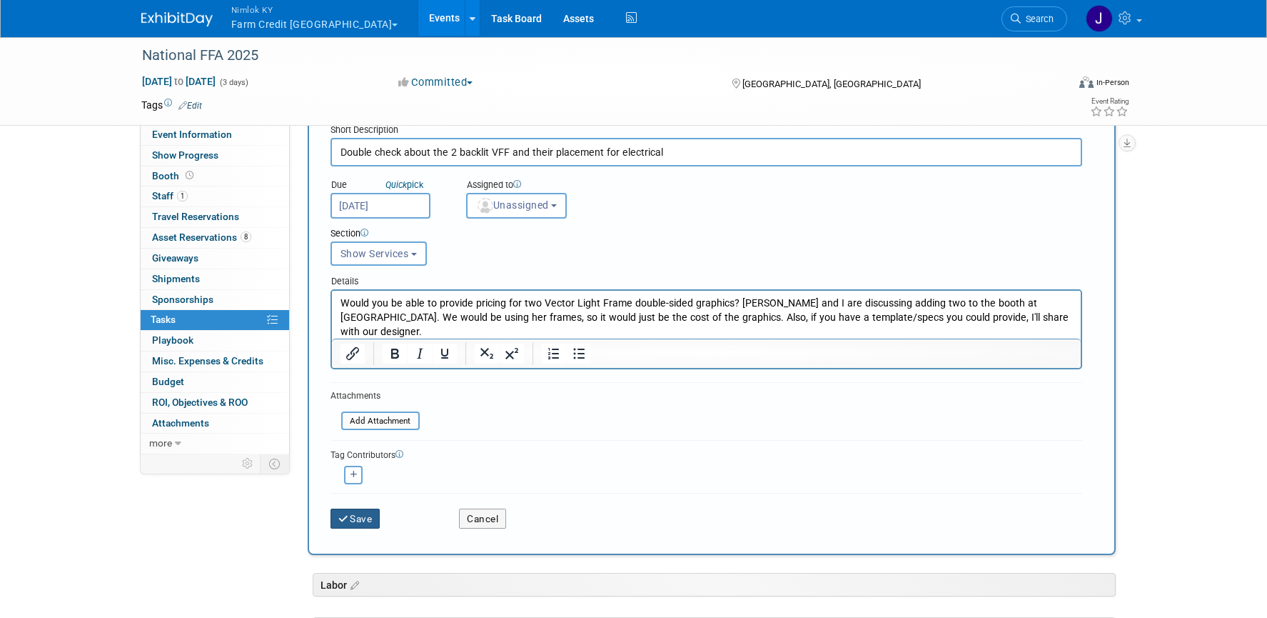
click at [359, 520] on button "Save" at bounding box center [356, 518] width 50 height 20
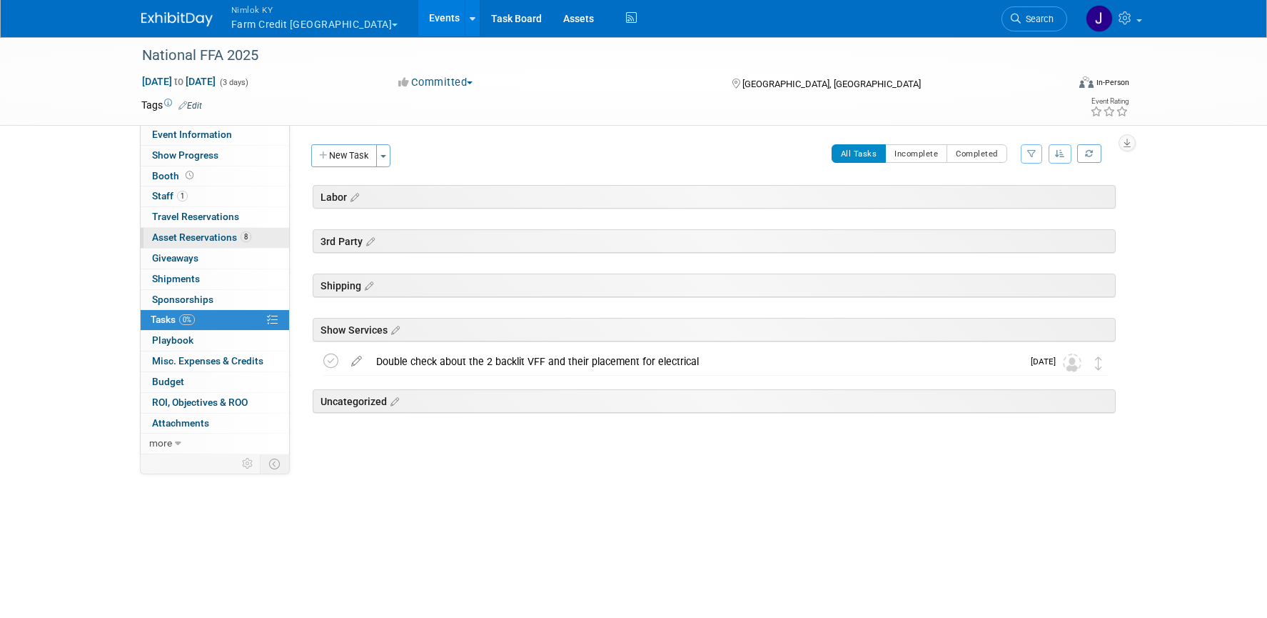
click at [187, 245] on link "8 Asset Reservations 8" at bounding box center [215, 238] width 149 height 20
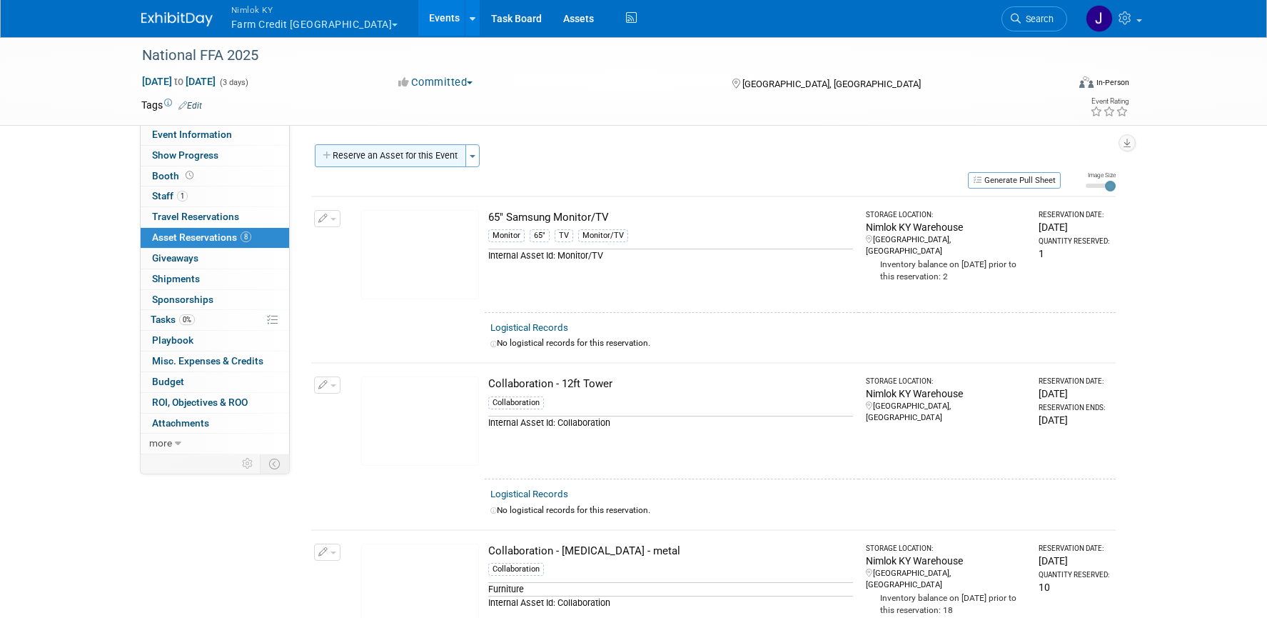
click at [409, 154] on button "Reserve an Asset for this Event" at bounding box center [390, 155] width 151 height 23
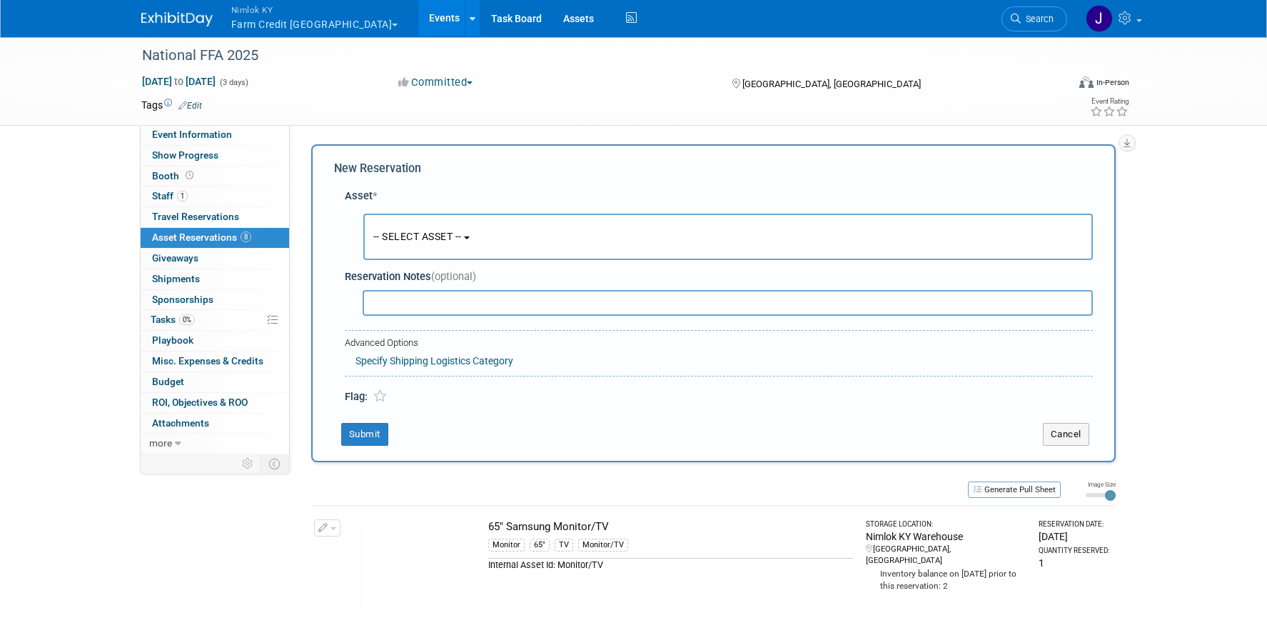
scroll to position [14, 0]
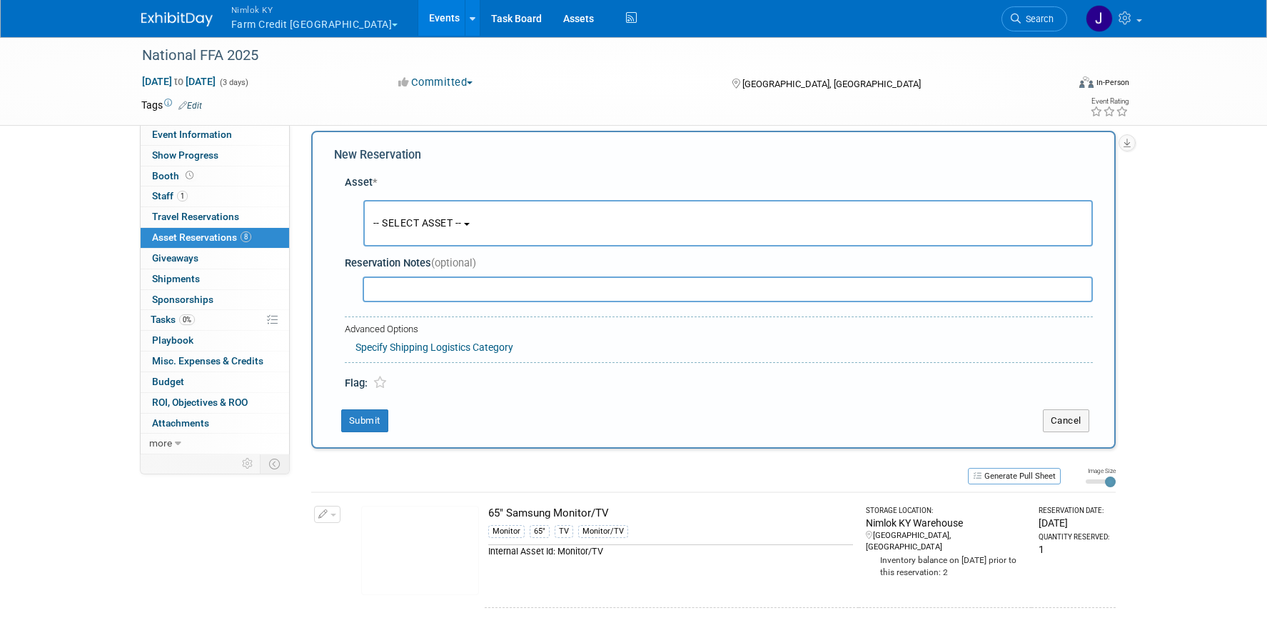
click at [505, 221] on button "-- SELECT ASSET --" at bounding box center [728, 223] width 730 height 46
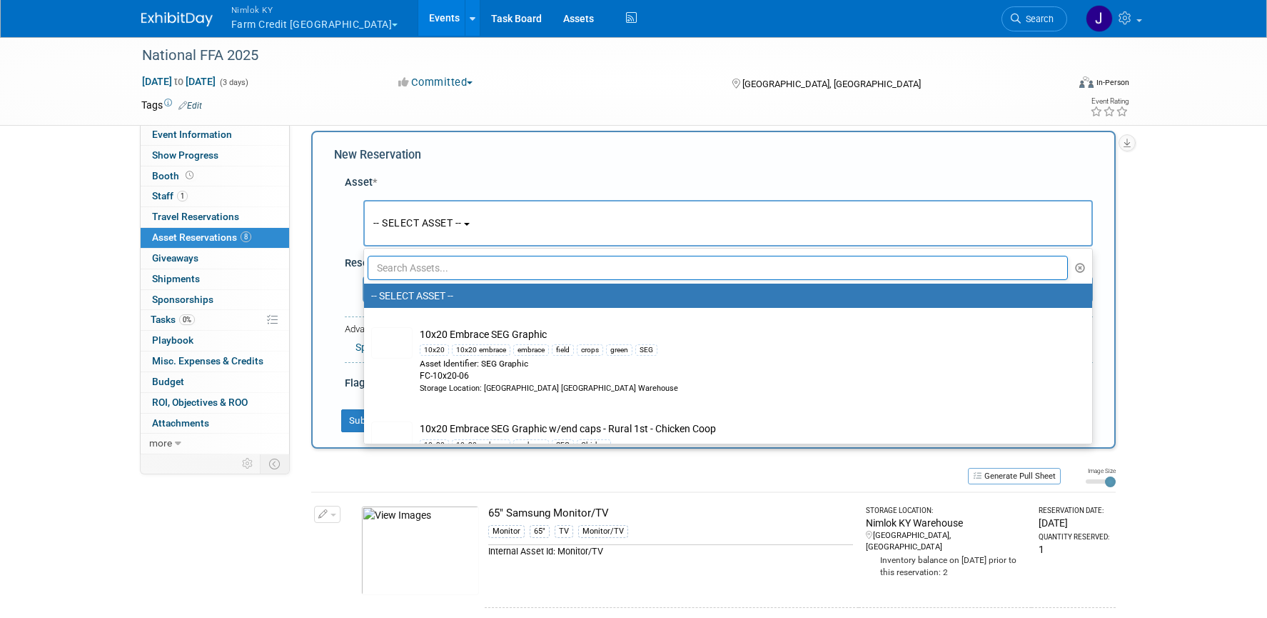
click at [504, 267] on input "text" at bounding box center [718, 268] width 701 height 24
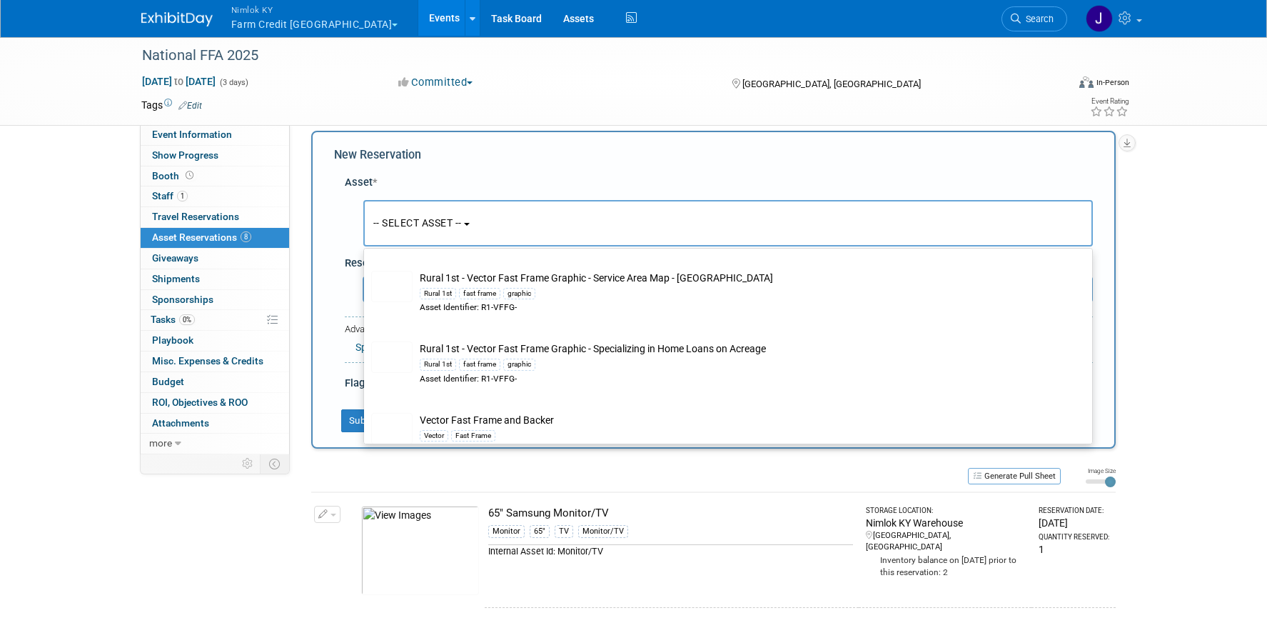
scroll to position [1040, 0]
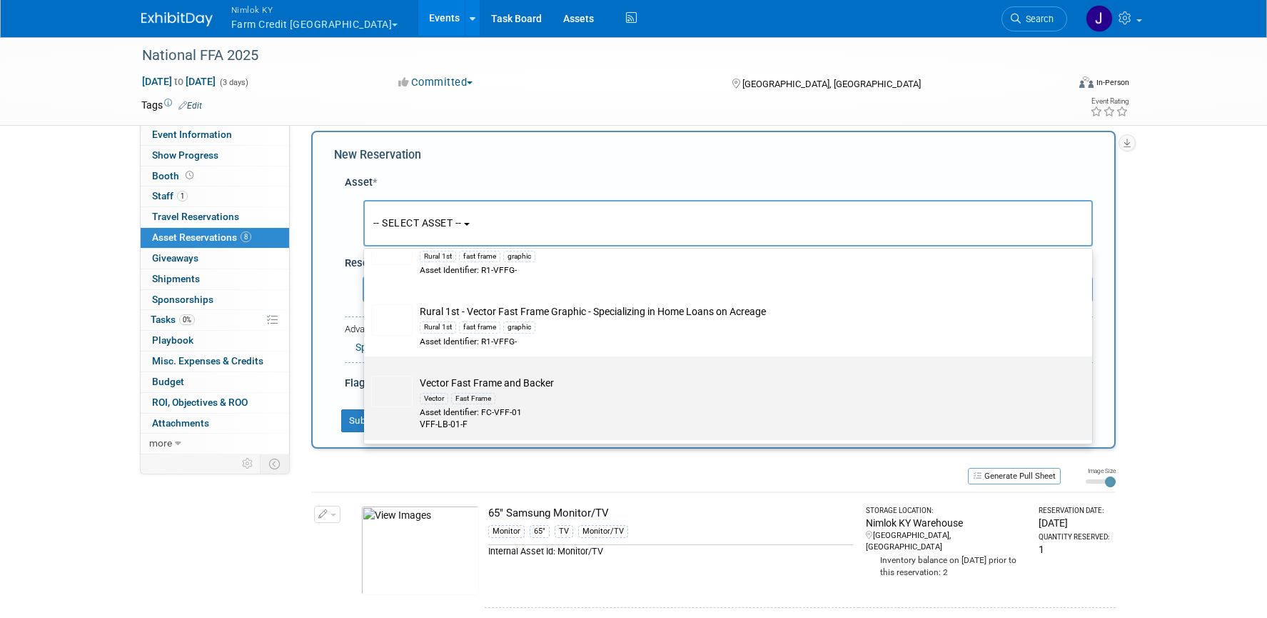
type input "vect"
click at [528, 394] on div "Vector Fast Frame" at bounding box center [742, 398] width 644 height 16
click at [366, 373] on input "Vector Fast Frame and Backer Vector Fast Frame Asset Identifier: FC-VFF-01 VFF-…" at bounding box center [361, 368] width 9 height 9
select select "10722049"
select select "9"
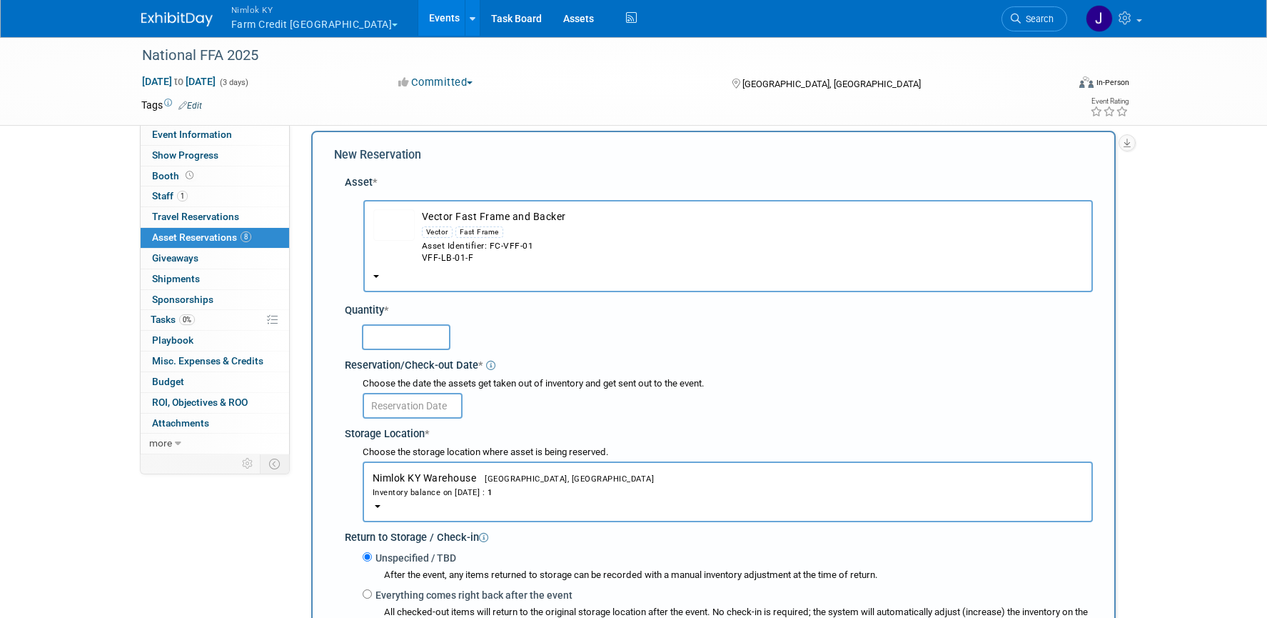
click at [425, 339] on input "text" at bounding box center [406, 337] width 89 height 26
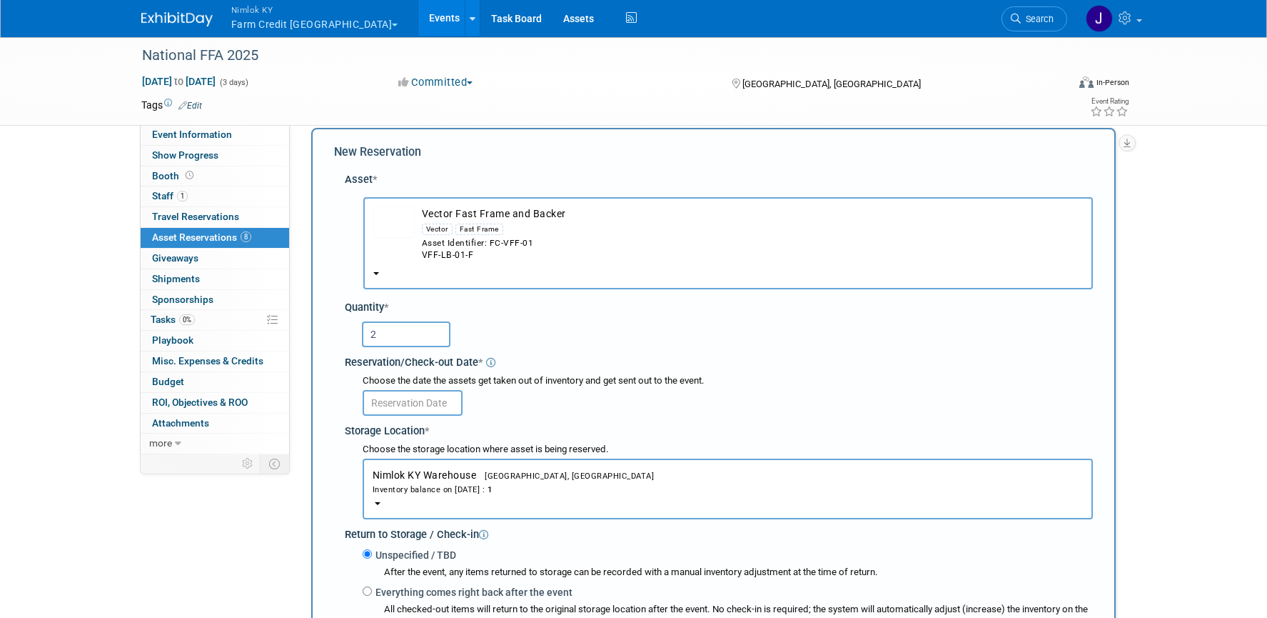
type input "2"
click at [423, 403] on input "text" at bounding box center [413, 403] width 100 height 26
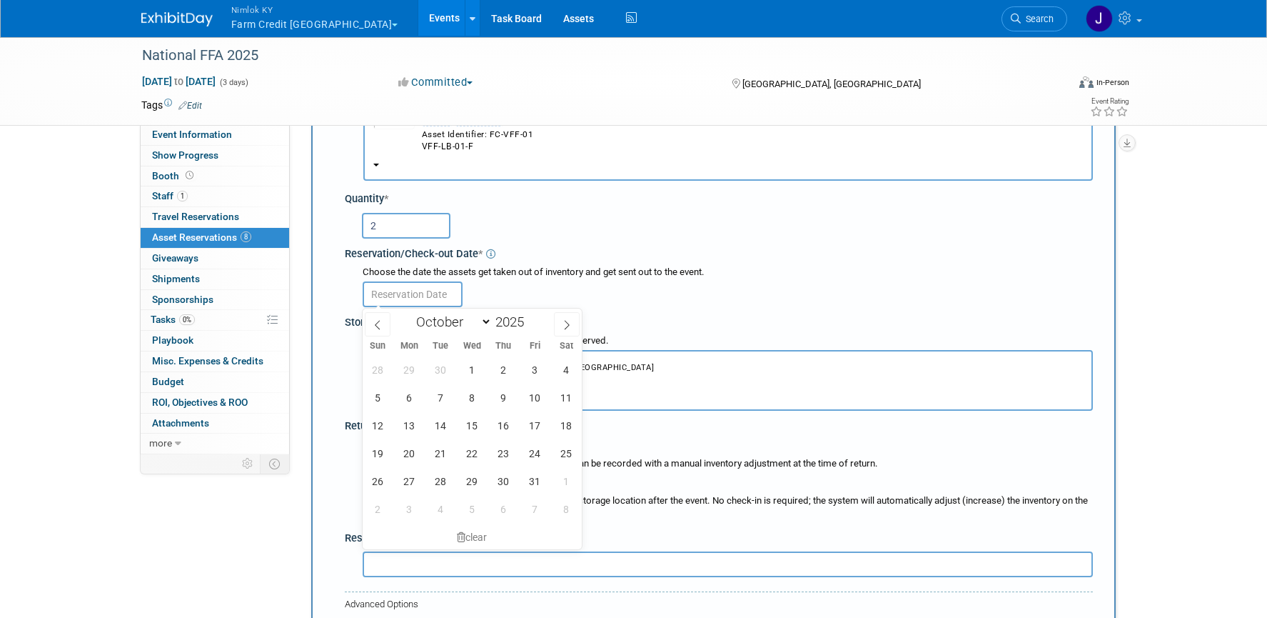
scroll to position [127, 0]
click at [381, 324] on icon at bounding box center [378, 323] width 10 height 10
select select "8"
click at [473, 456] on span "24" at bounding box center [472, 451] width 28 height 28
type input "[DATE]"
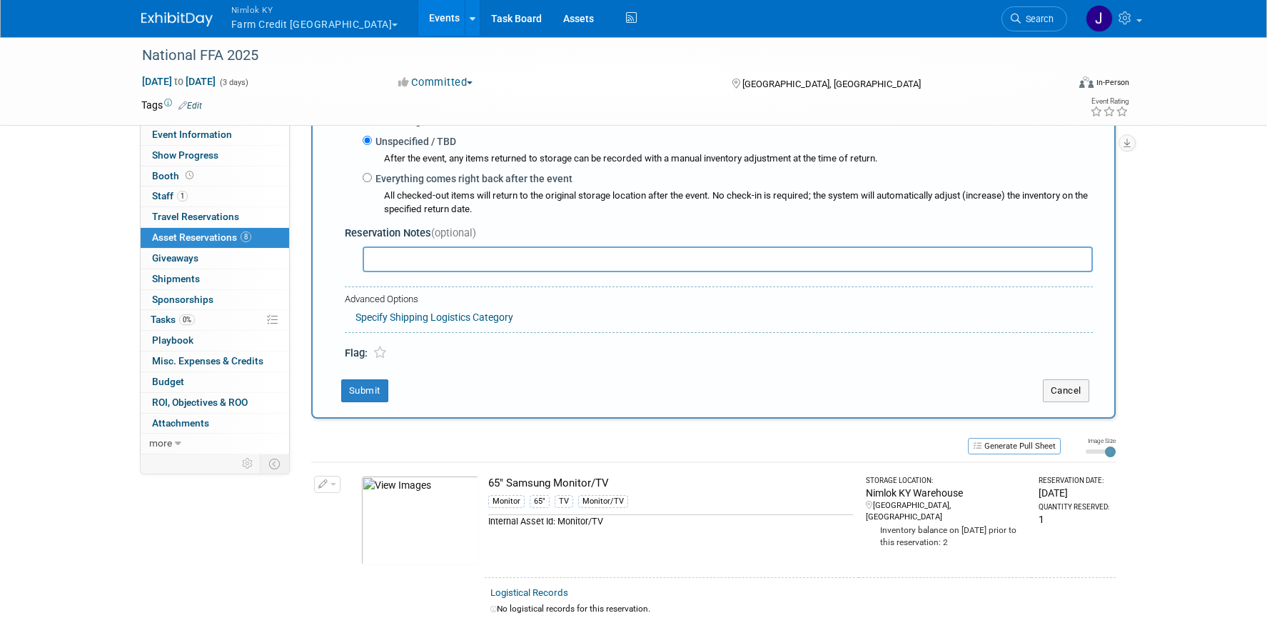
scroll to position [439, 0]
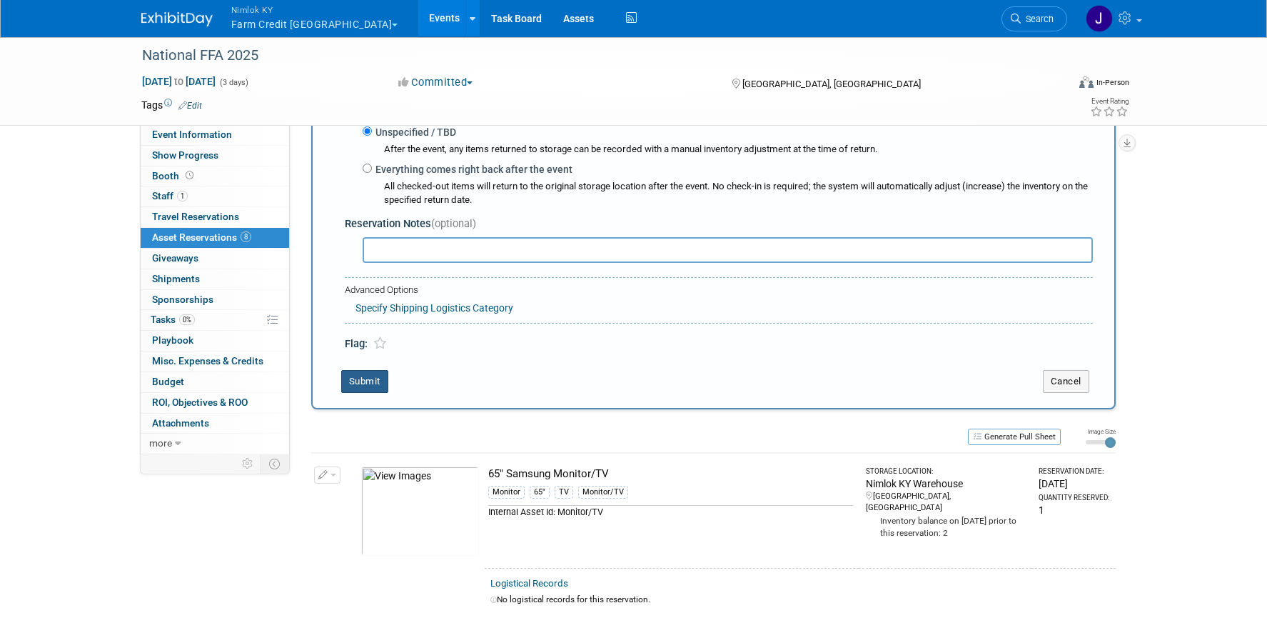
click at [381, 381] on button "Submit" at bounding box center [364, 381] width 47 height 23
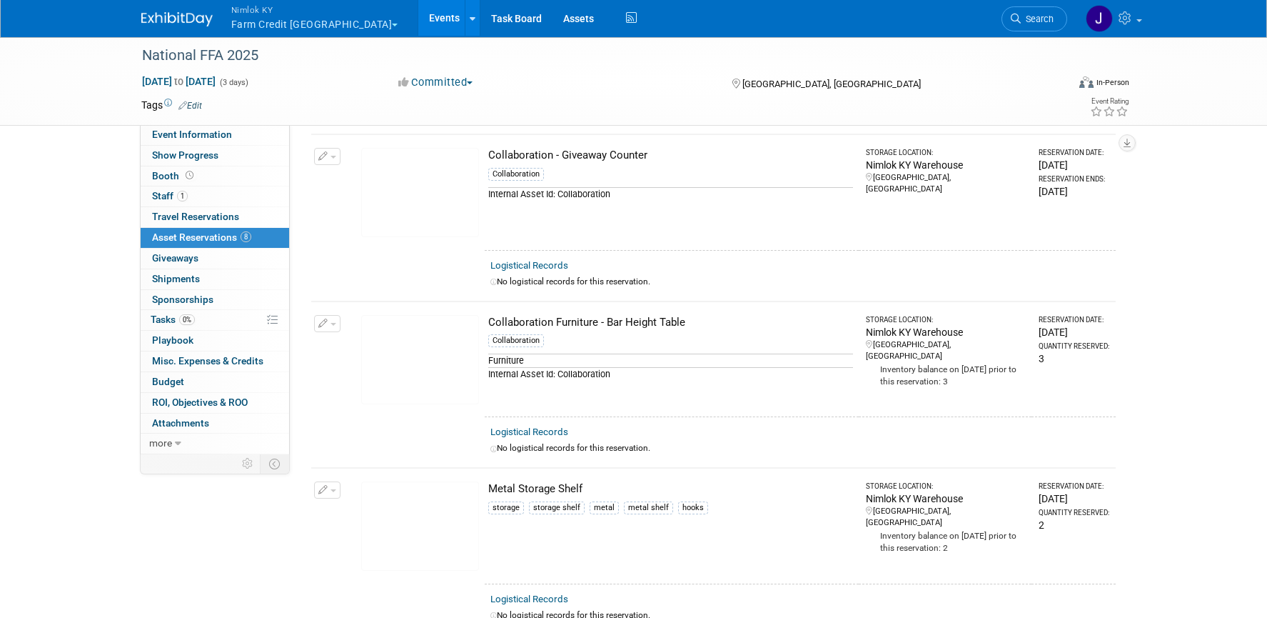
scroll to position [1232, 0]
